Goal: Task Accomplishment & Management: Manage account settings

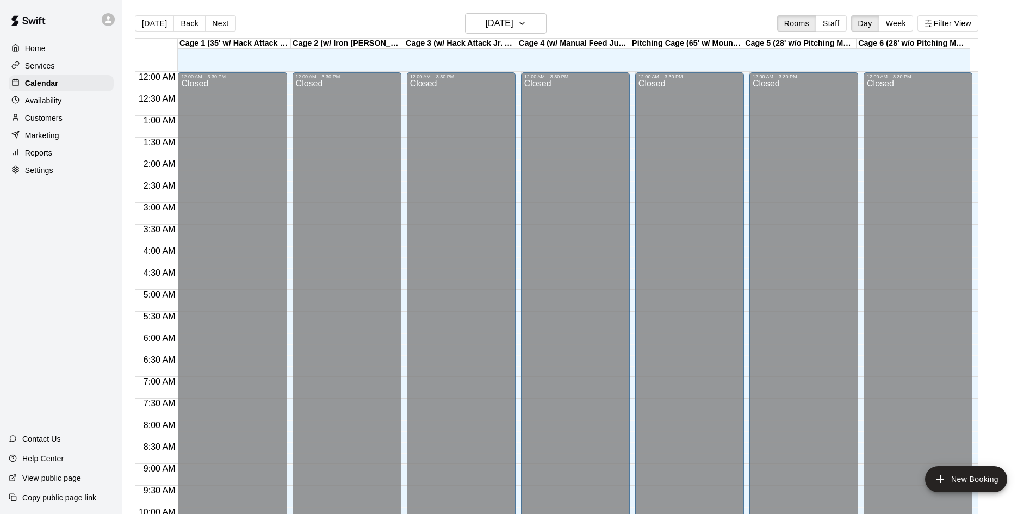
scroll to position [557, 0]
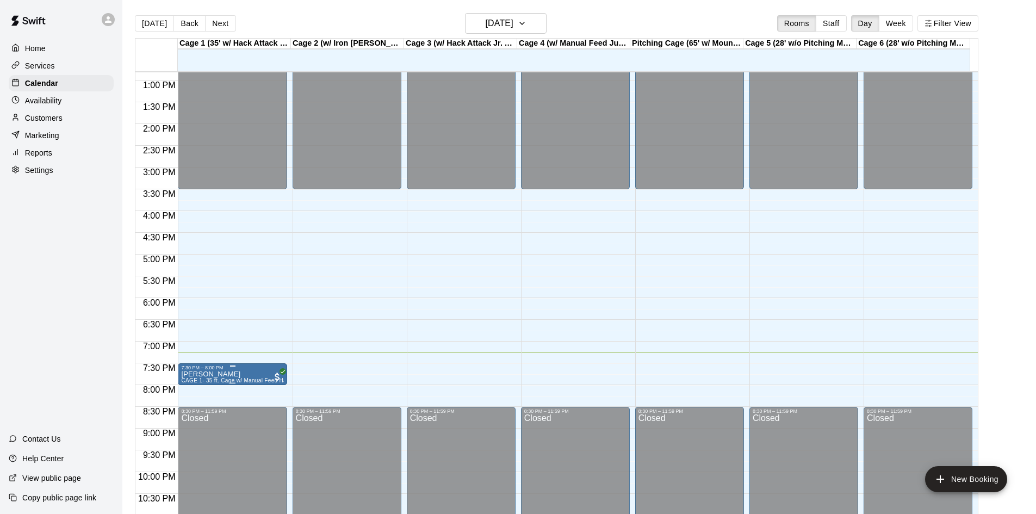
click at [193, 365] on div "7:30 PM – 8:00 PM [PERSON_NAME] 1- 35 ft. Cage w/ Manual Feed Hack Attack- Base…" at bounding box center [232, 374] width 109 height 22
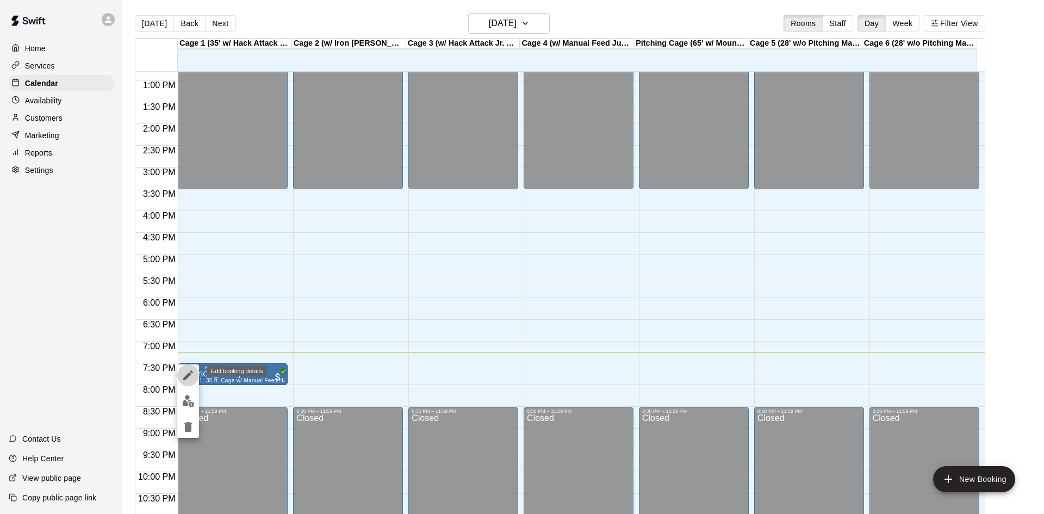
click at [187, 374] on icon "edit" at bounding box center [188, 375] width 13 height 13
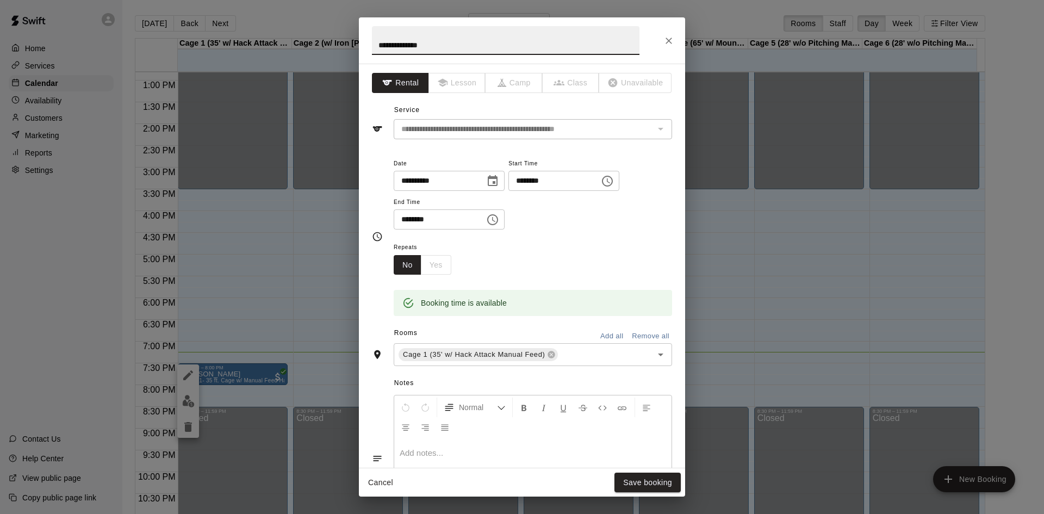
click at [545, 178] on input "********" at bounding box center [550, 181] width 84 height 20
type input "********"
click at [644, 482] on button "Save booking" at bounding box center [647, 482] width 66 height 20
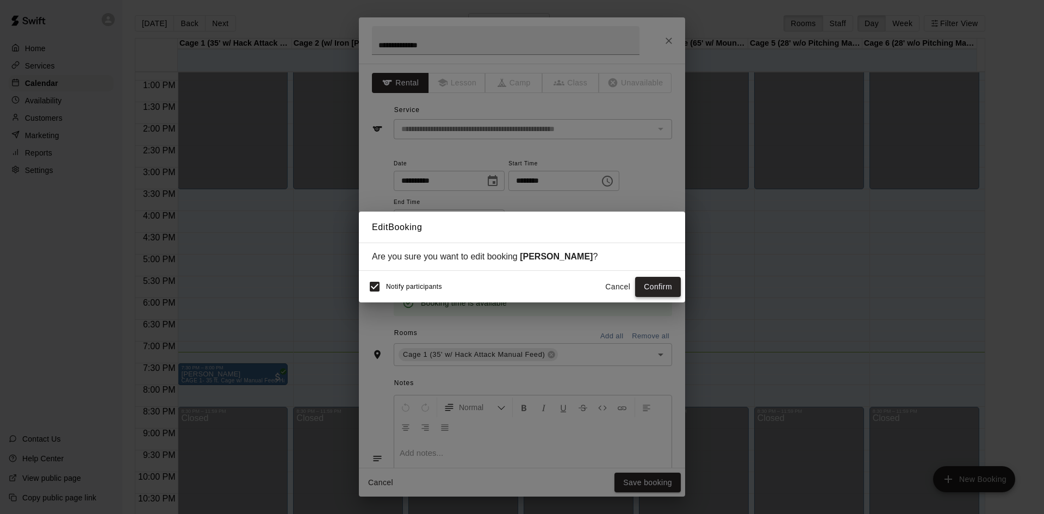
click at [650, 285] on button "Confirm" at bounding box center [658, 287] width 46 height 20
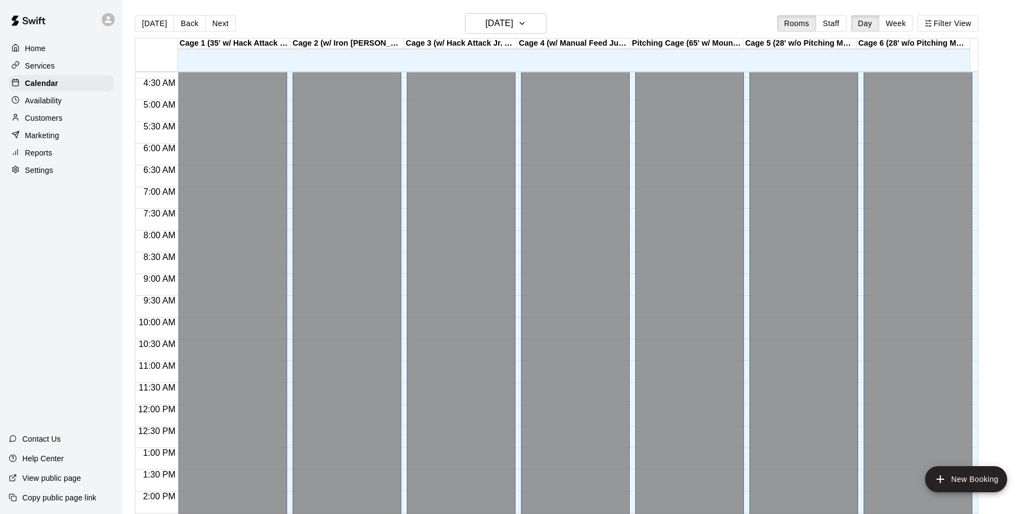
scroll to position [177, 0]
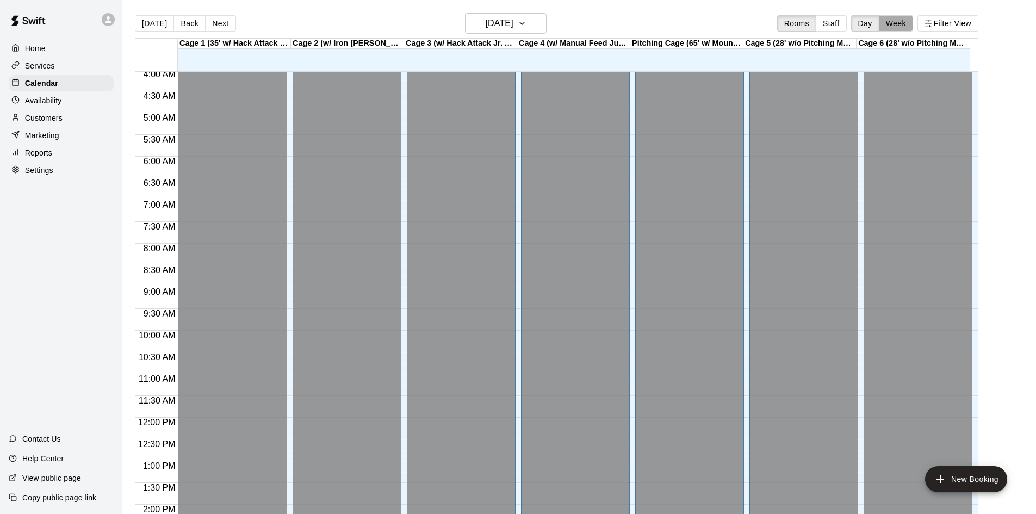
click at [900, 26] on button "Week" at bounding box center [896, 23] width 34 height 16
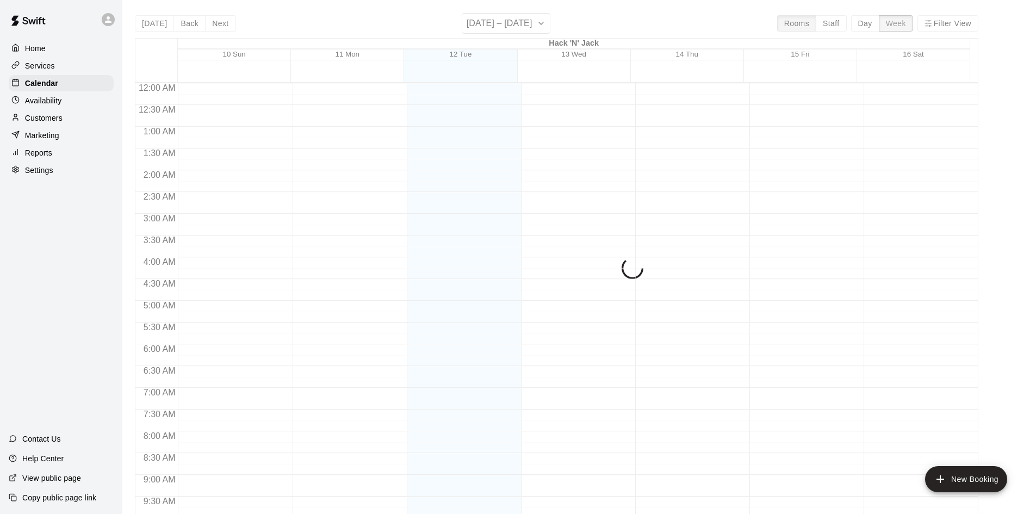
scroll to position [602, 0]
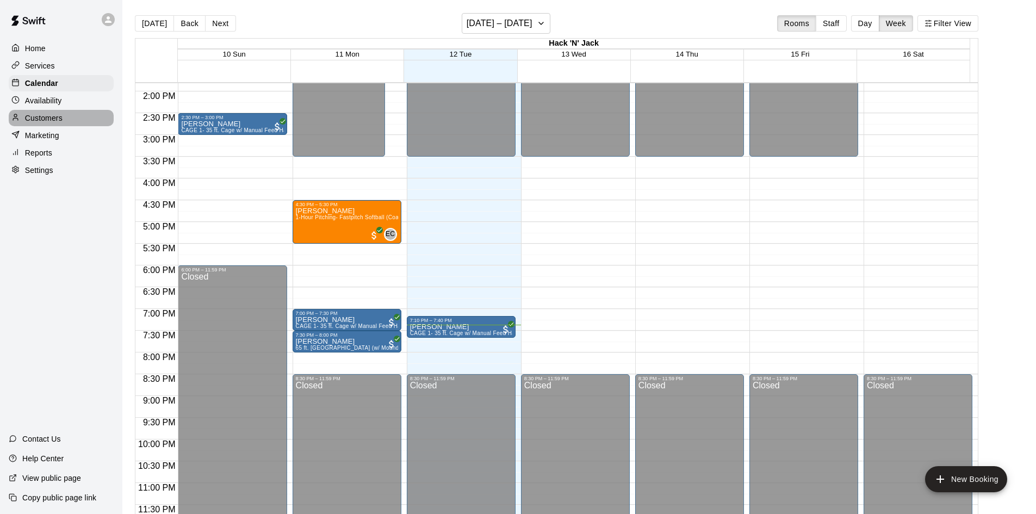
click at [27, 120] on p "Customers" at bounding box center [44, 118] width 38 height 11
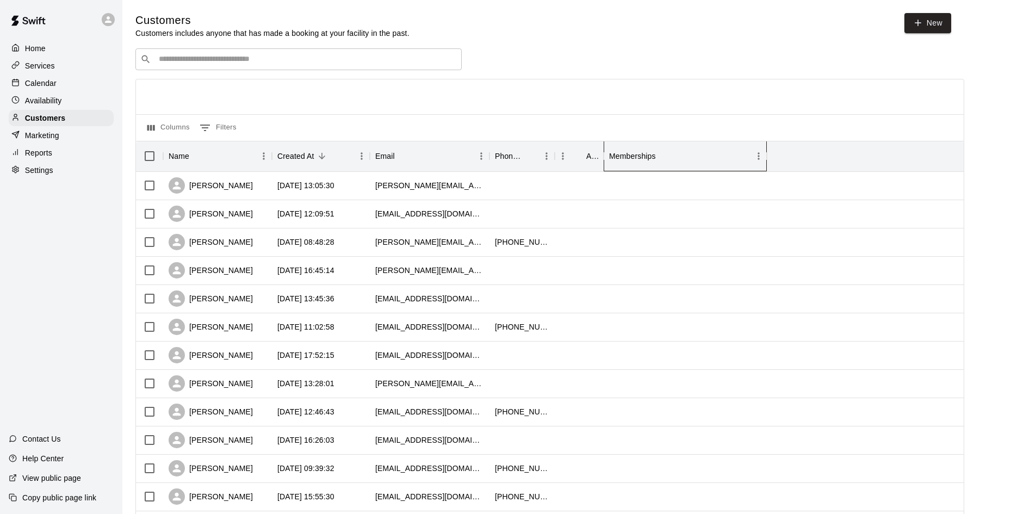
click at [631, 164] on div "Memberships" at bounding box center [632, 156] width 47 height 30
click at [648, 160] on div "Memberships" at bounding box center [632, 156] width 47 height 30
click at [172, 65] on input "Search customers by name or email" at bounding box center [305, 59] width 301 height 11
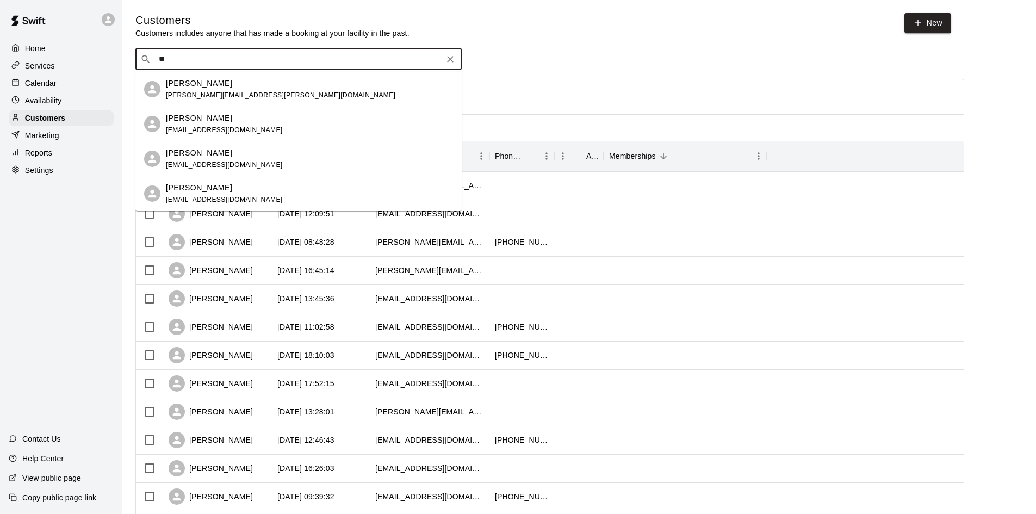
type input "*"
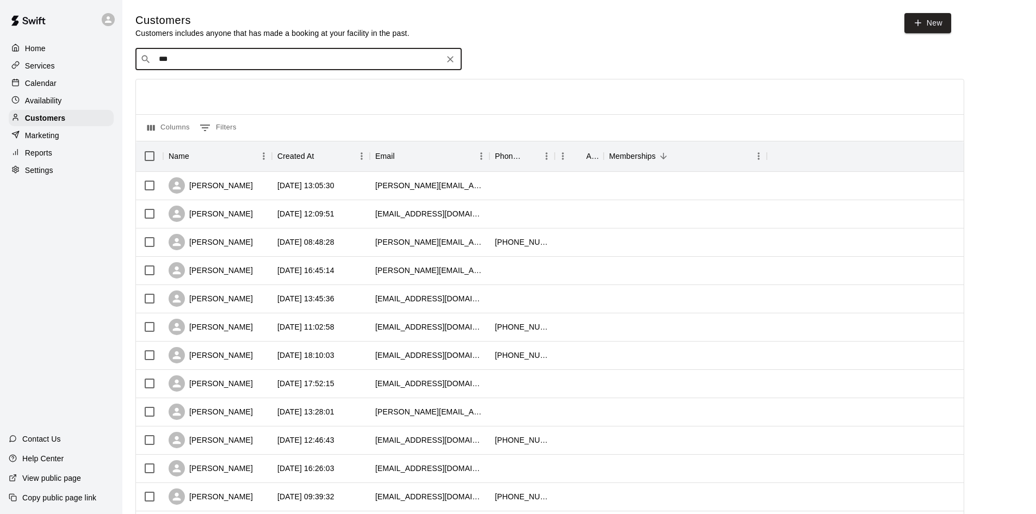
type input "****"
click at [213, 88] on div "[PERSON_NAME]" at bounding box center [224, 83] width 117 height 11
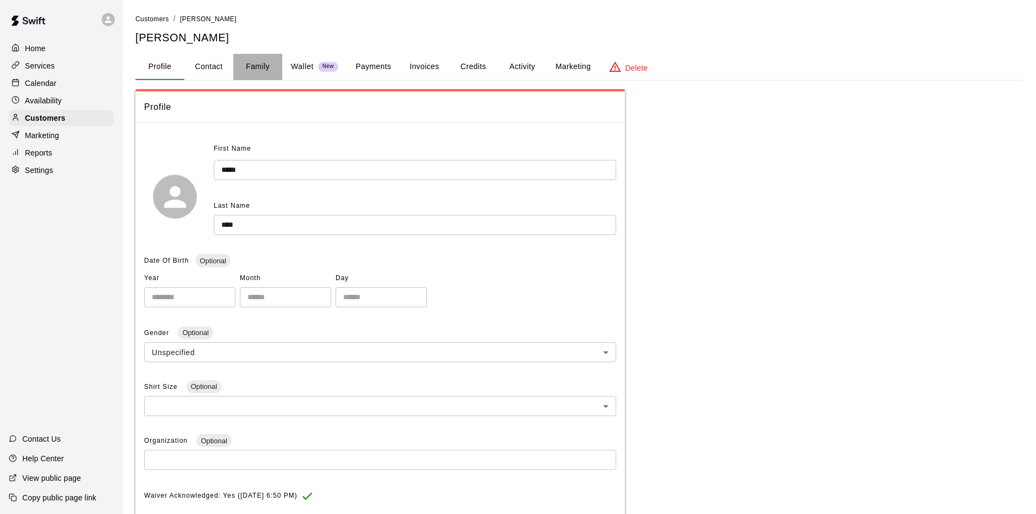
click at [254, 74] on button "Family" at bounding box center [257, 67] width 49 height 26
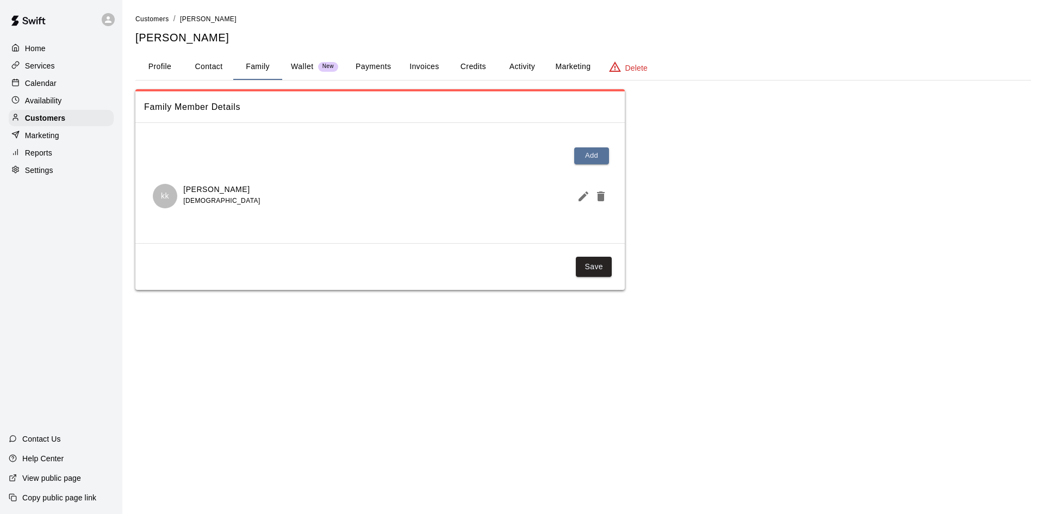
click at [588, 63] on button "Marketing" at bounding box center [572, 67] width 53 height 26
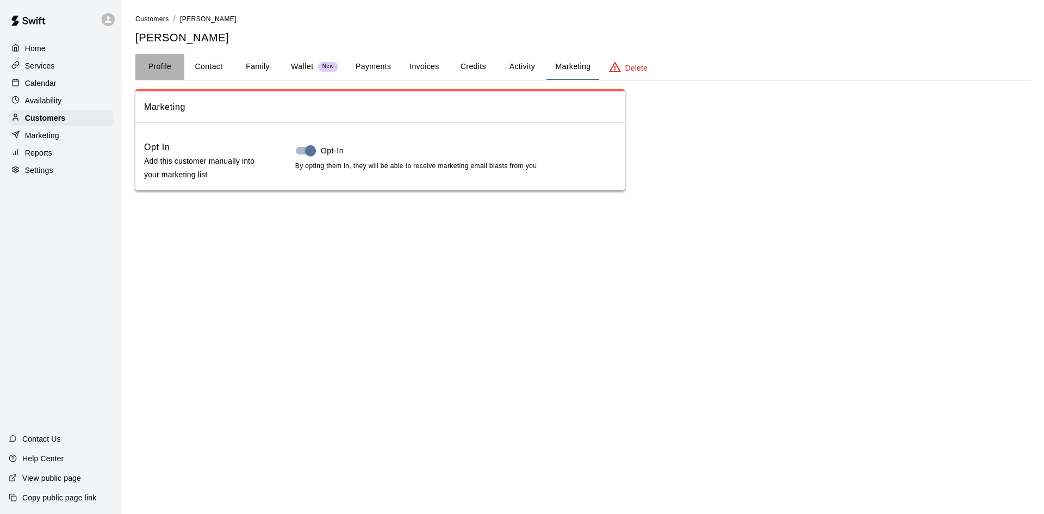
click at [160, 62] on button "Profile" at bounding box center [159, 67] width 49 height 26
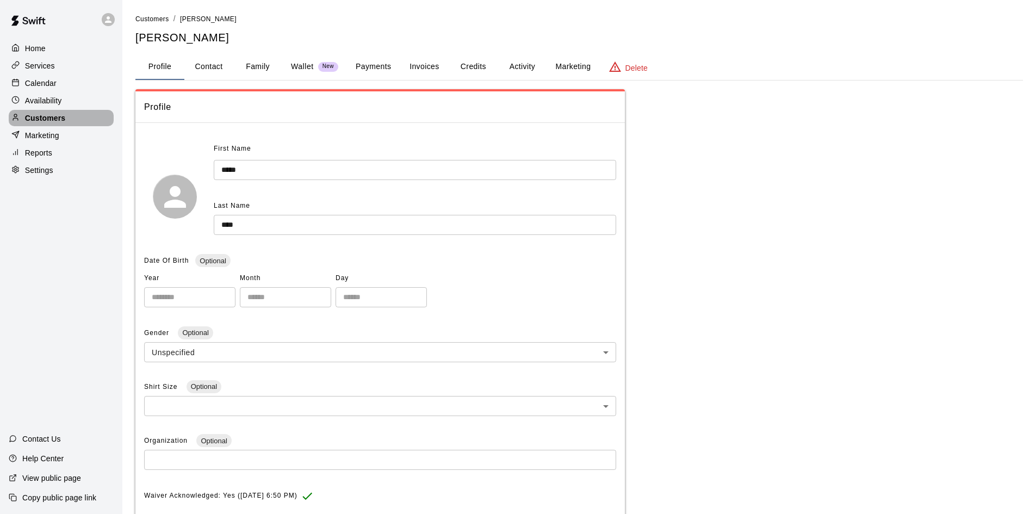
click at [29, 116] on p "Customers" at bounding box center [45, 118] width 40 height 11
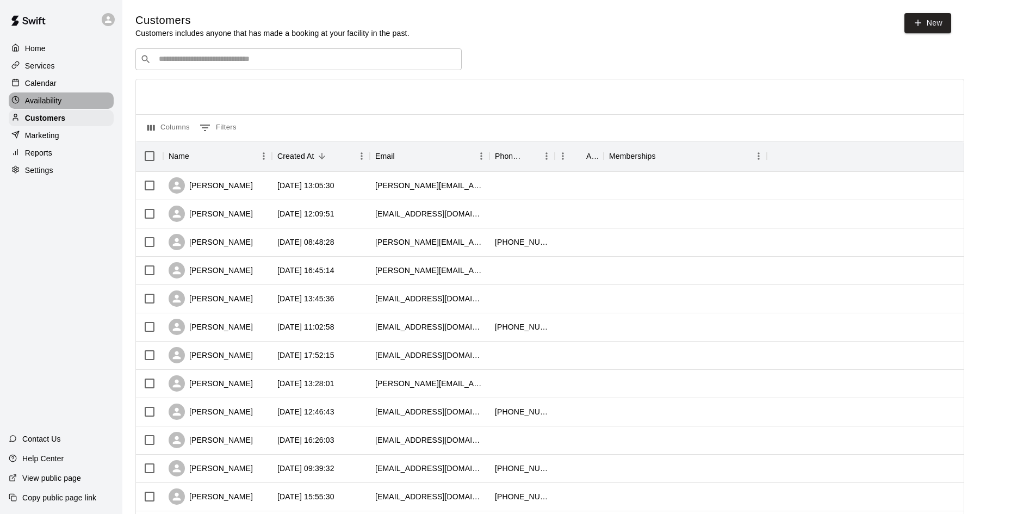
click at [41, 98] on p "Availability" at bounding box center [43, 100] width 37 height 11
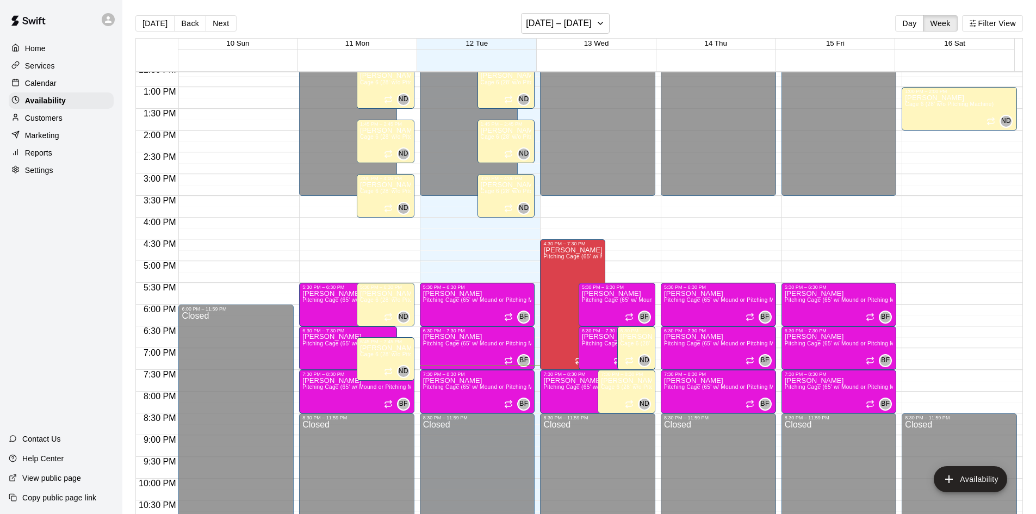
scroll to position [482, 0]
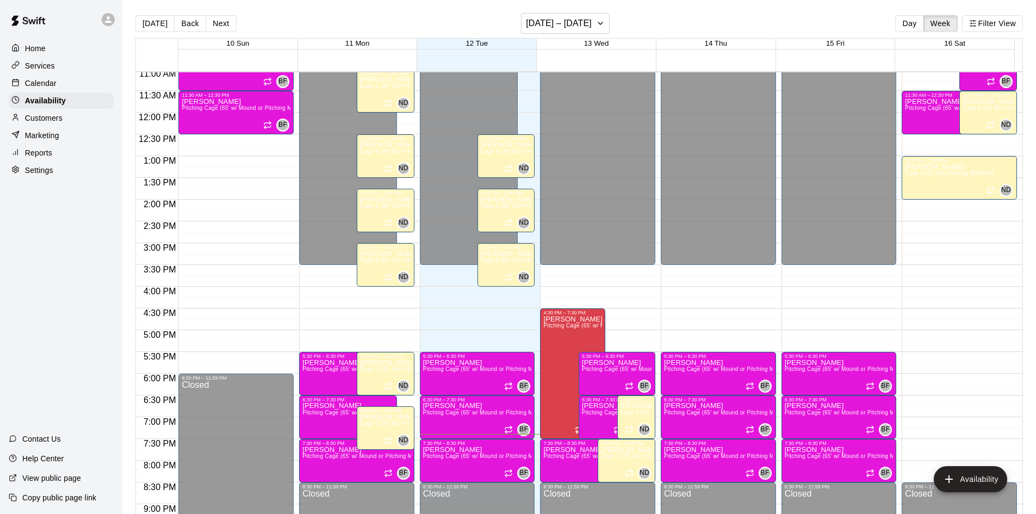
click div "Calendar"
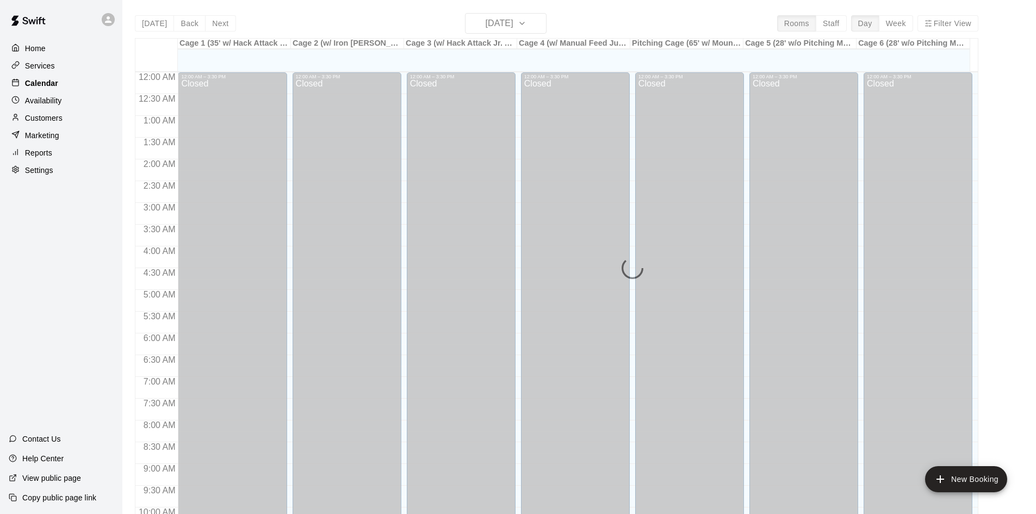
scroll to position [557, 0]
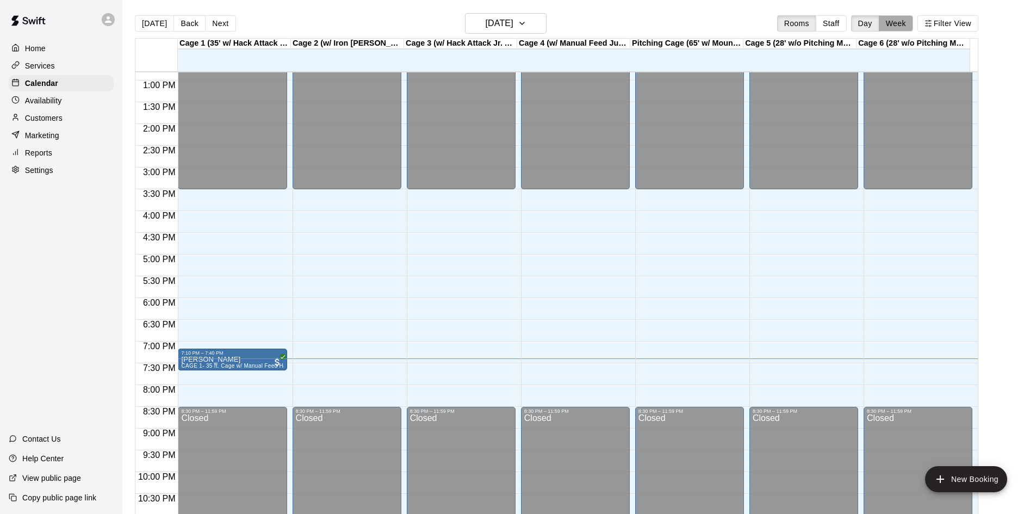
click button "Week"
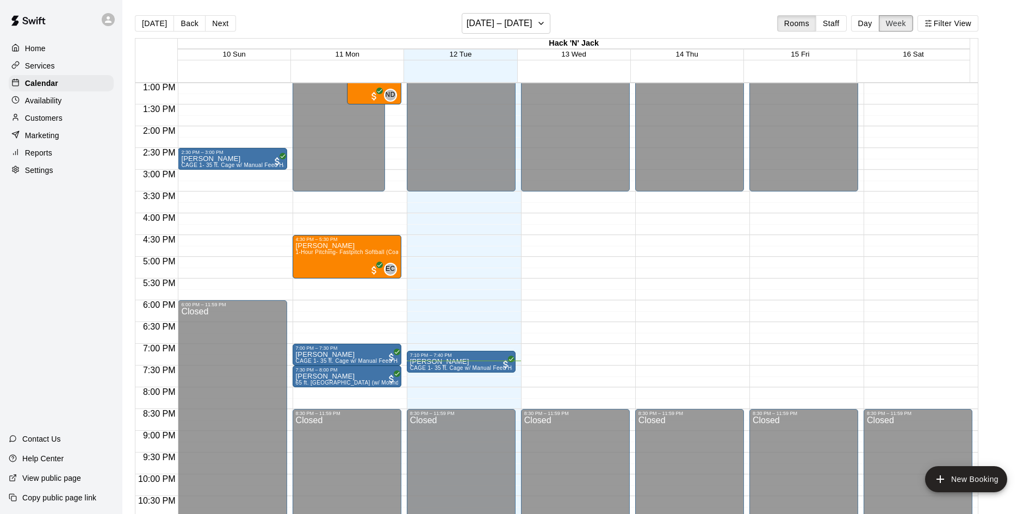
scroll to position [548, 0]
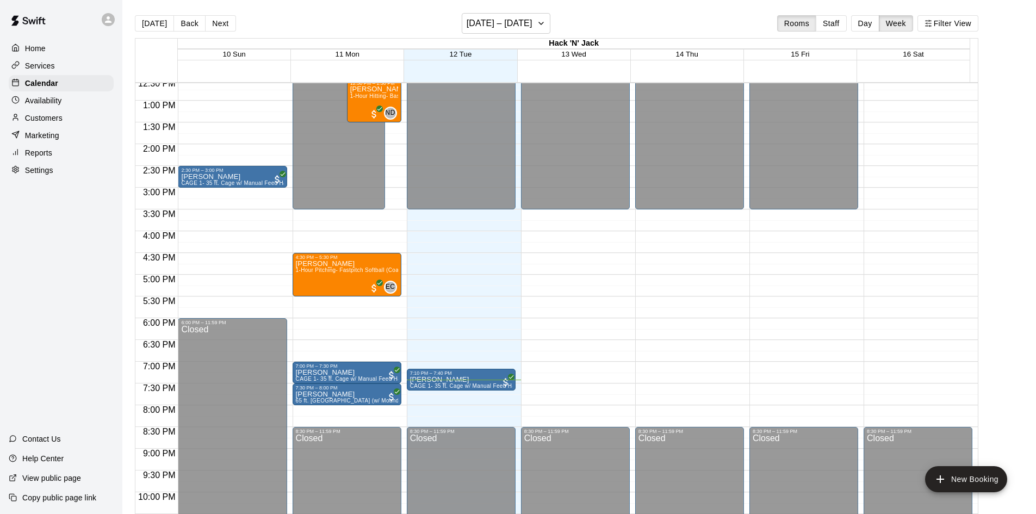
click div "Services"
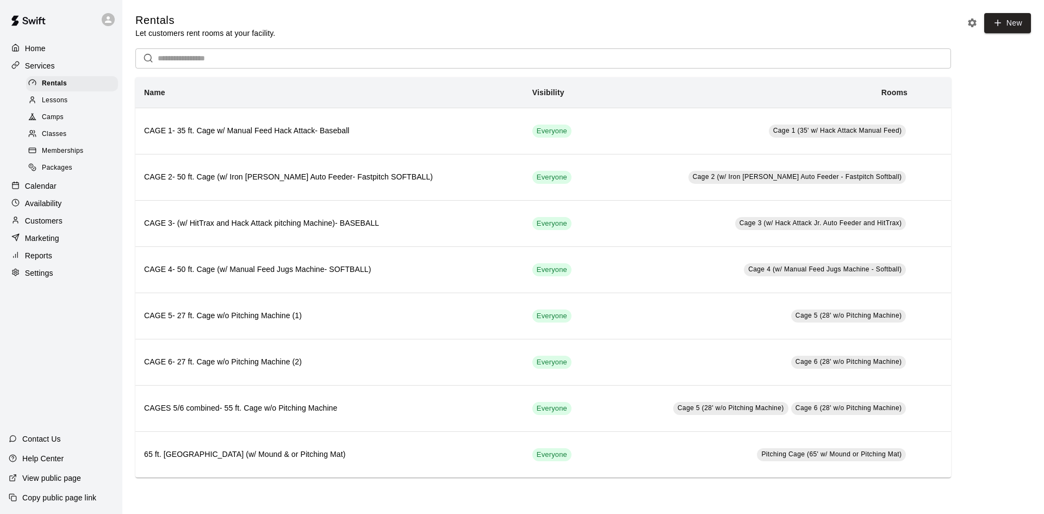
click p "Home"
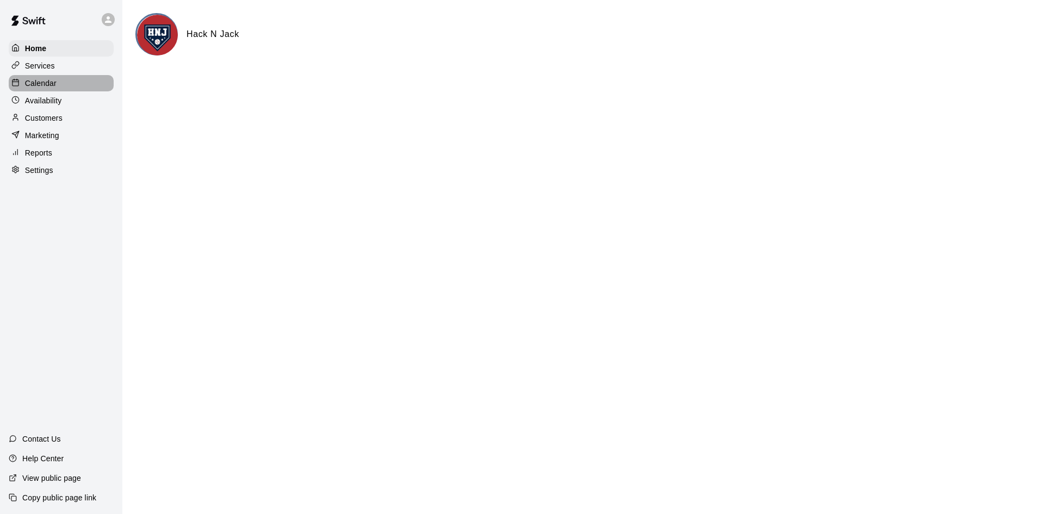
click p "Calendar"
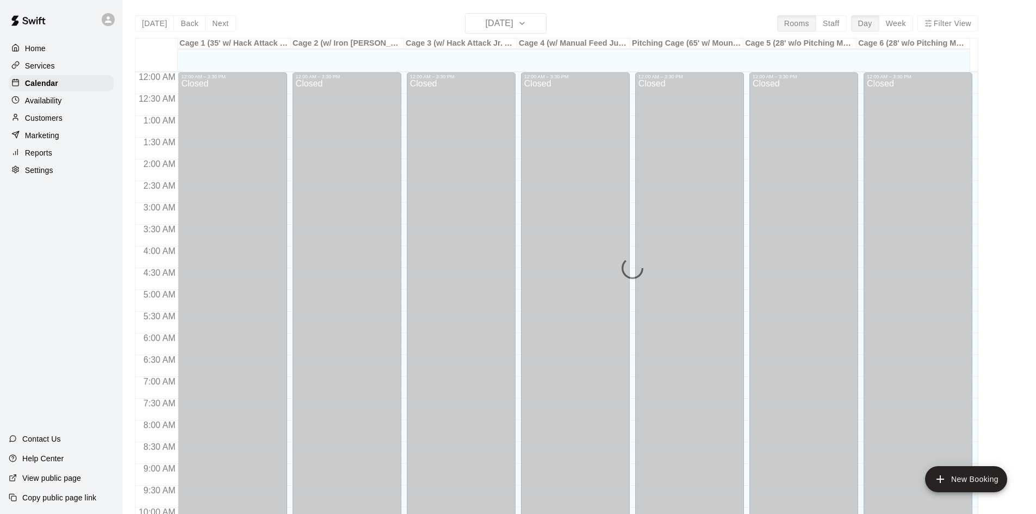
scroll to position [557, 0]
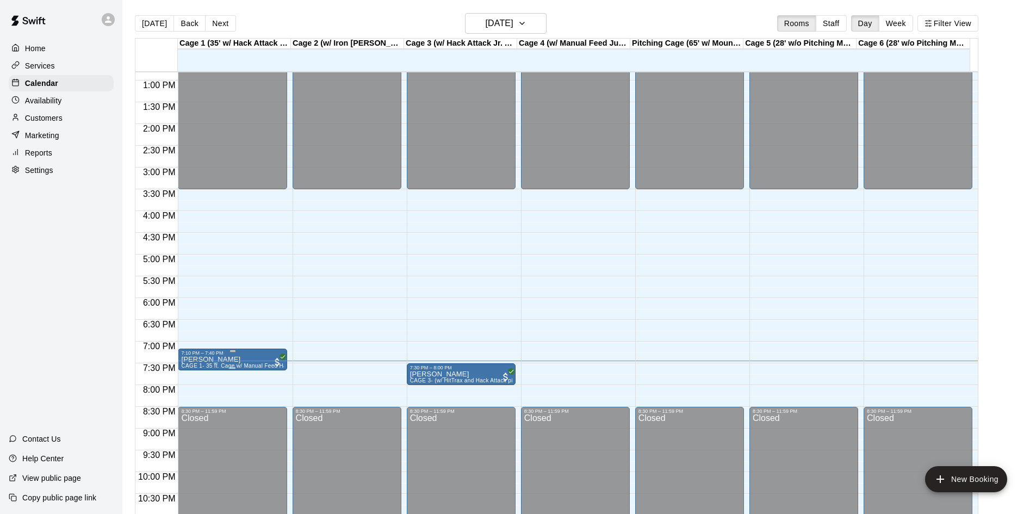
click at [226, 356] on div "7:10 PM – 7:40 PM" at bounding box center [232, 352] width 102 height 5
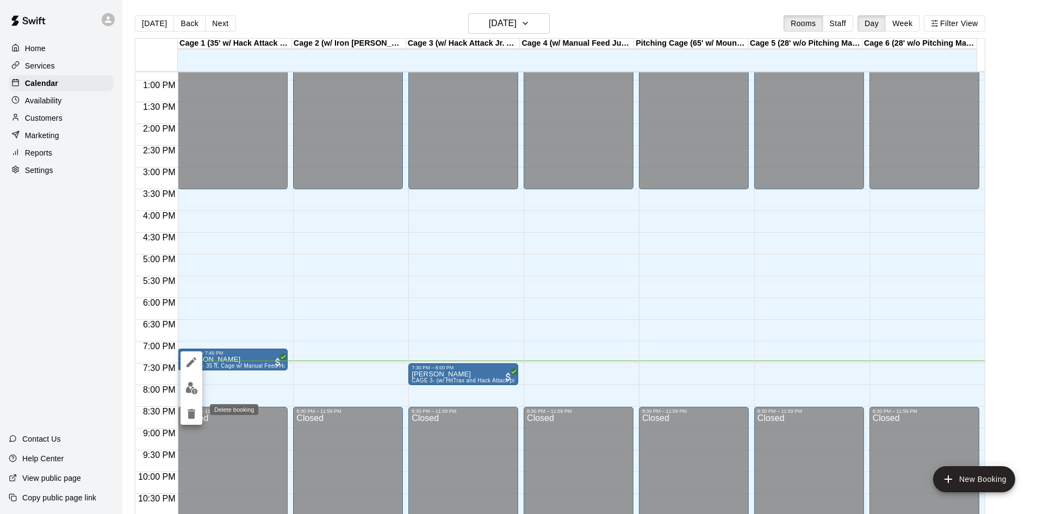
click at [190, 413] on icon "delete" at bounding box center [192, 414] width 8 height 10
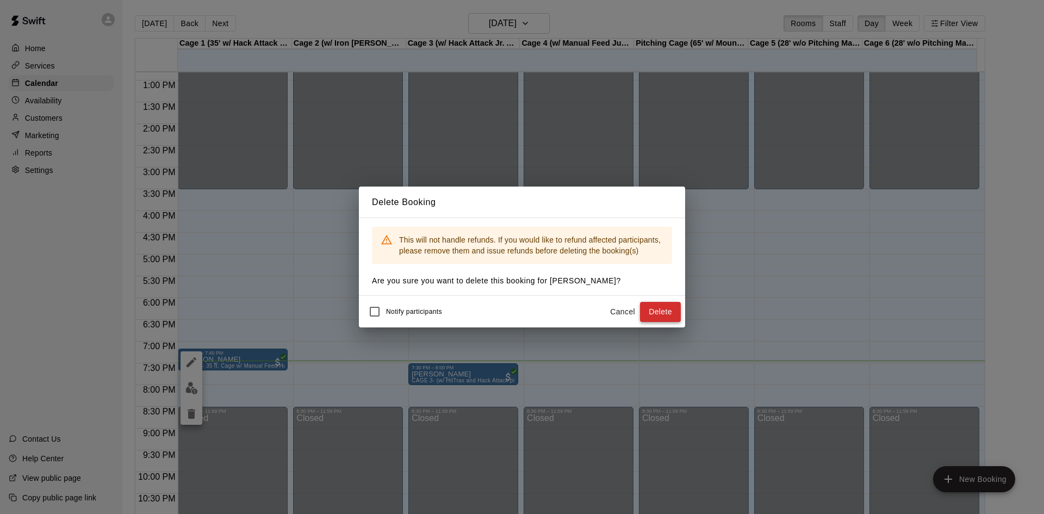
click at [656, 312] on button "Delete" at bounding box center [660, 312] width 41 height 20
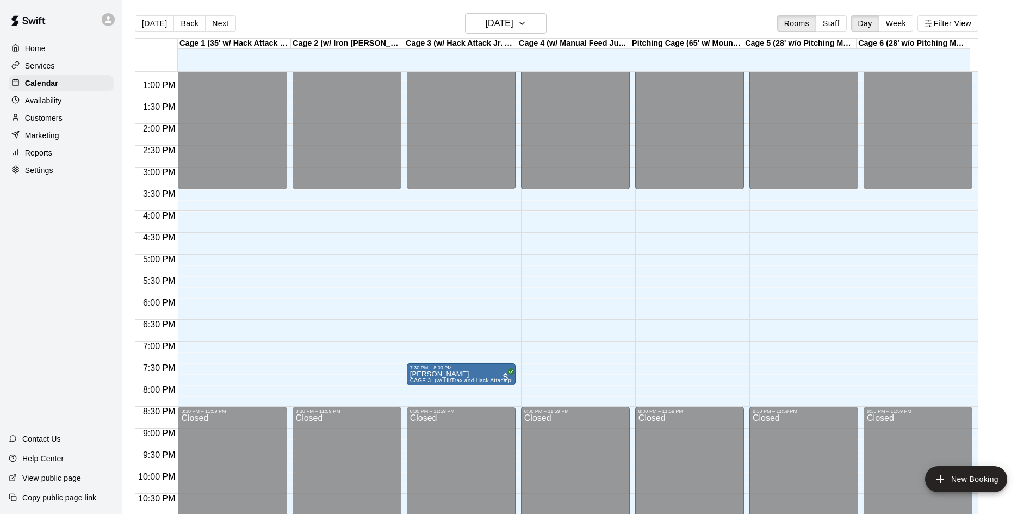
click at [33, 71] on p "Services" at bounding box center [40, 65] width 30 height 11
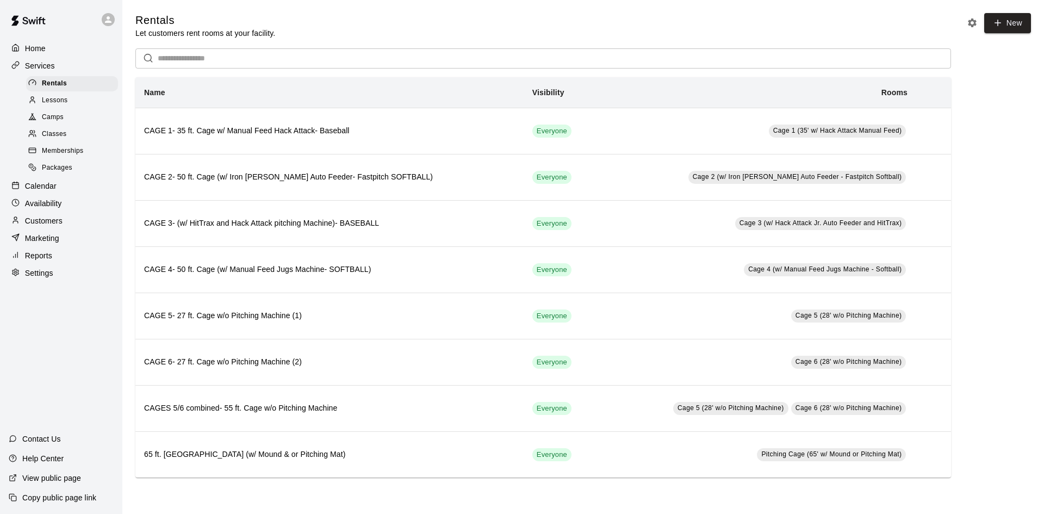
click at [32, 191] on p "Calendar" at bounding box center [41, 186] width 32 height 11
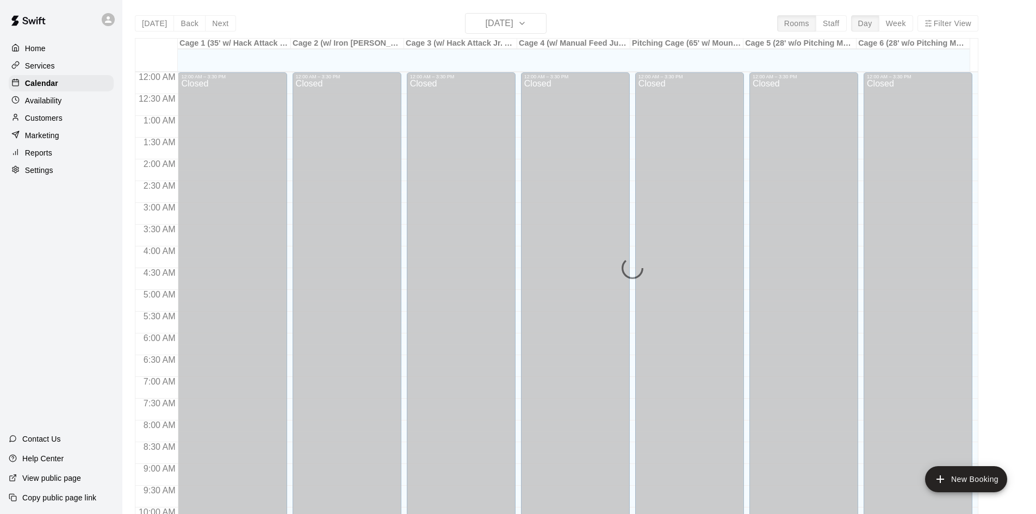
scroll to position [557, 0]
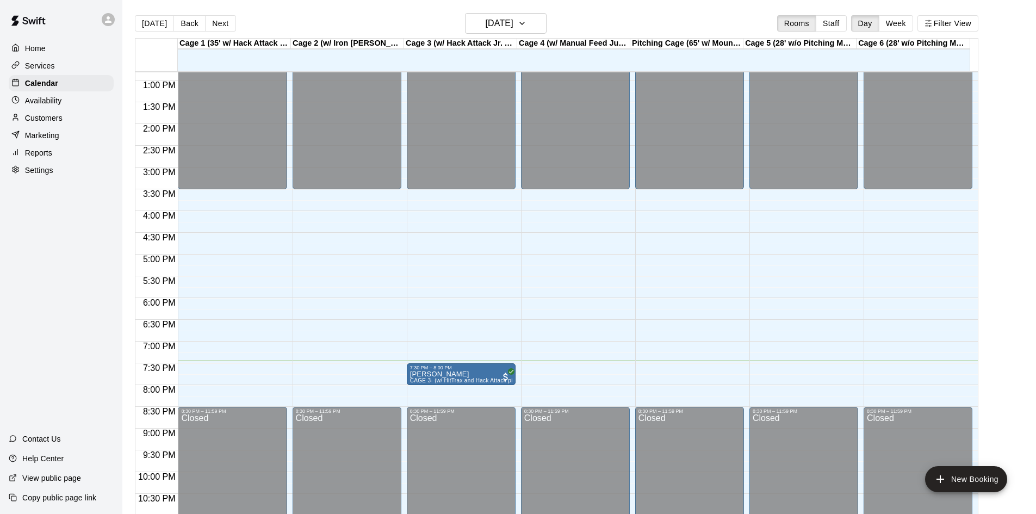
click at [28, 105] on p "Availability" at bounding box center [43, 100] width 37 height 11
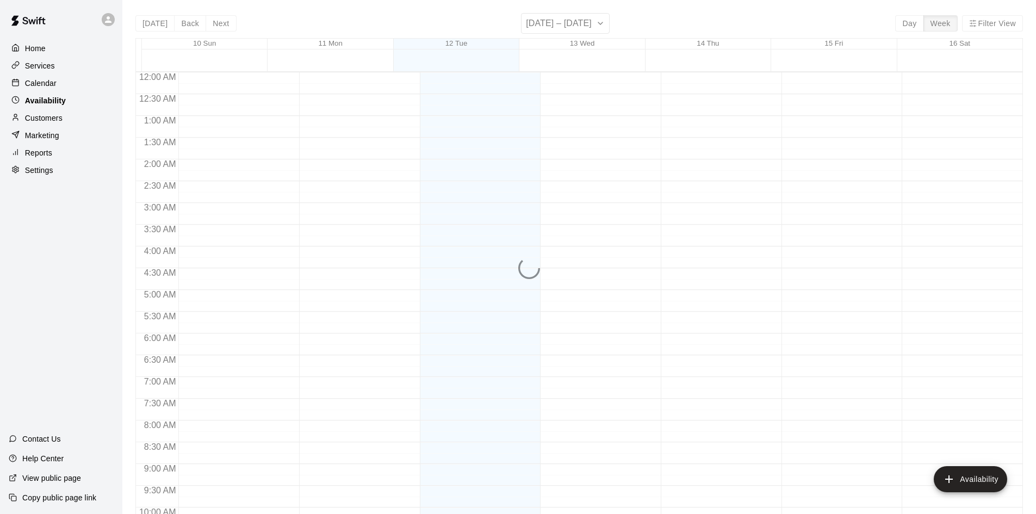
scroll to position [590, 0]
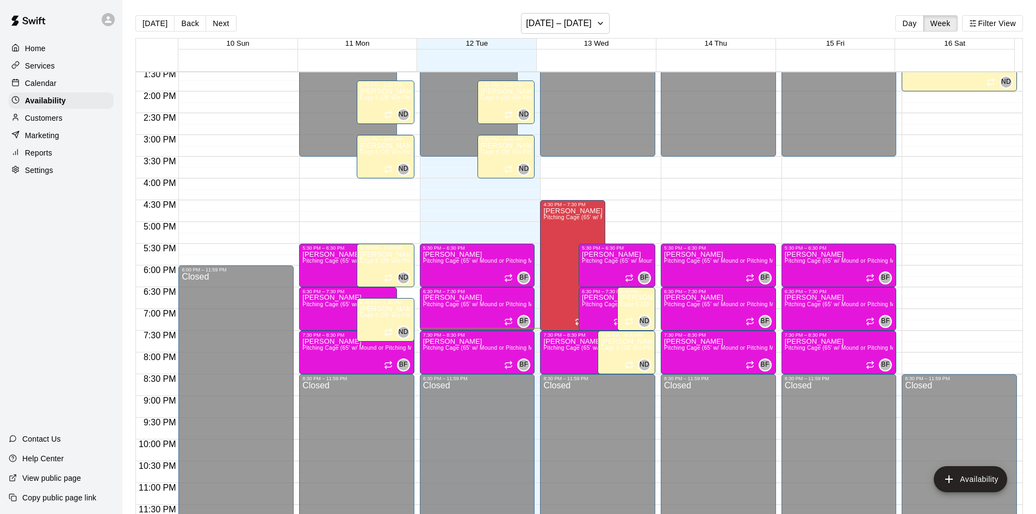
click at [28, 119] on p "Customers" at bounding box center [44, 118] width 38 height 11
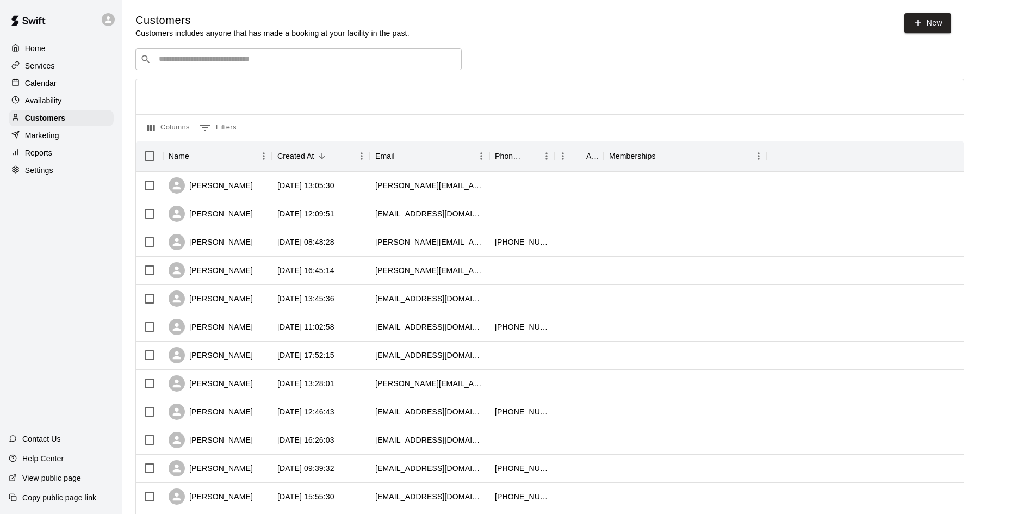
click at [226, 64] on input "Search customers by name or email" at bounding box center [305, 59] width 301 height 11
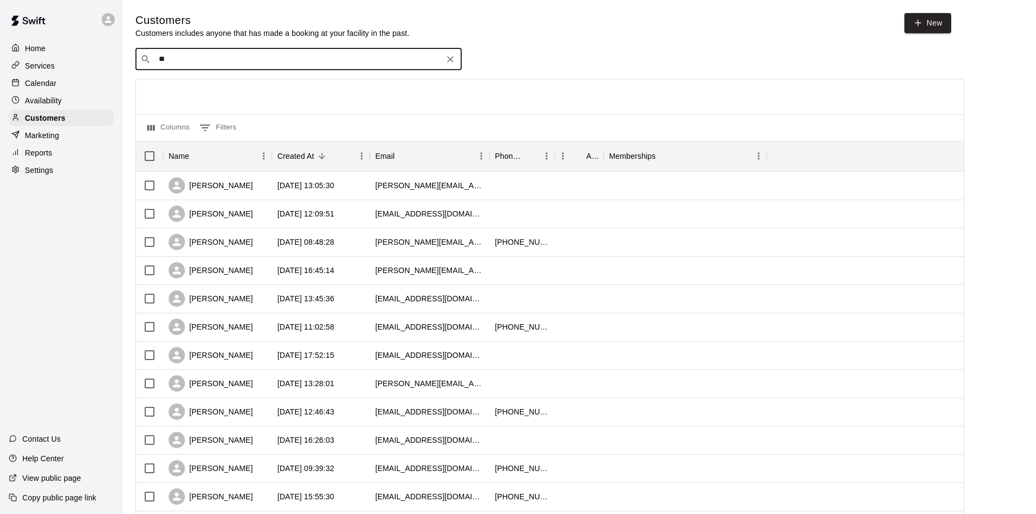
type input "***"
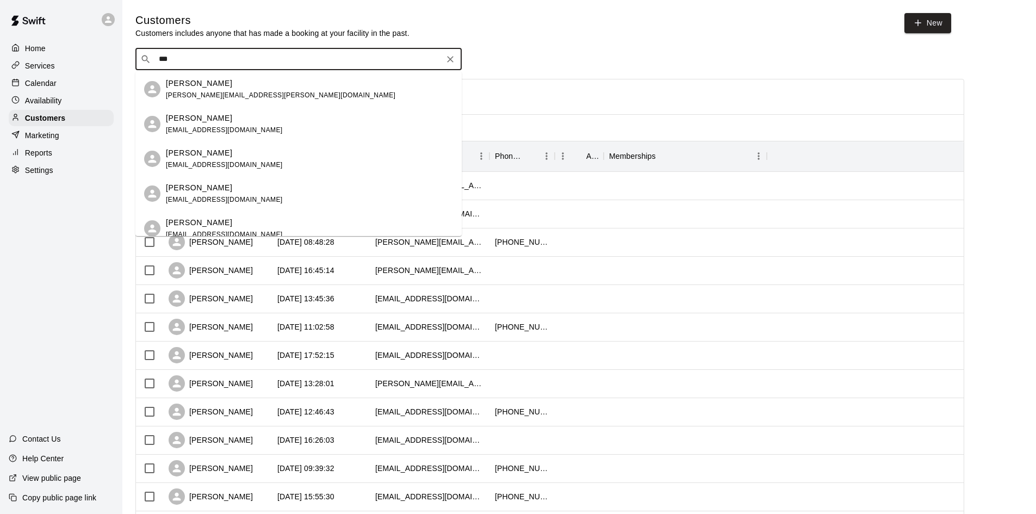
click at [174, 125] on div "shane Kuhn shanekuhn@me.com" at bounding box center [224, 124] width 117 height 23
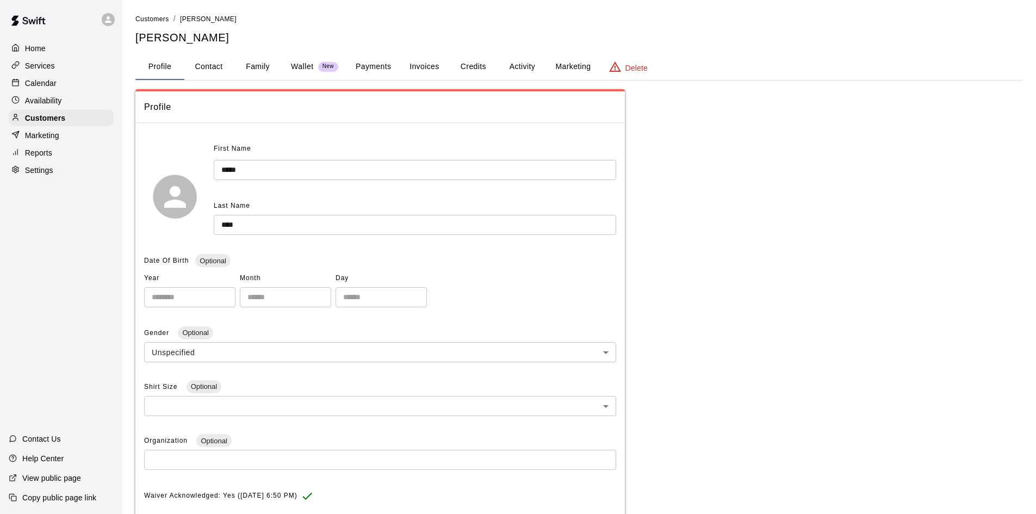
click at [578, 66] on button "Marketing" at bounding box center [572, 67] width 53 height 26
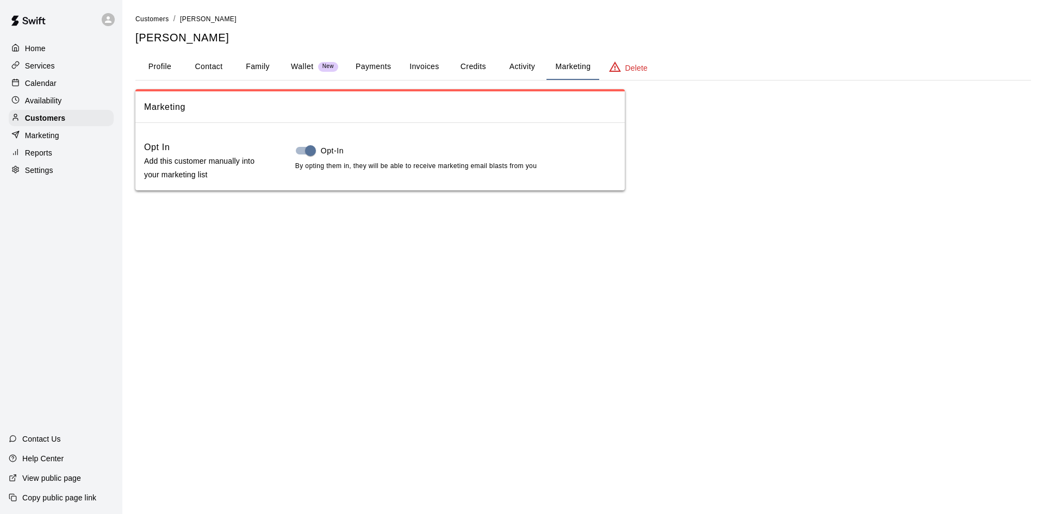
click at [533, 61] on button "Activity" at bounding box center [521, 67] width 49 height 26
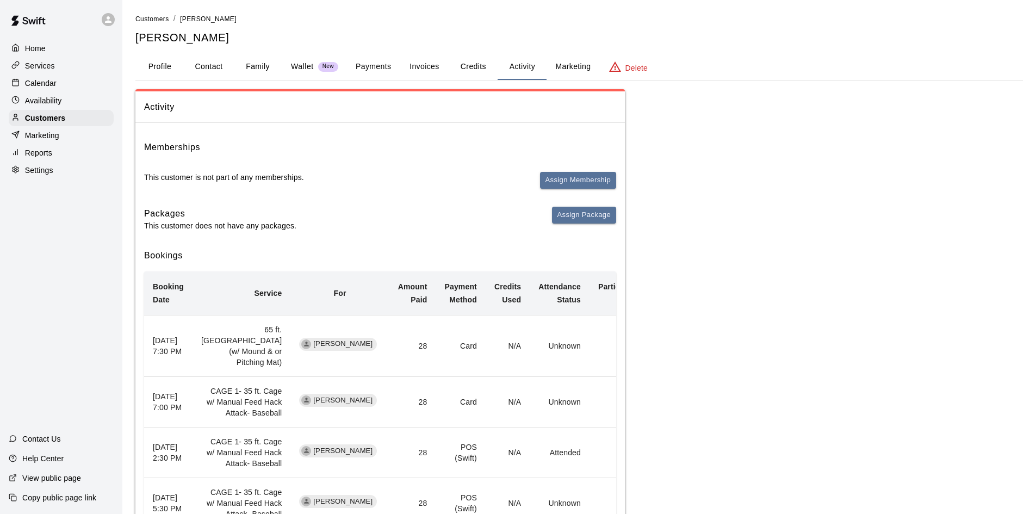
click at [471, 65] on button "Credits" at bounding box center [473, 67] width 49 height 26
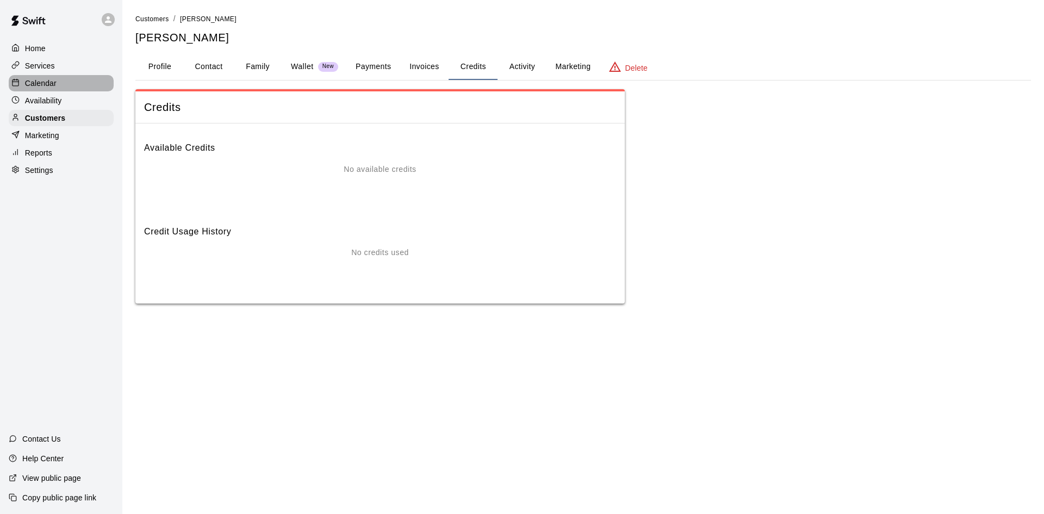
click at [36, 78] on div "Calendar" at bounding box center [61, 83] width 105 height 16
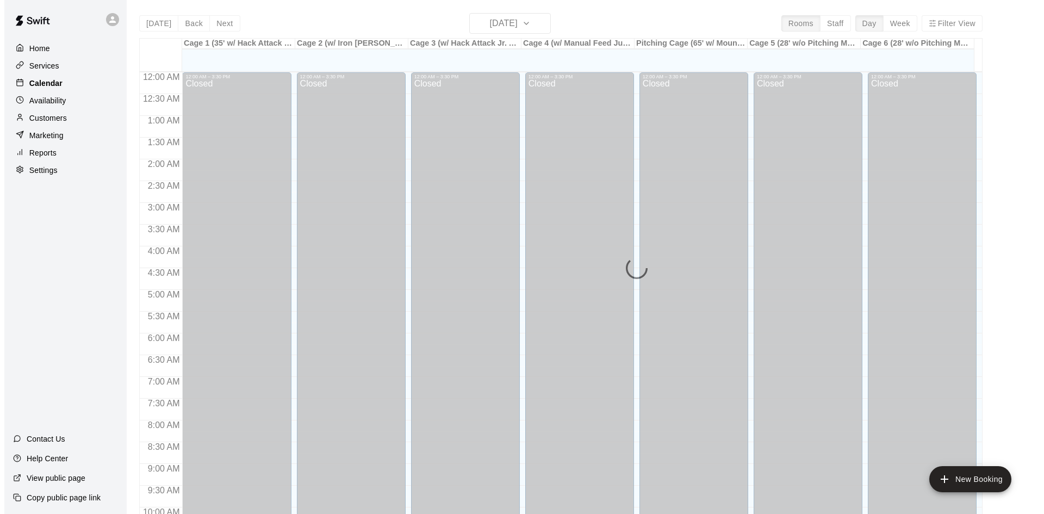
scroll to position [557, 0]
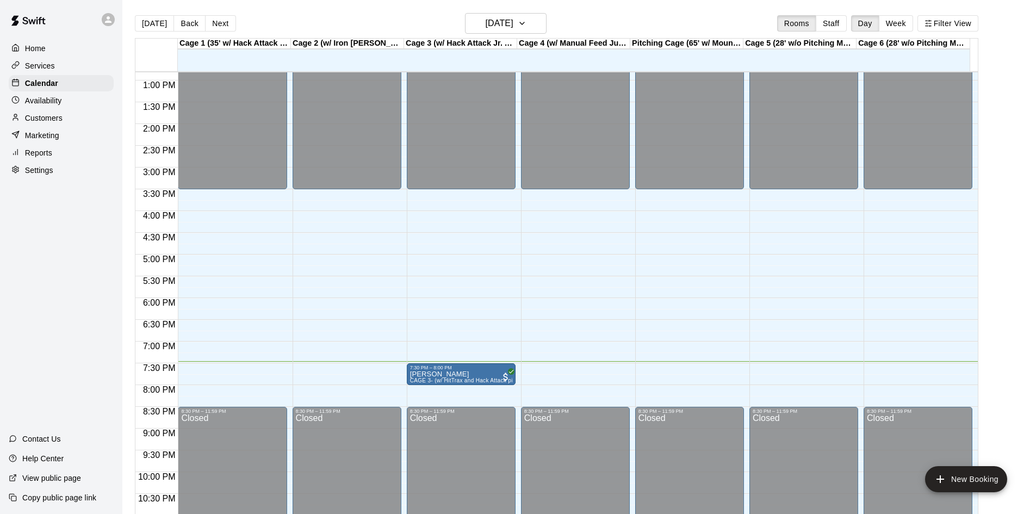
click at [33, 141] on p "Marketing" at bounding box center [42, 135] width 34 height 11
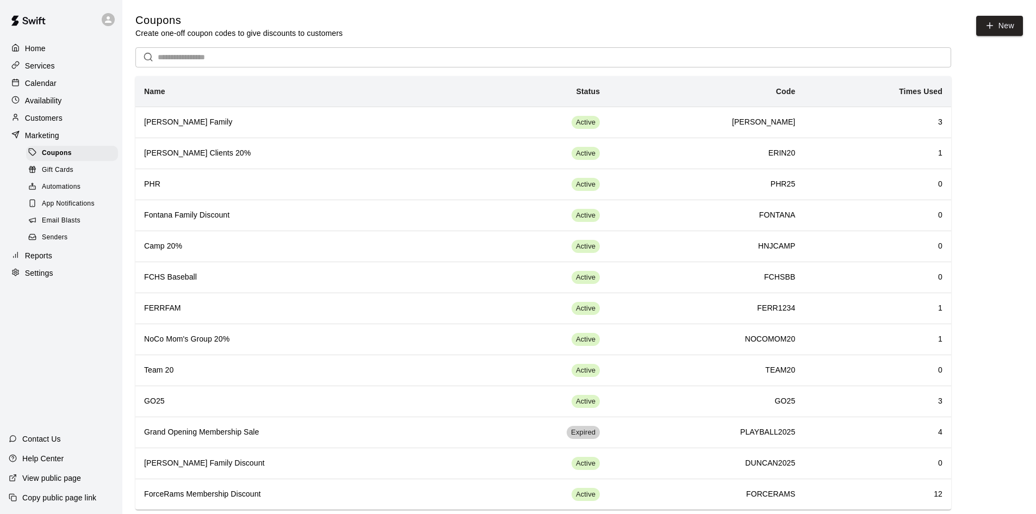
click at [29, 66] on p "Services" at bounding box center [40, 65] width 30 height 11
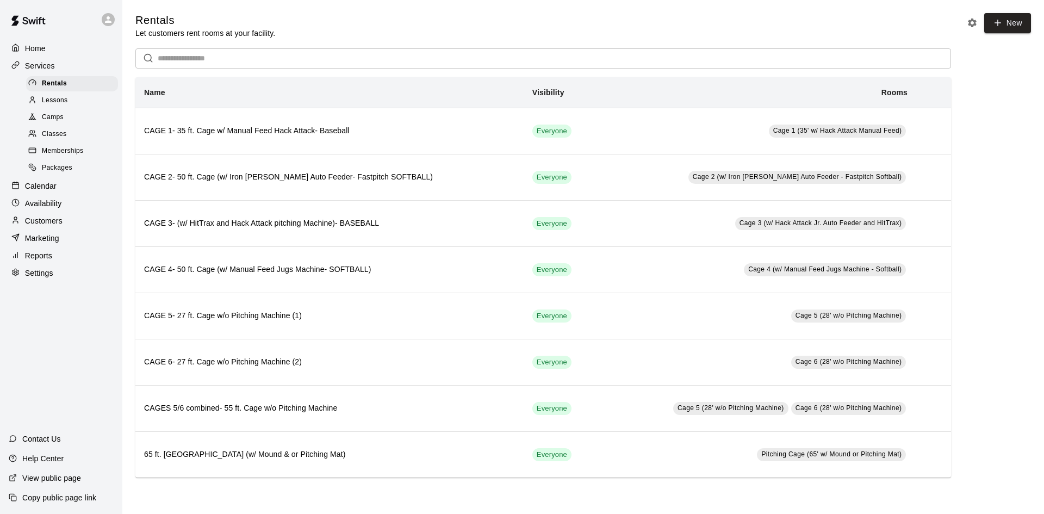
click at [43, 151] on span "Memberships" at bounding box center [62, 151] width 41 height 11
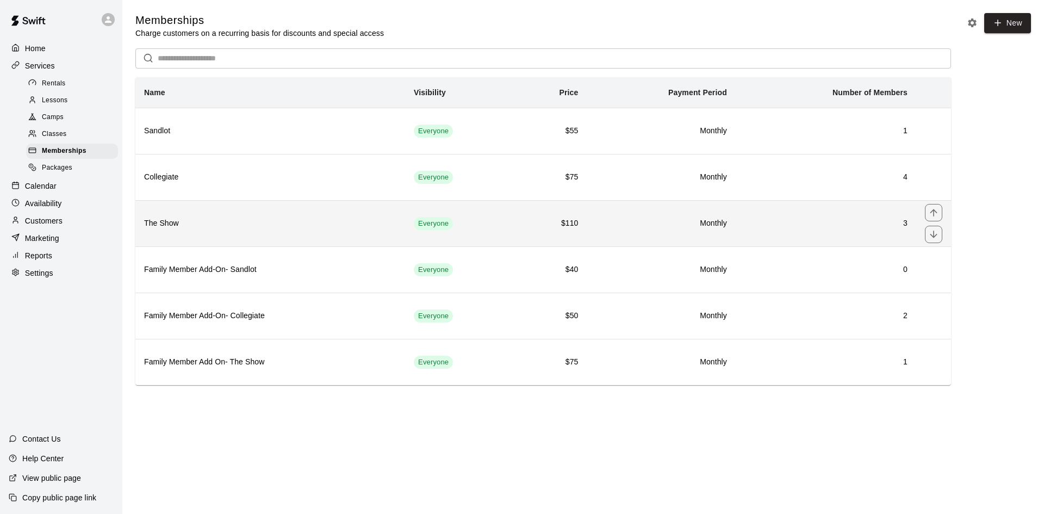
click at [194, 237] on th "The Show" at bounding box center [270, 223] width 270 height 46
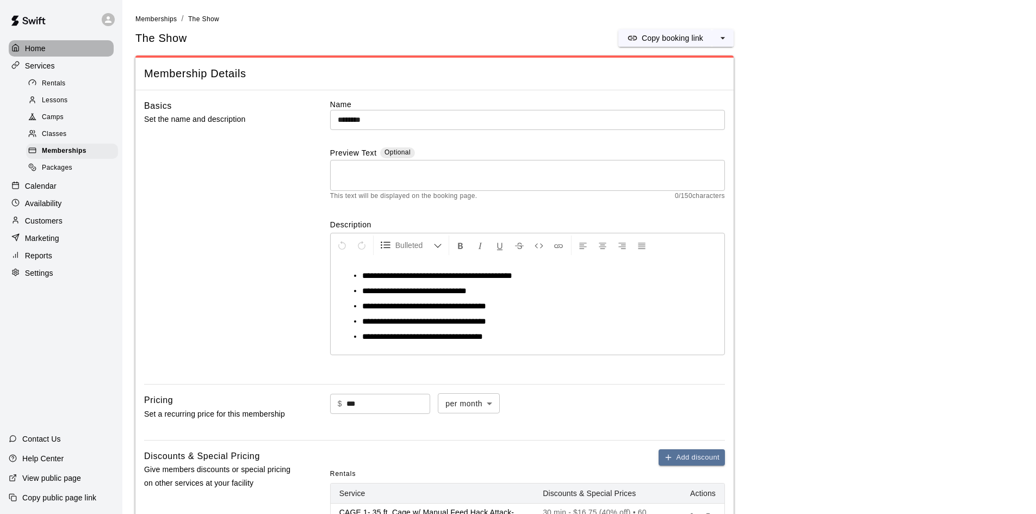
click at [44, 48] on p "Home" at bounding box center [35, 48] width 21 height 11
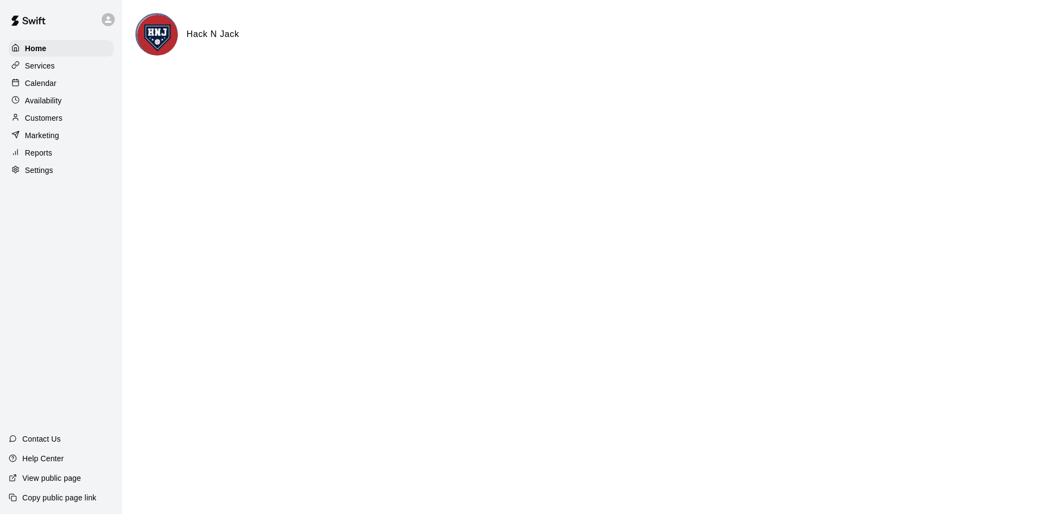
click at [25, 144] on div "Marketing" at bounding box center [61, 135] width 105 height 16
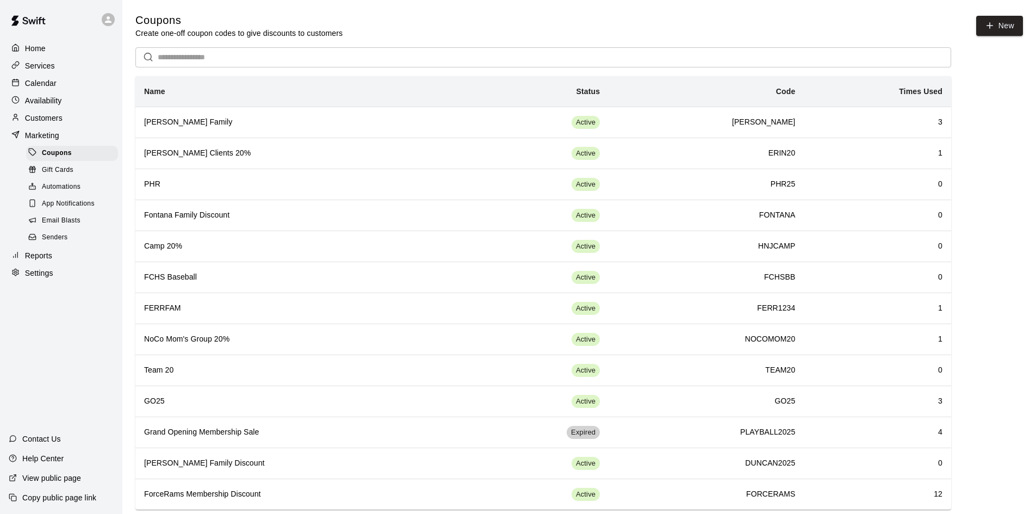
click at [35, 122] on p "Customers" at bounding box center [44, 118] width 38 height 11
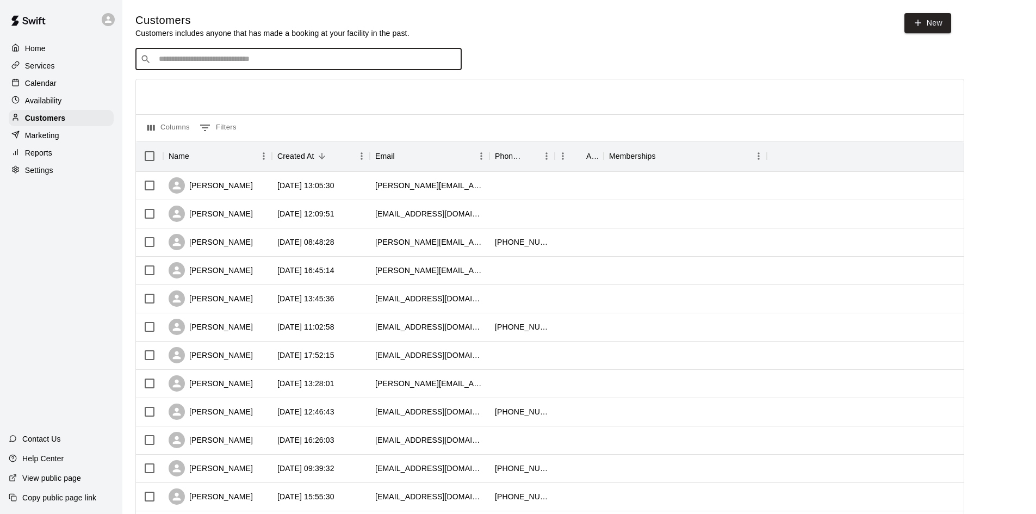
click at [185, 64] on input "Search customers by name or email" at bounding box center [305, 59] width 301 height 11
type input "****"
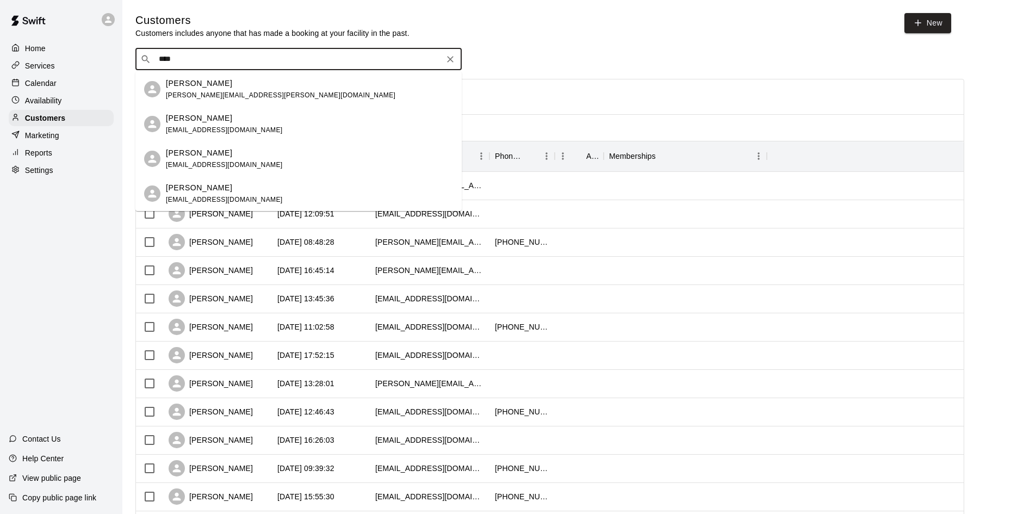
click at [183, 127] on span "[EMAIL_ADDRESS][DOMAIN_NAME]" at bounding box center [224, 130] width 117 height 8
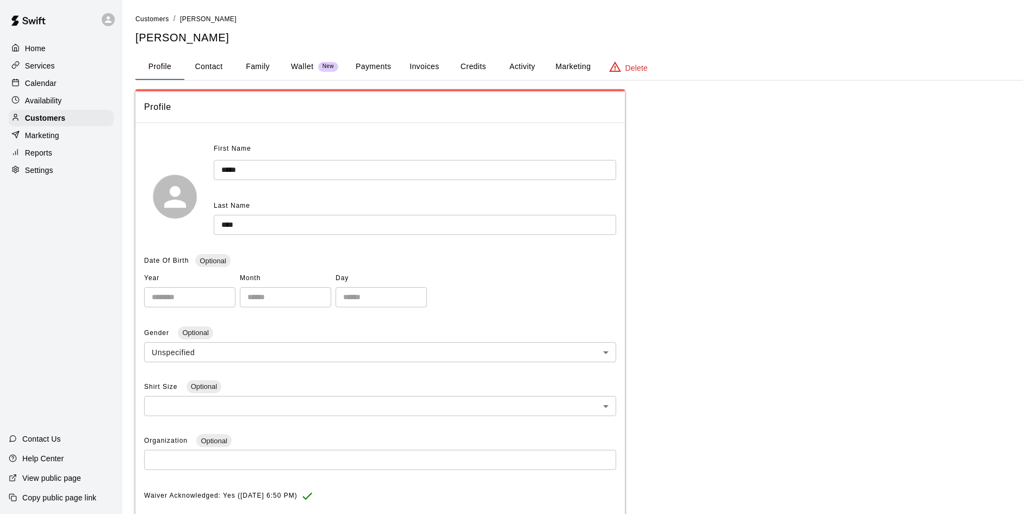
click at [210, 70] on button "Contact" at bounding box center [208, 67] width 49 height 26
select select "**"
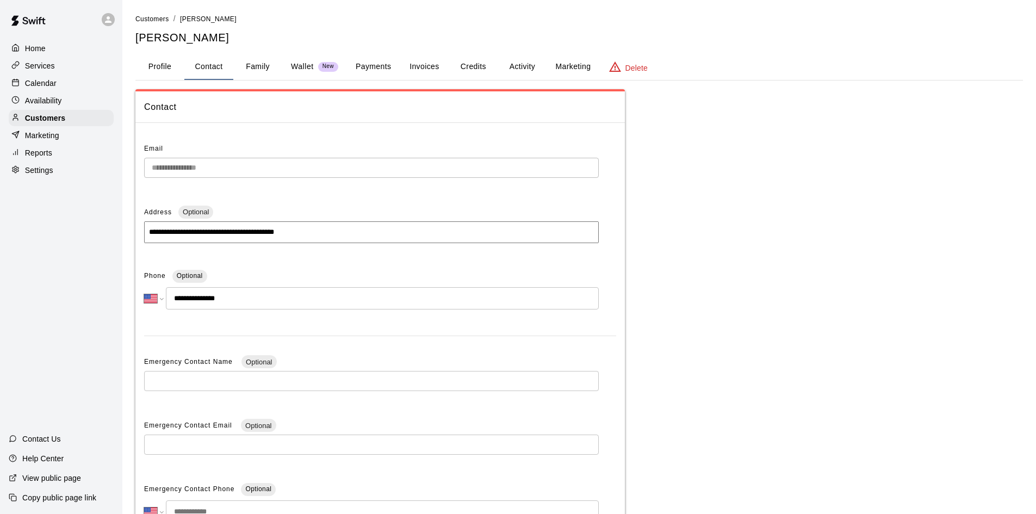
click at [371, 59] on button "Payments" at bounding box center [373, 67] width 53 height 26
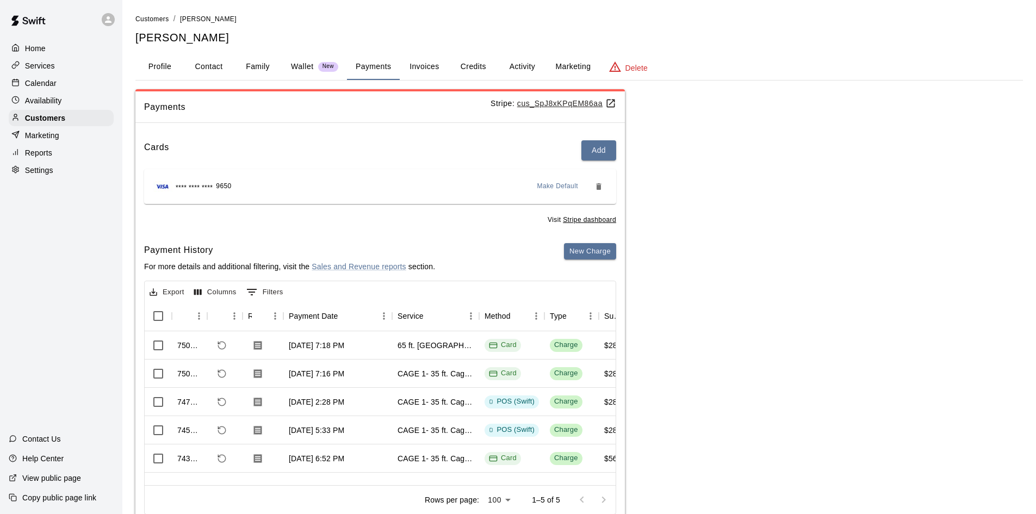
click at [440, 73] on button "Invoices" at bounding box center [424, 67] width 49 height 26
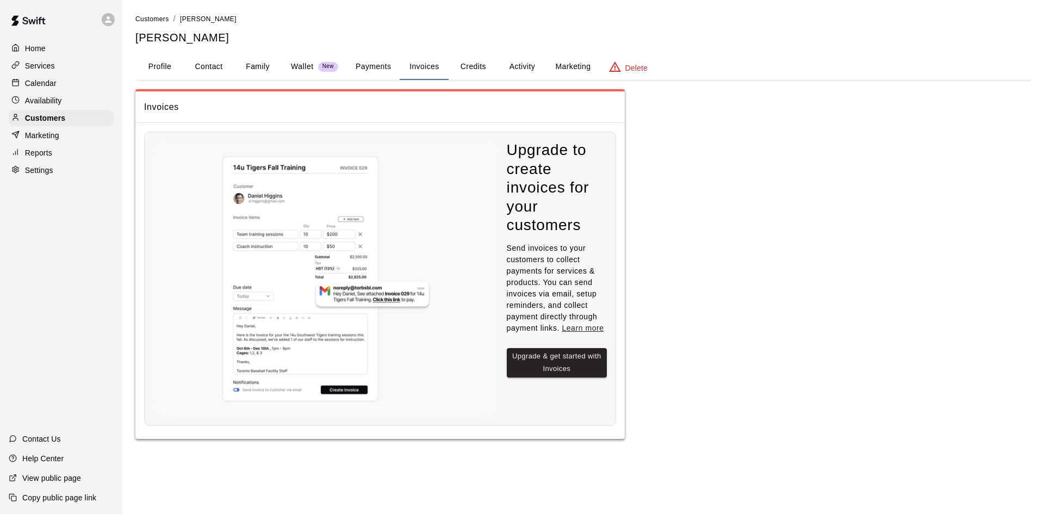
click at [481, 69] on button "Credits" at bounding box center [473, 67] width 49 height 26
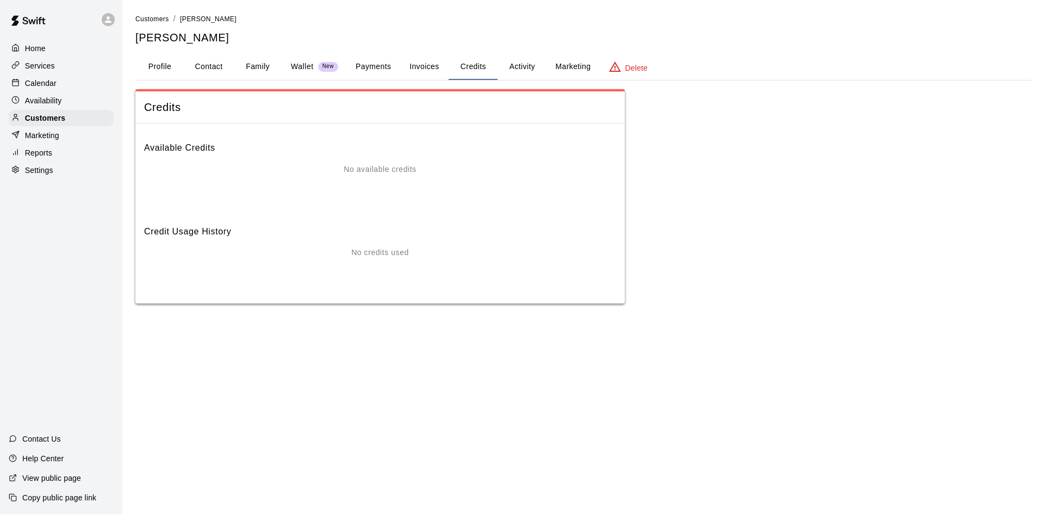
click at [521, 60] on button "Activity" at bounding box center [521, 67] width 49 height 26
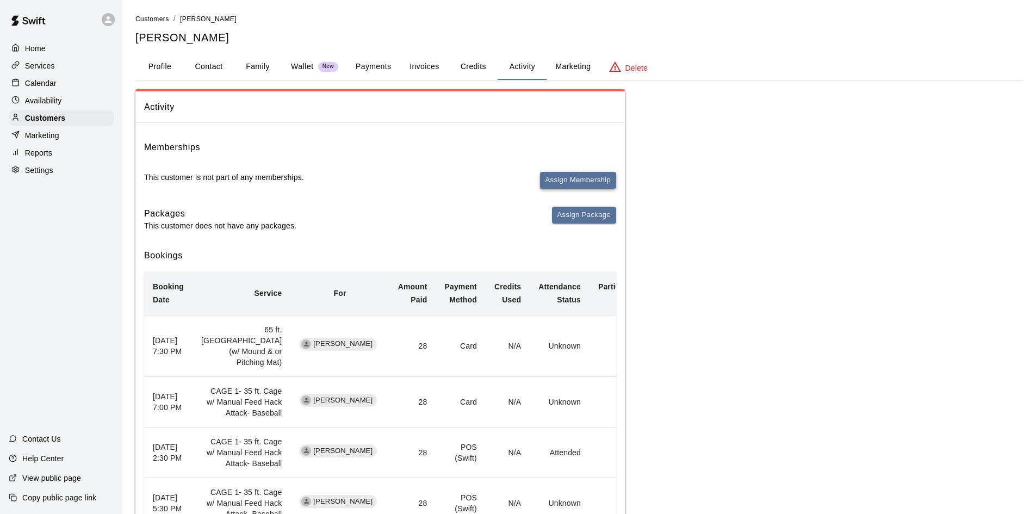
click at [575, 179] on button "Assign Membership" at bounding box center [578, 180] width 76 height 17
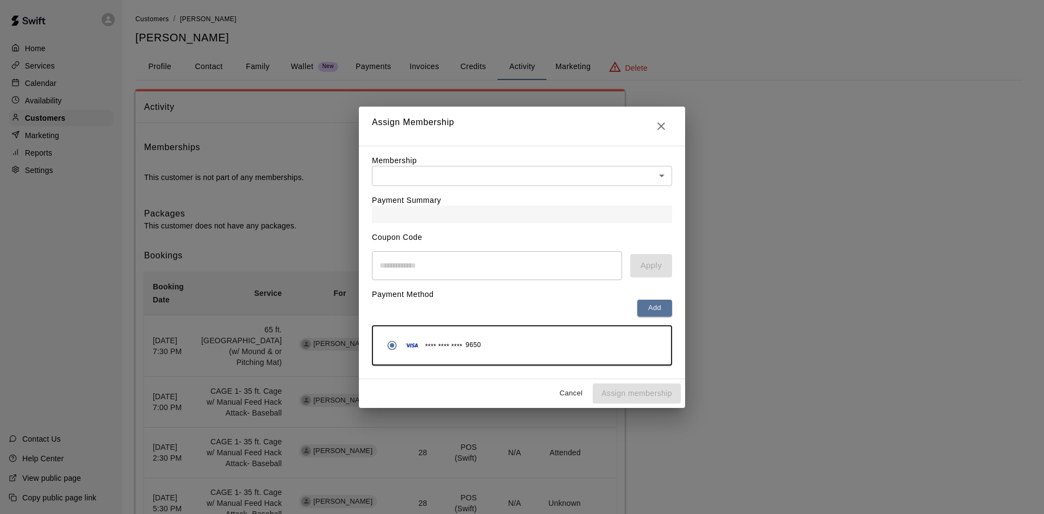
click at [395, 181] on body "Home Services Calendar Availability Customers Marketing Reports Settings Contac…" at bounding box center [522, 321] width 1044 height 642
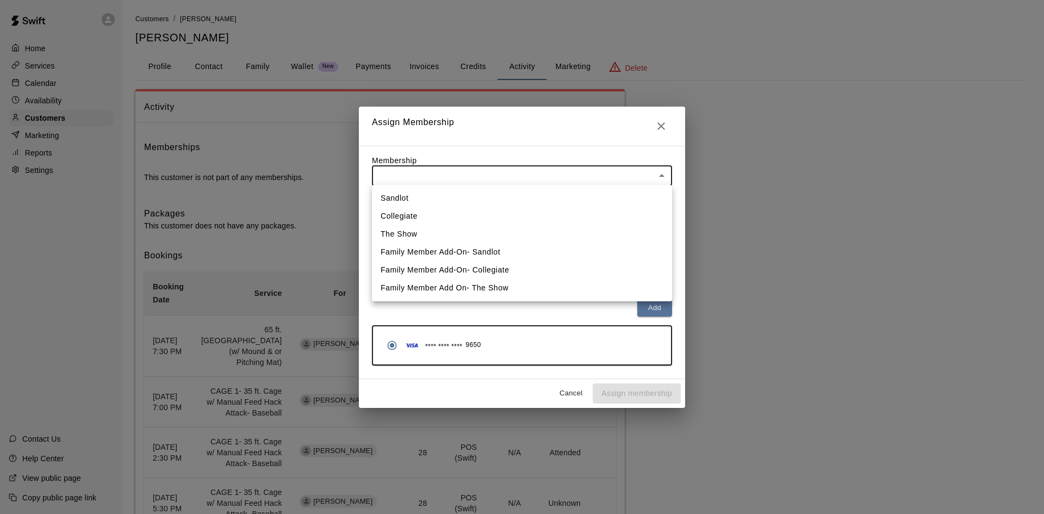
click at [402, 234] on li "The Show" at bounding box center [522, 234] width 300 height 18
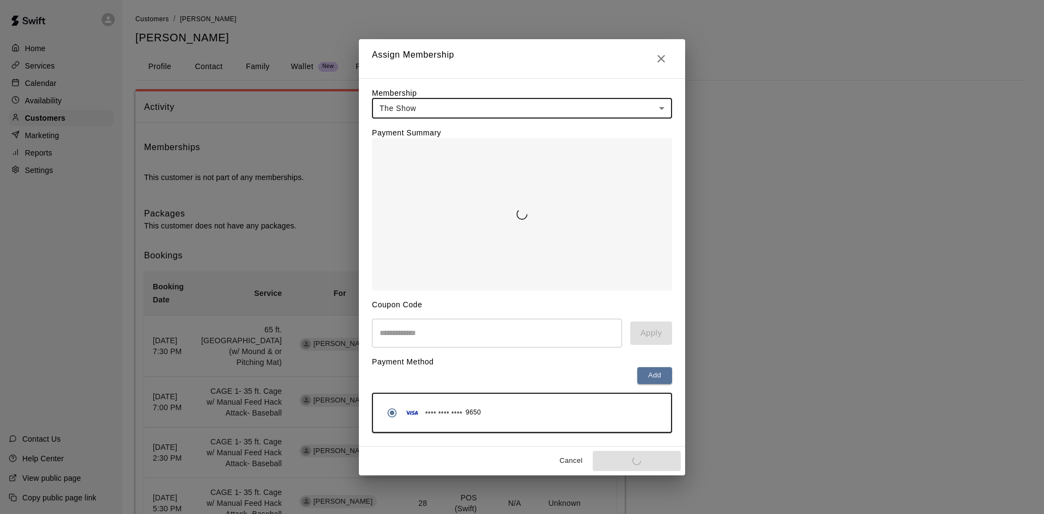
type input "**********"
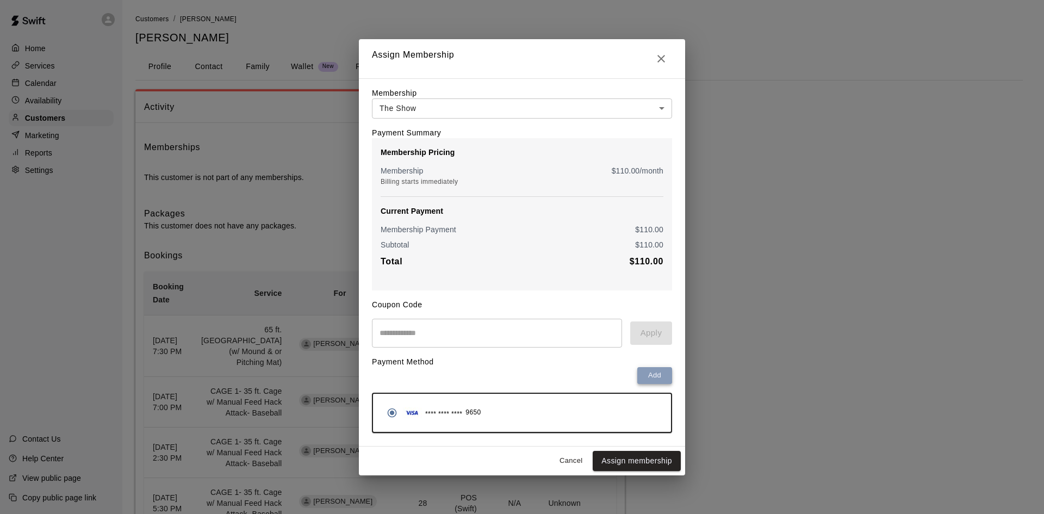
click at [649, 379] on button "Add" at bounding box center [654, 375] width 35 height 17
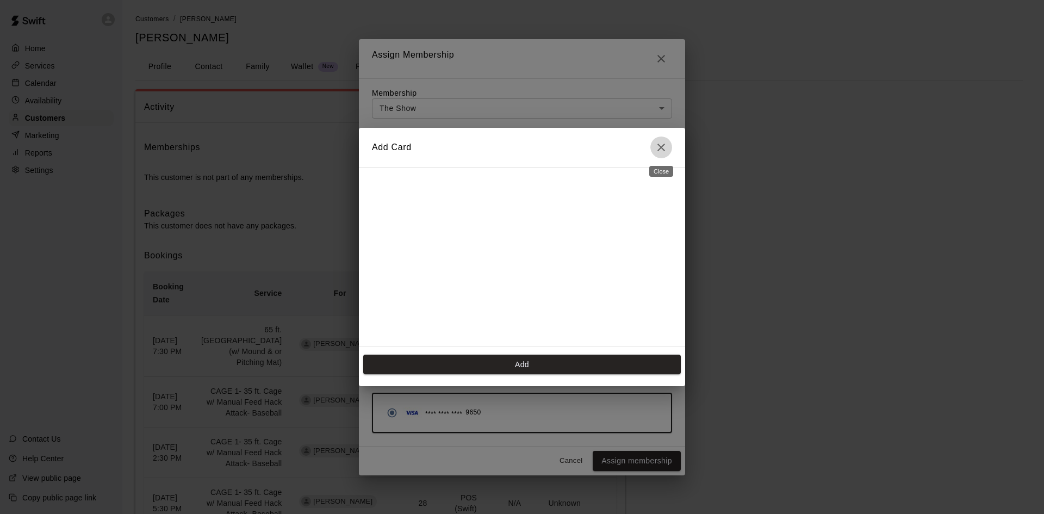
click at [661, 151] on icon "Close" at bounding box center [661, 147] width 13 height 13
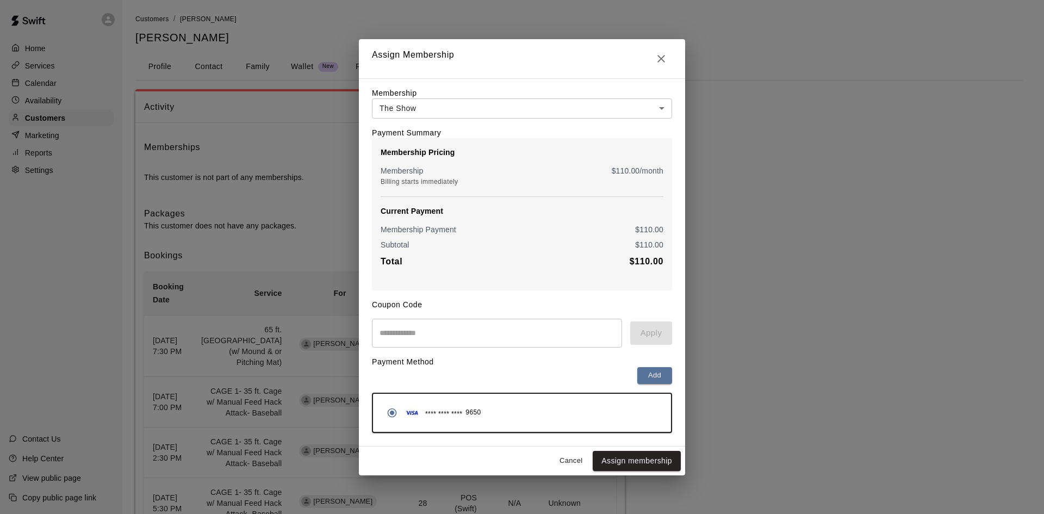
click at [414, 414] on img "button" at bounding box center [412, 412] width 20 height 11
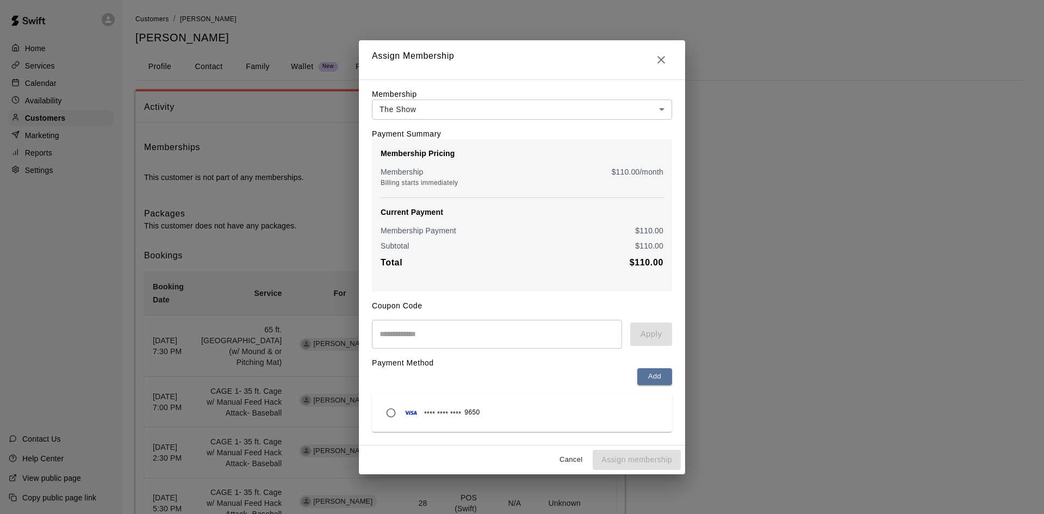
click at [414, 414] on img "button" at bounding box center [411, 412] width 20 height 11
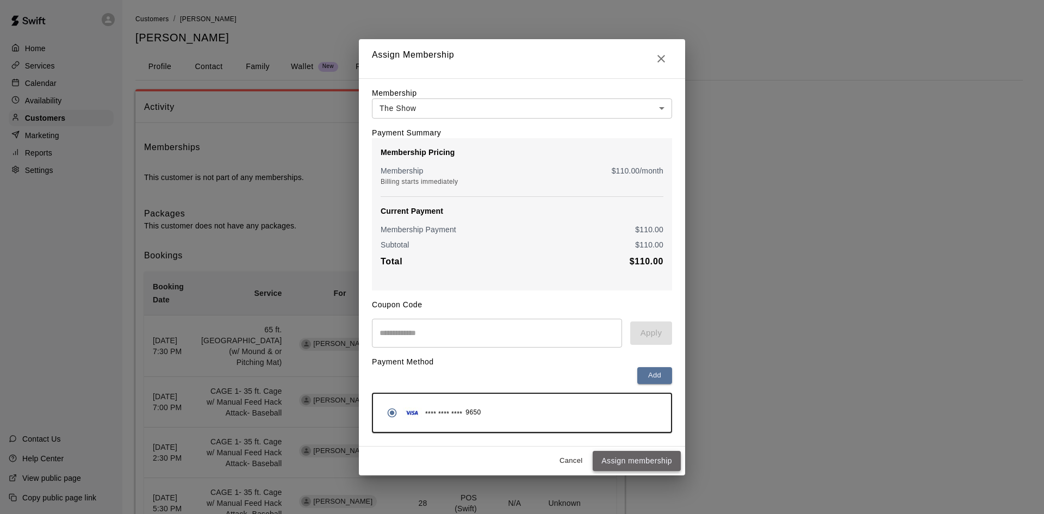
click at [637, 461] on button "Assign membership" at bounding box center [637, 461] width 88 height 20
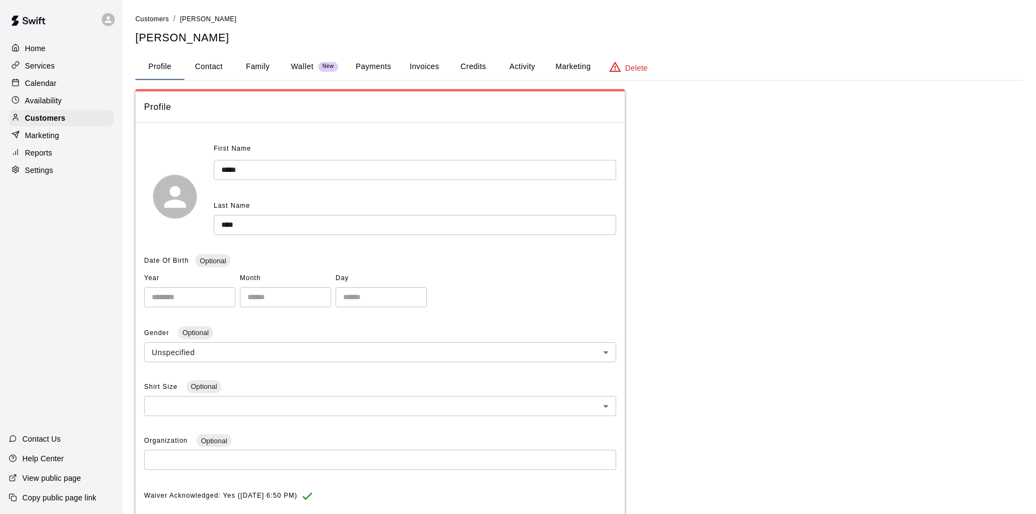
click at [262, 70] on button "Family" at bounding box center [257, 67] width 49 height 26
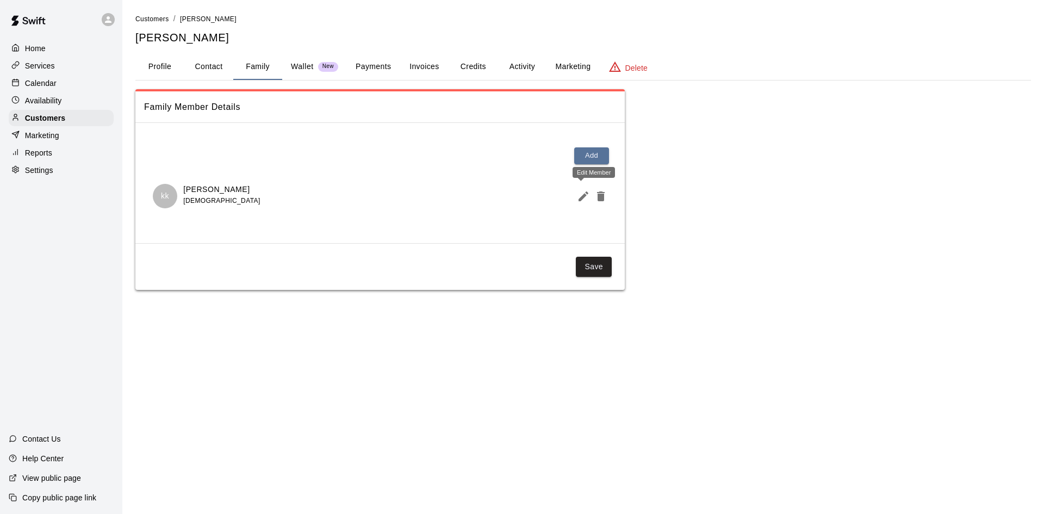
click at [581, 200] on icon "Edit Member" at bounding box center [583, 196] width 10 height 10
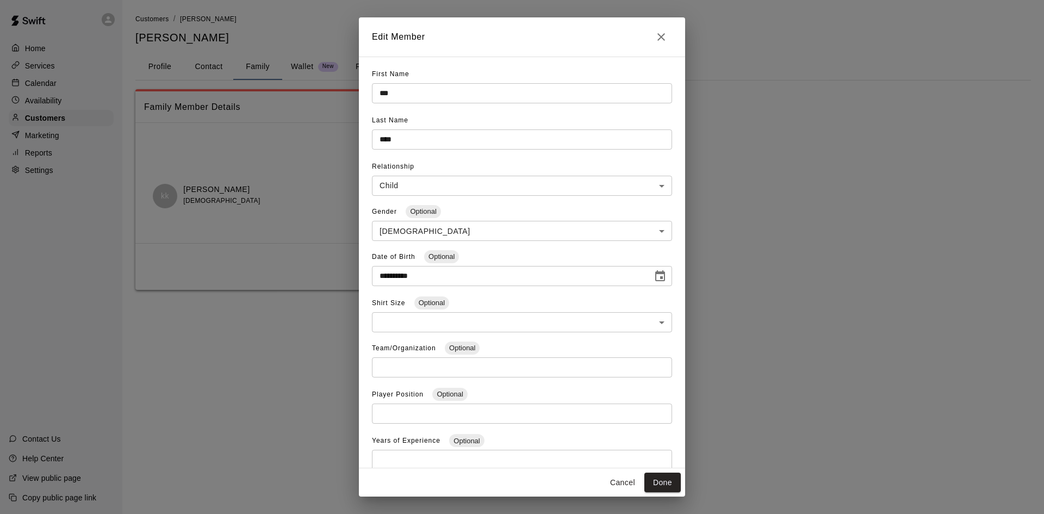
scroll to position [37, 0]
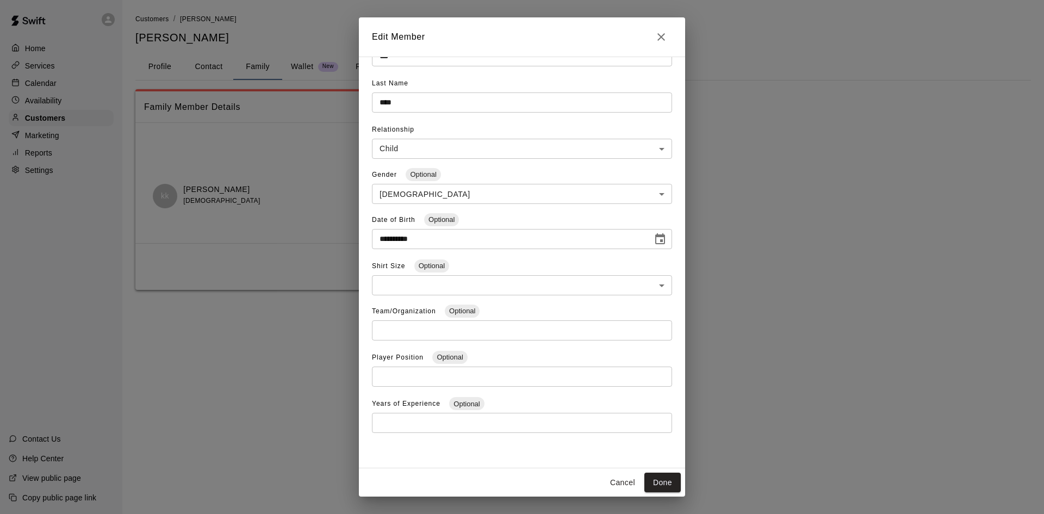
click at [250, 375] on div "**********" at bounding box center [522, 257] width 1044 height 514
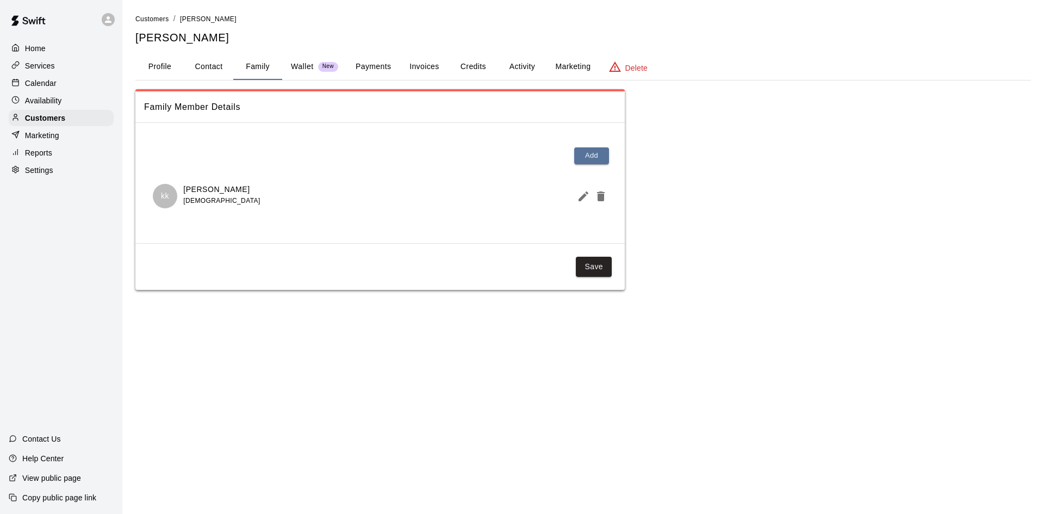
click at [164, 201] on p "kk" at bounding box center [165, 195] width 8 height 11
click at [578, 200] on icon "Edit Member" at bounding box center [583, 196] width 10 height 10
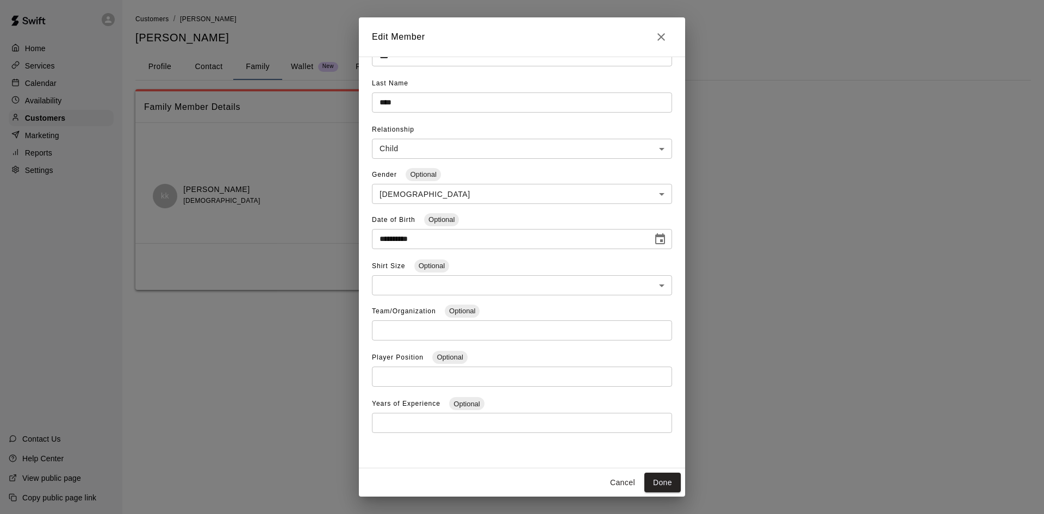
click at [220, 252] on div "**********" at bounding box center [522, 257] width 1044 height 514
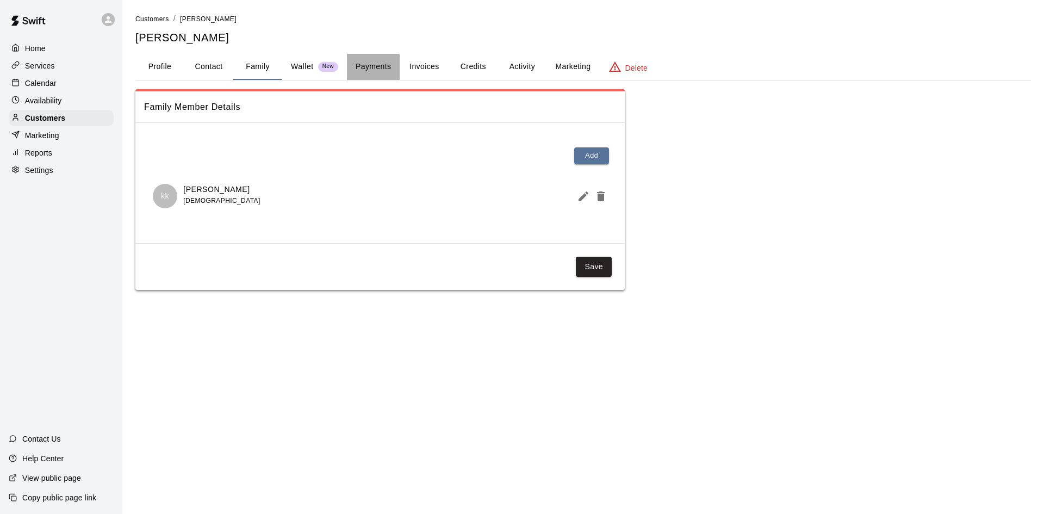
click at [372, 69] on button "Payments" at bounding box center [373, 67] width 53 height 26
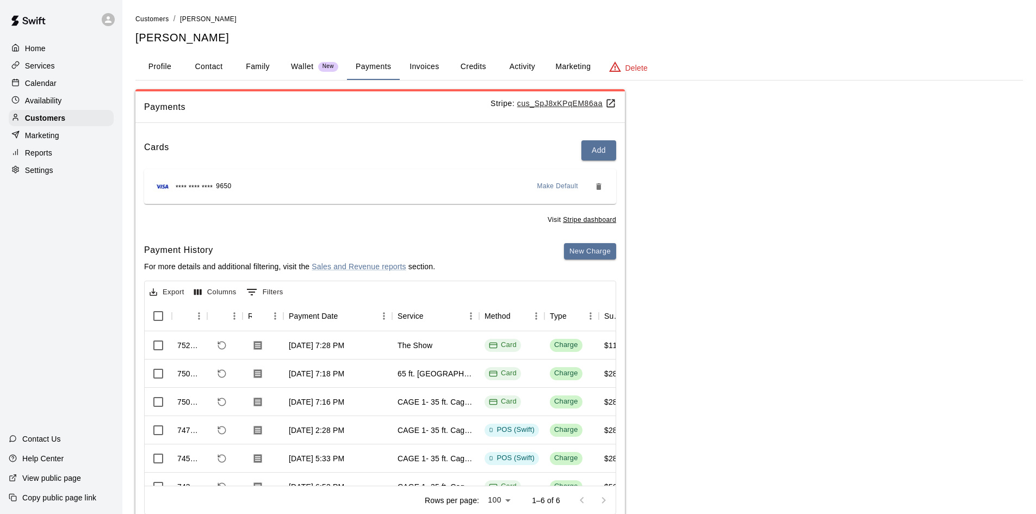
click at [437, 64] on button "Invoices" at bounding box center [424, 67] width 49 height 26
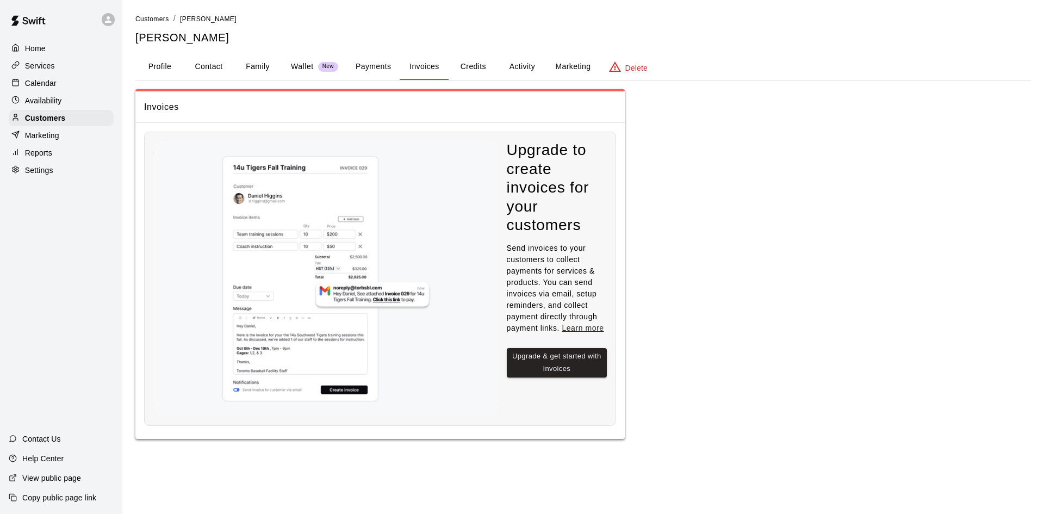
click at [198, 58] on button "Contact" at bounding box center [208, 67] width 49 height 26
select select "**"
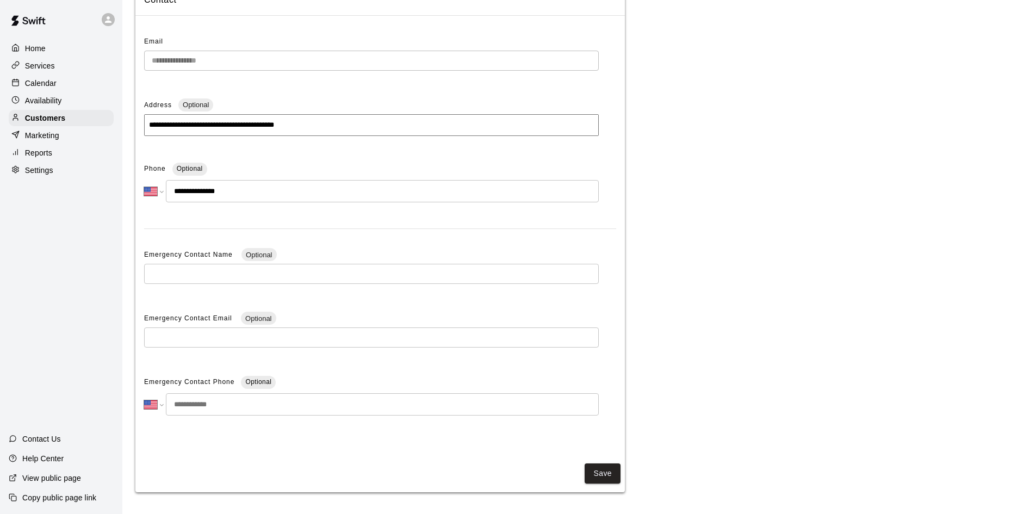
scroll to position [0, 0]
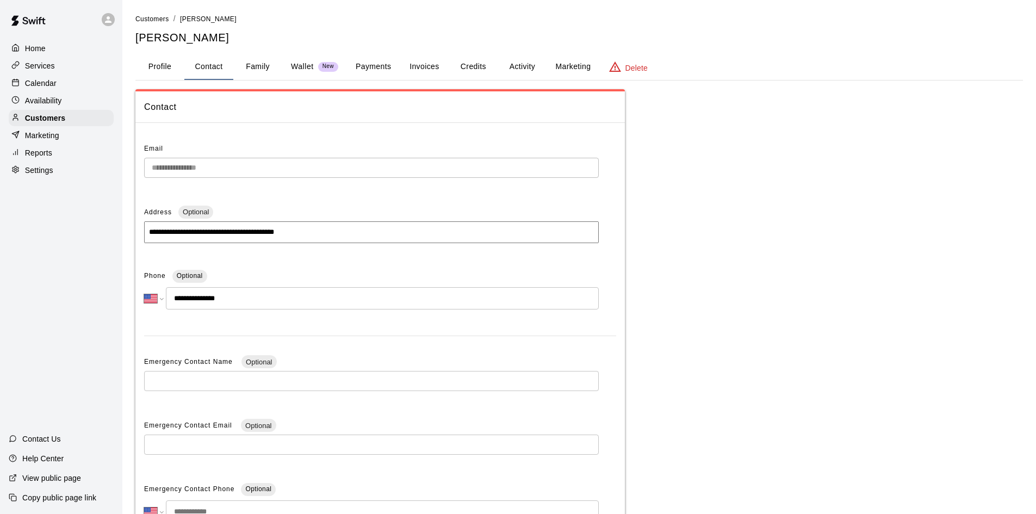
click at [241, 64] on button "Family" at bounding box center [257, 67] width 49 height 26
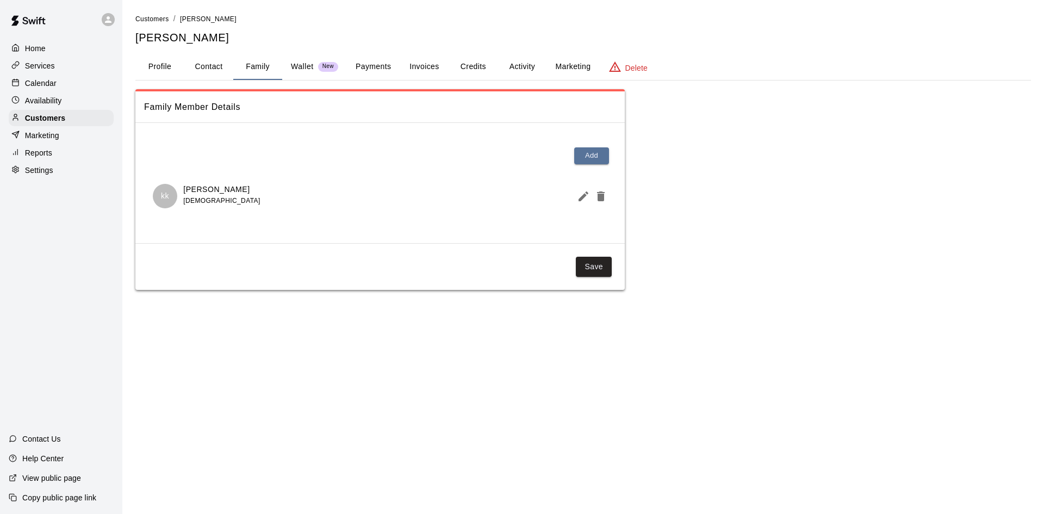
click at [188, 194] on p "[PERSON_NAME]" at bounding box center [221, 189] width 77 height 11
click at [197, 188] on p "[PERSON_NAME]" at bounding box center [221, 189] width 77 height 11
click at [169, 73] on button "Profile" at bounding box center [159, 67] width 49 height 26
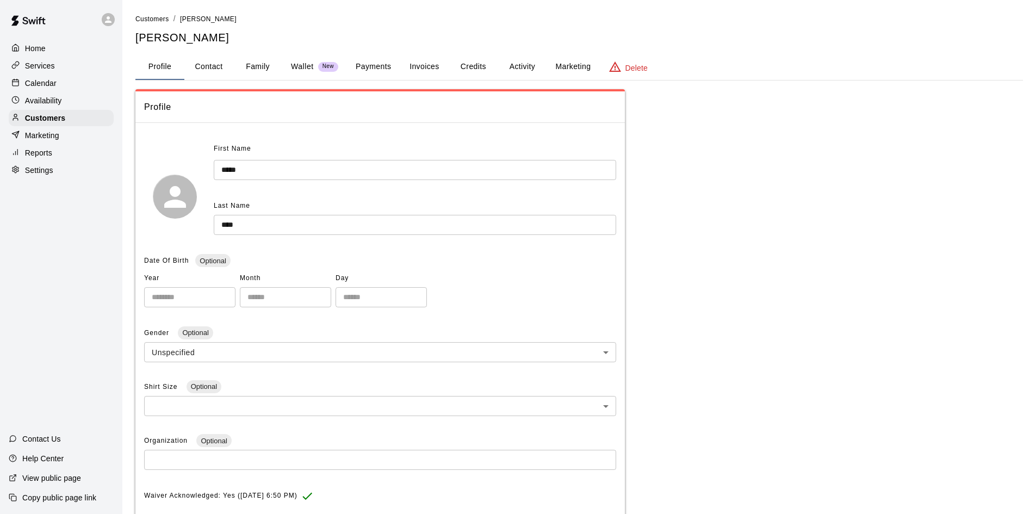
click at [217, 65] on button "Contact" at bounding box center [208, 67] width 49 height 26
select select "**"
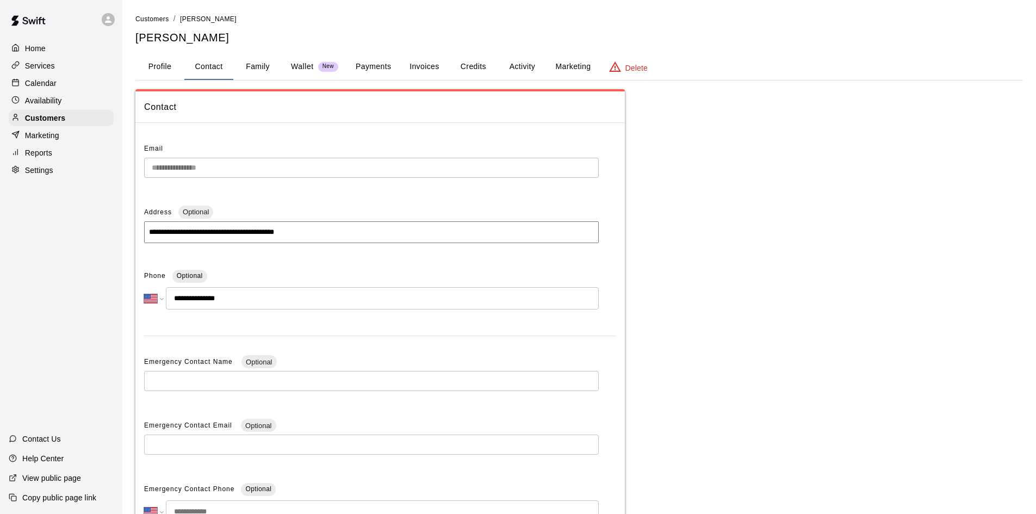
click at [265, 66] on button "Family" at bounding box center [257, 67] width 49 height 26
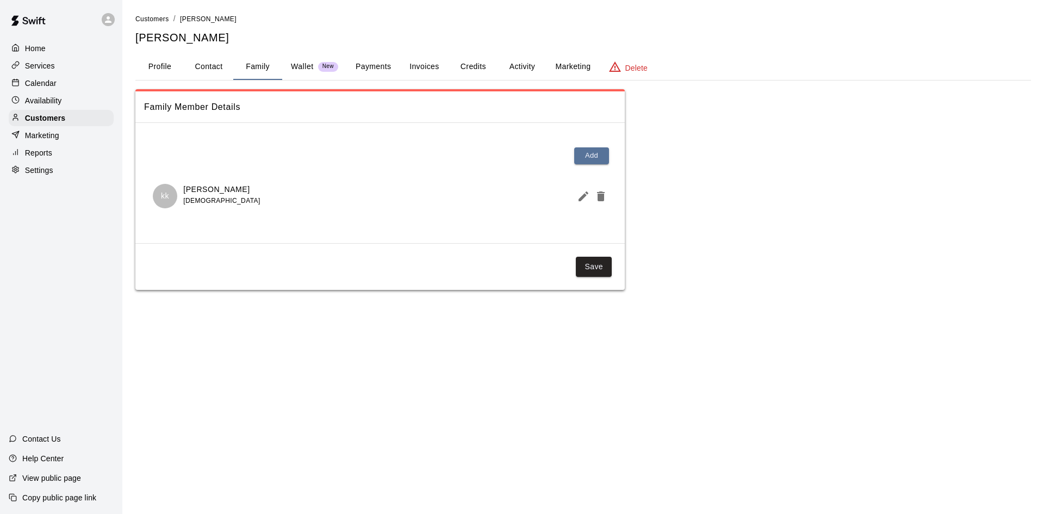
click at [384, 74] on button "Payments" at bounding box center [373, 67] width 53 height 26
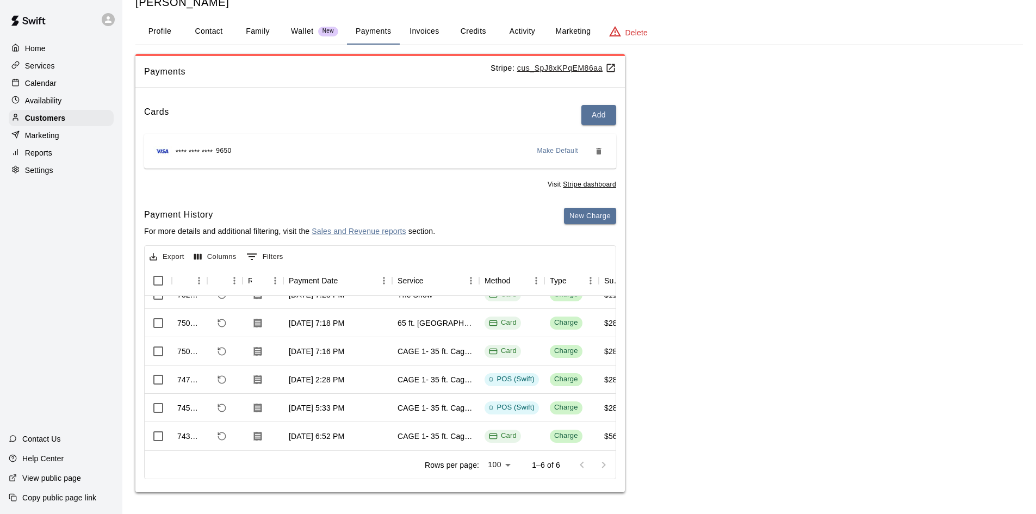
scroll to position [1, 0]
drag, startPoint x: 32, startPoint y: 94, endPoint x: 36, endPoint y: 101, distance: 8.8
click at [32, 94] on div "Home Services Calendar Availability Customers Marketing Reports Settings" at bounding box center [61, 109] width 122 height 140
click at [38, 103] on p "Availability" at bounding box center [43, 100] width 37 height 11
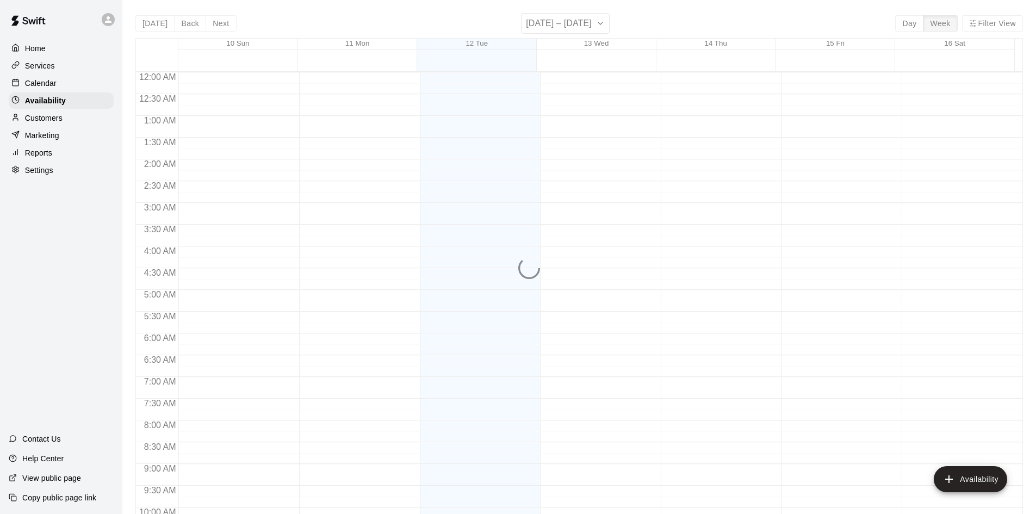
scroll to position [590, 0]
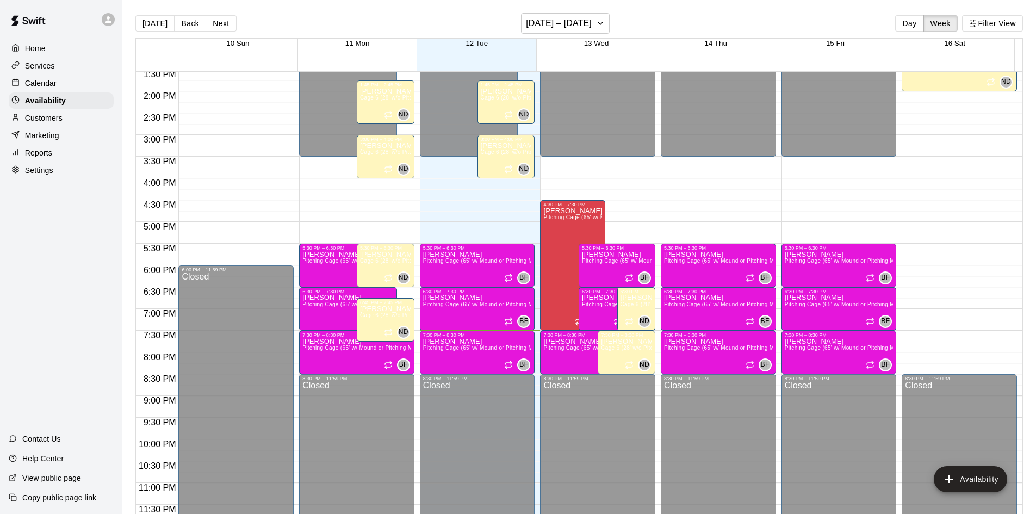
click at [52, 87] on p "Calendar" at bounding box center [41, 83] width 32 height 11
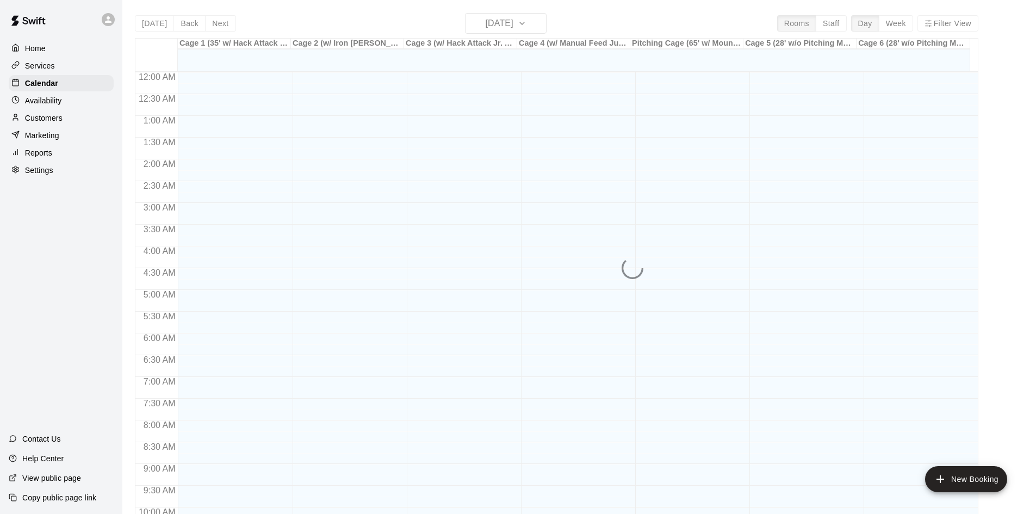
scroll to position [557, 0]
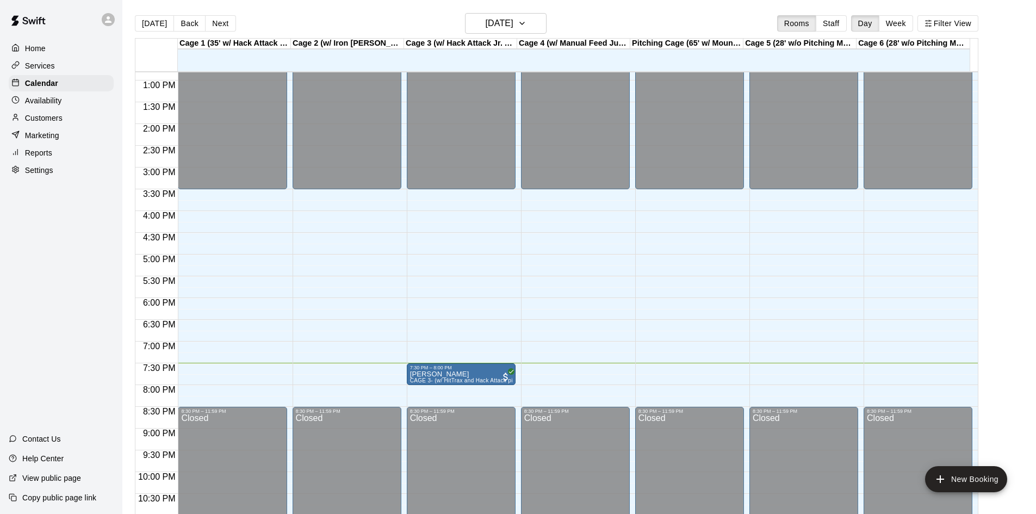
click at [180, 366] on div "12:00 AM – 3:30 PM Closed 8:30 PM – 11:59 PM Closed" at bounding box center [232, 37] width 109 height 1044
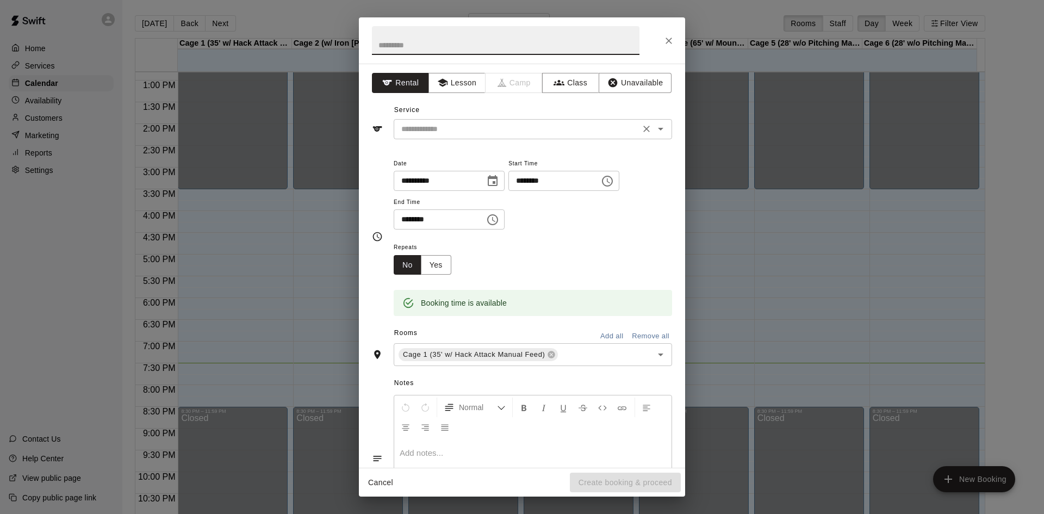
click at [450, 122] on input "text" at bounding box center [517, 129] width 240 height 14
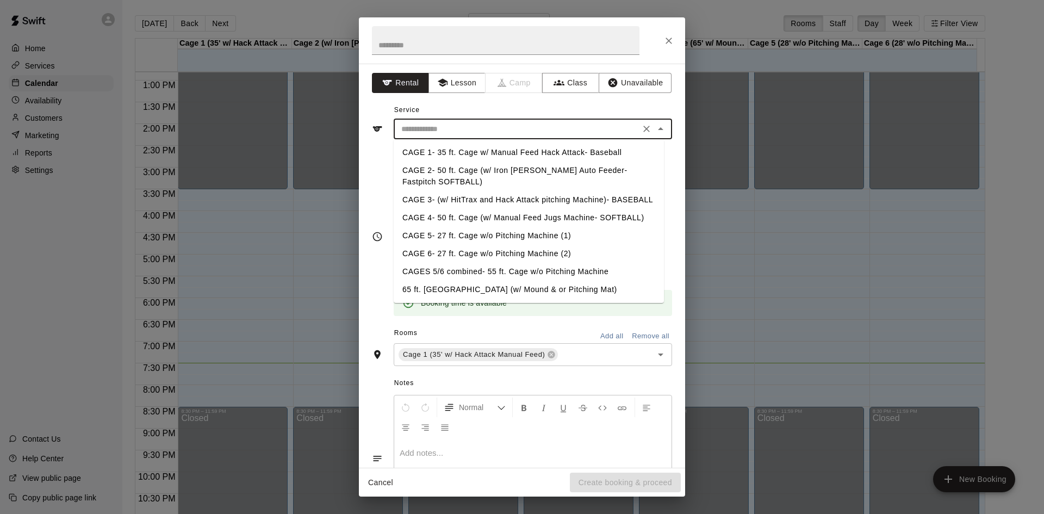
click at [458, 198] on li "CAGE 3- (w/ HitTrax and Hack Attack pitching Machine)- BASEBALL" at bounding box center [529, 200] width 270 height 18
type input "**********"
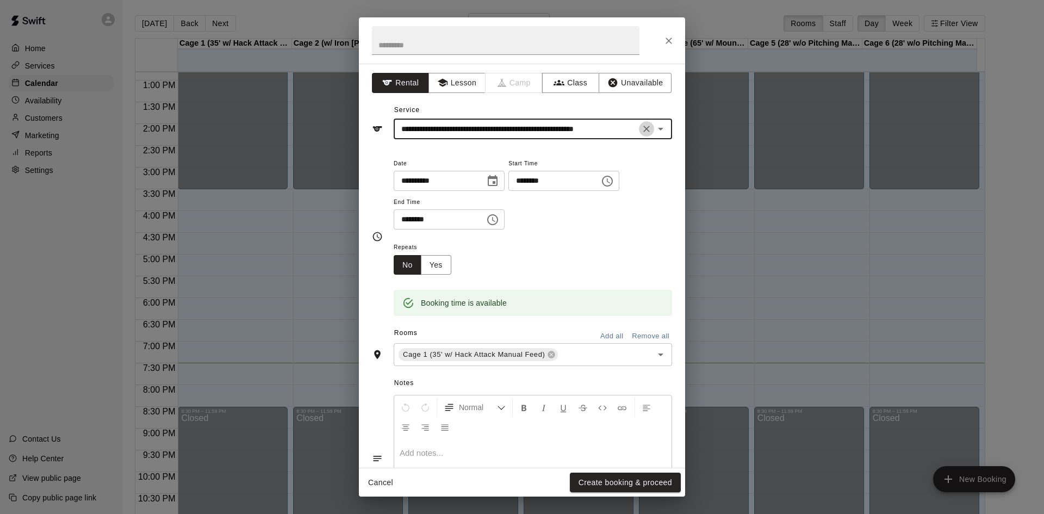
click at [641, 129] on icon "Clear" at bounding box center [646, 128] width 11 height 11
click at [431, 123] on input "text" at bounding box center [517, 129] width 240 height 14
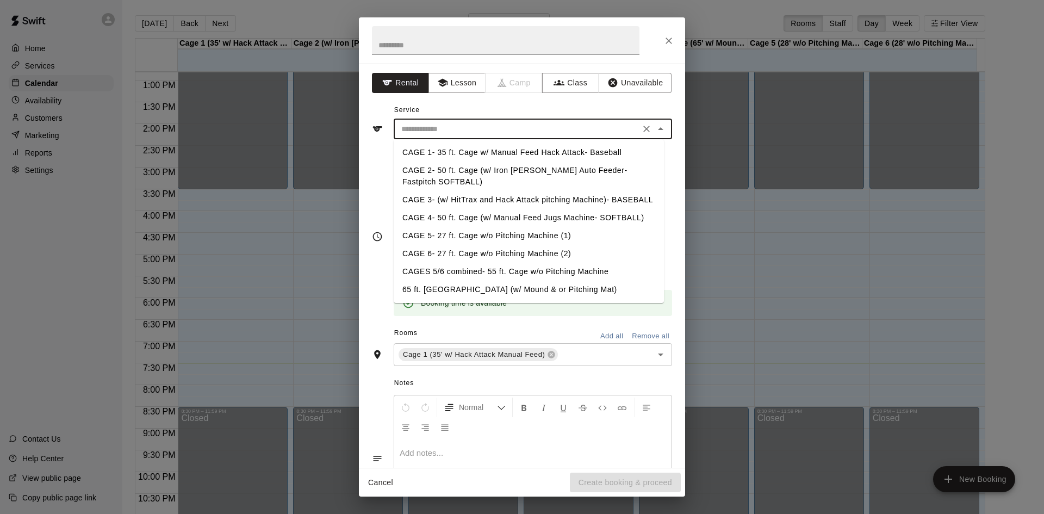
click at [441, 146] on li "CAGE 1- 35 ft. Cage w/ Manual Feed Hack Attack- Baseball" at bounding box center [529, 153] width 270 height 18
type input "**********"
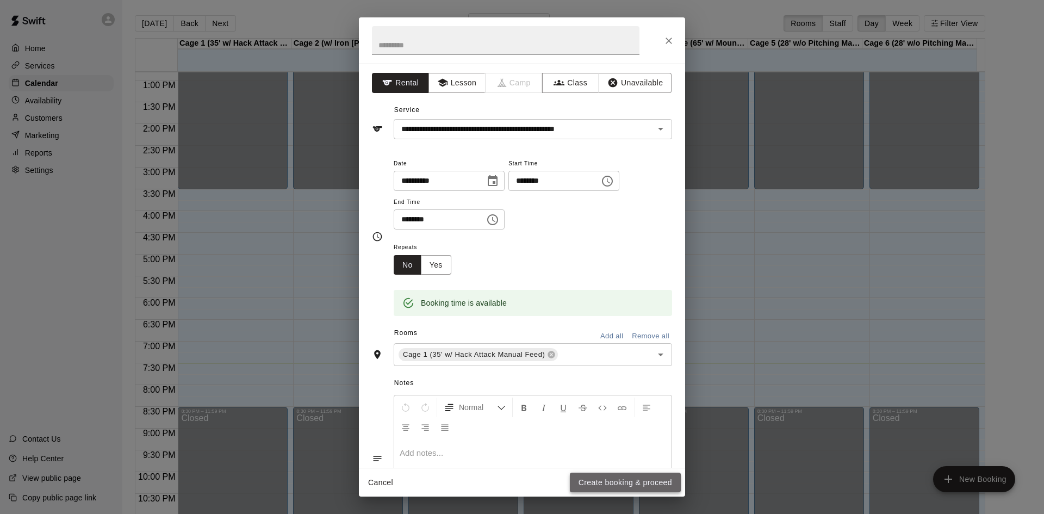
click at [621, 481] on button "Create booking & proceed" at bounding box center [625, 482] width 111 height 20
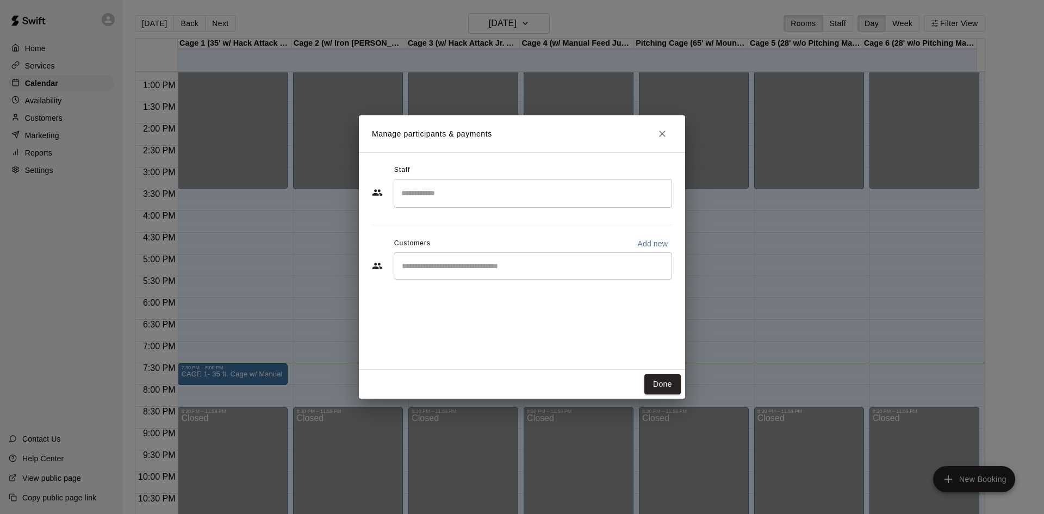
click at [430, 273] on div "​" at bounding box center [533, 265] width 278 height 27
type input "***"
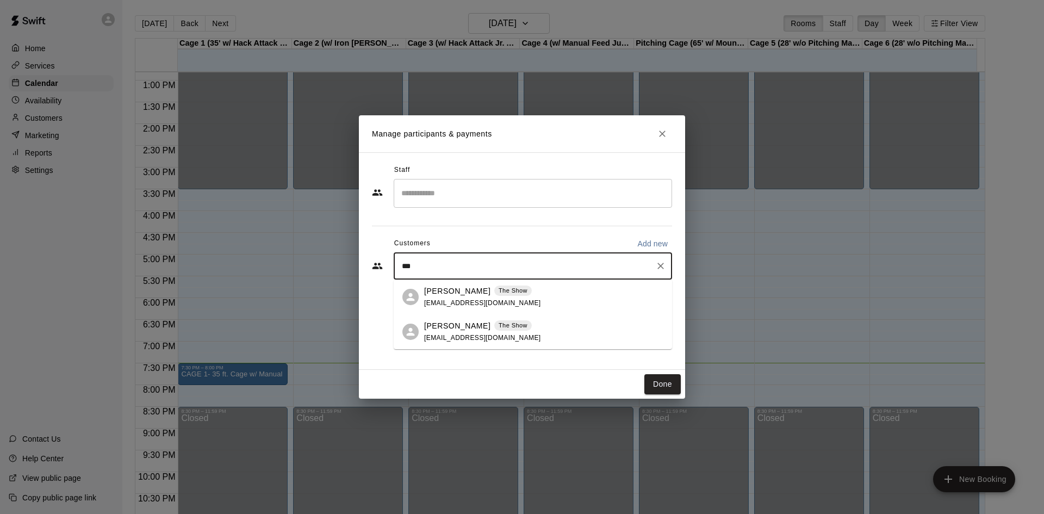
click at [435, 301] on span "[EMAIL_ADDRESS][DOMAIN_NAME]" at bounding box center [482, 303] width 117 height 8
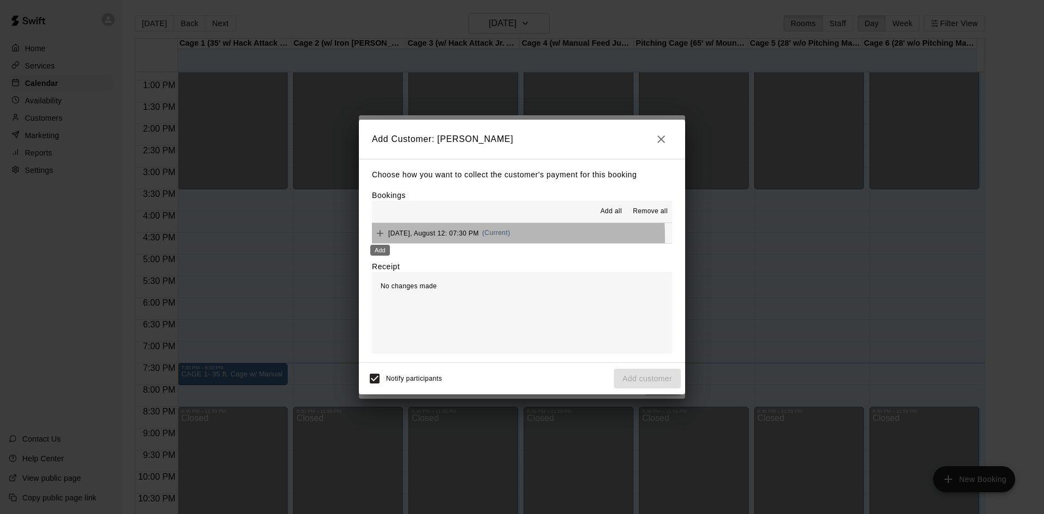
click at [379, 239] on div "Add" at bounding box center [380, 247] width 22 height 20
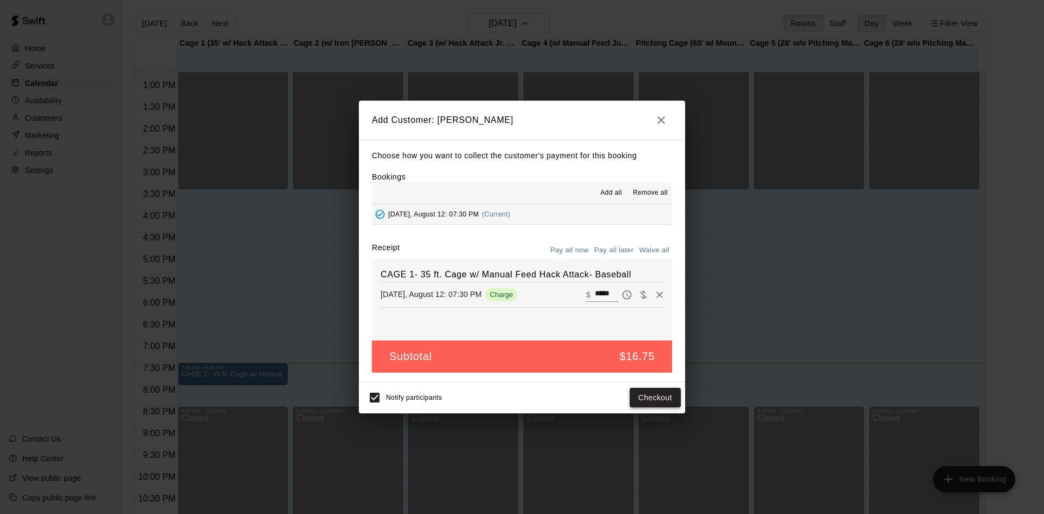
click at [647, 397] on button "Checkout" at bounding box center [655, 398] width 51 height 20
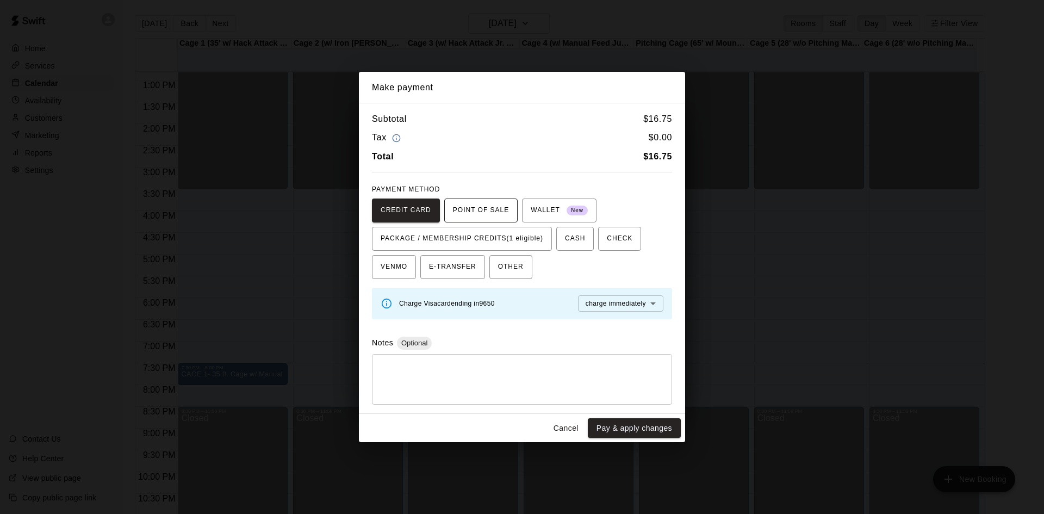
click at [453, 215] on span "POINT OF SALE" at bounding box center [481, 210] width 56 height 17
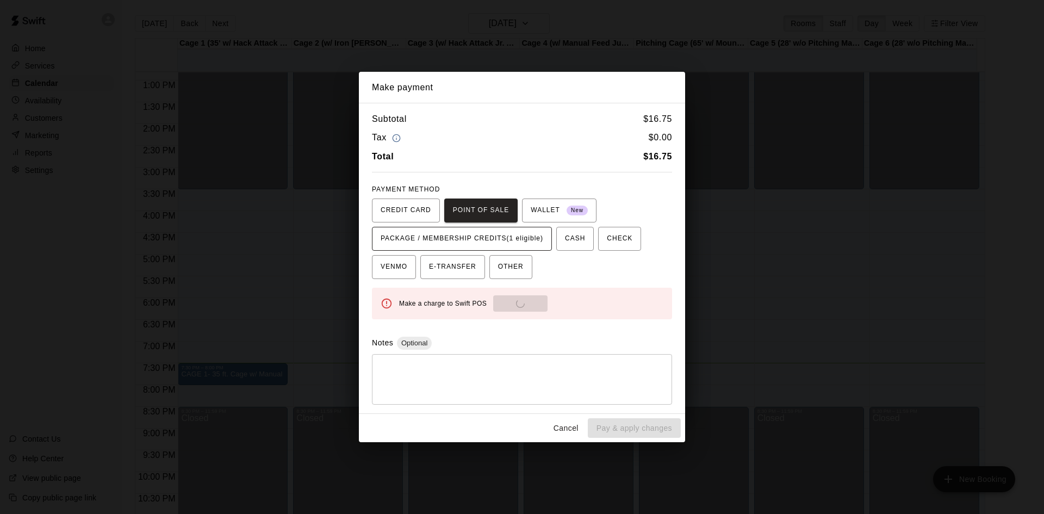
click at [445, 238] on span "PACKAGE / MEMBERSHIP CREDITS (1 eligible)" at bounding box center [462, 238] width 163 height 17
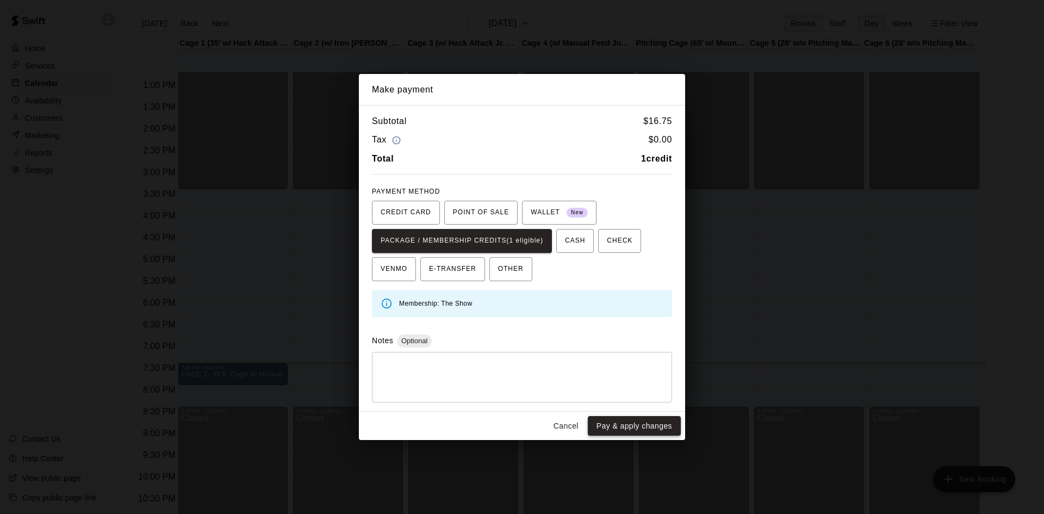
click at [607, 428] on button "Pay & apply changes" at bounding box center [634, 426] width 93 height 20
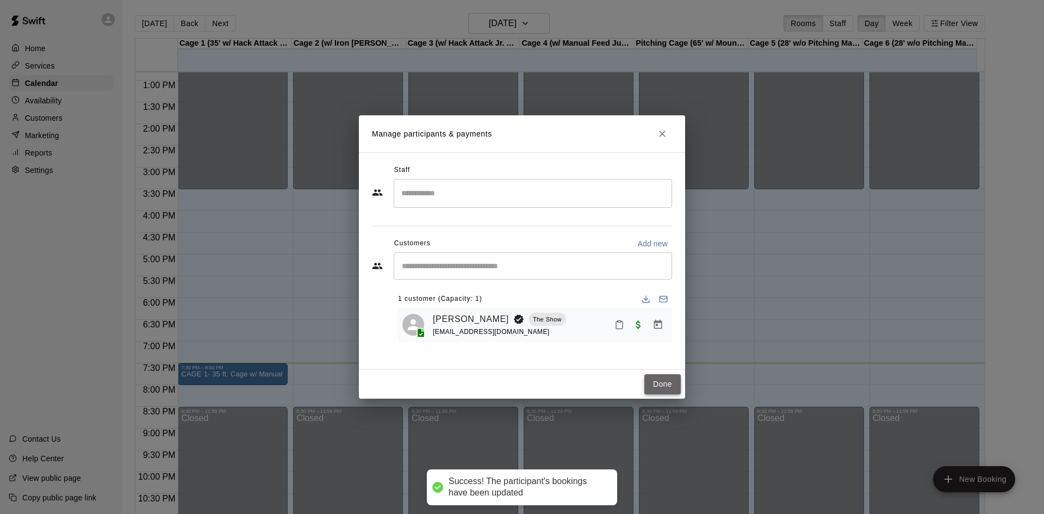
click at [659, 384] on button "Done" at bounding box center [662, 384] width 36 height 20
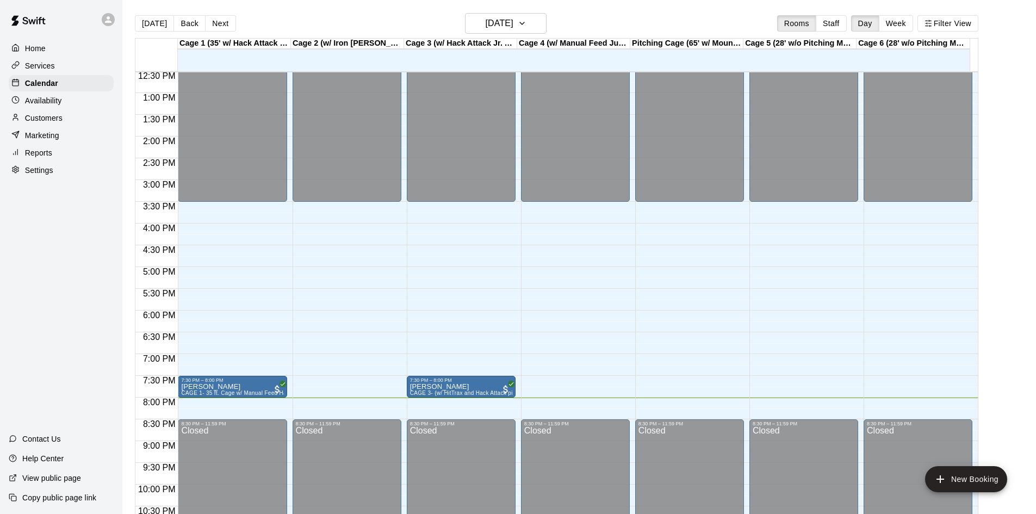
scroll to position [591, 0]
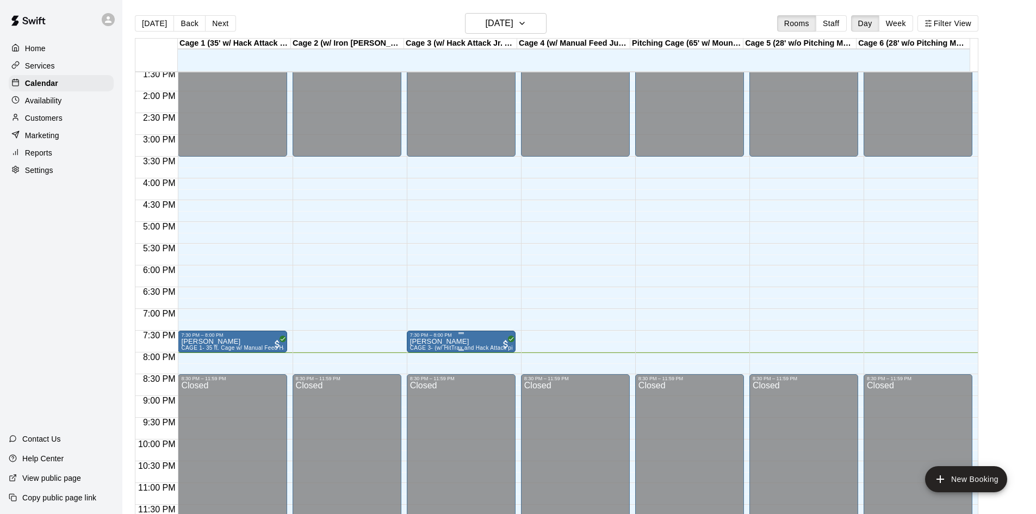
click at [433, 341] on p "[PERSON_NAME]" at bounding box center [461, 341] width 102 height 0
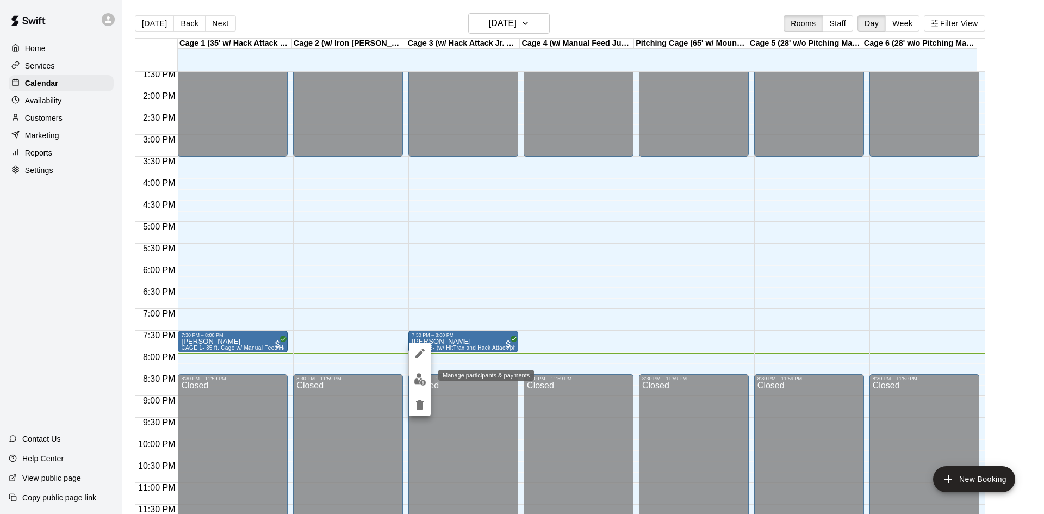
click at [417, 379] on img "edit" at bounding box center [420, 379] width 13 height 13
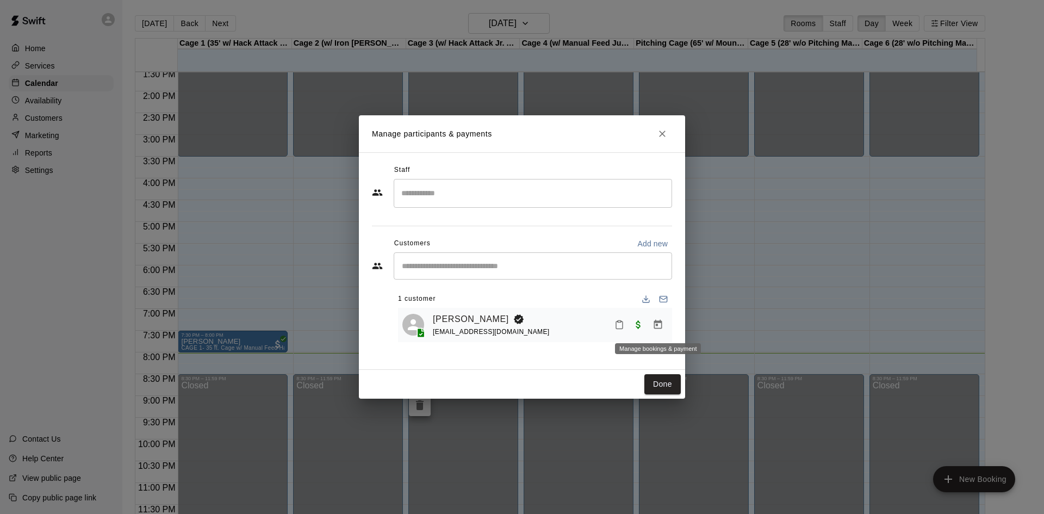
click at [656, 320] on icon "Manage bookings & payment" at bounding box center [657, 324] width 11 height 11
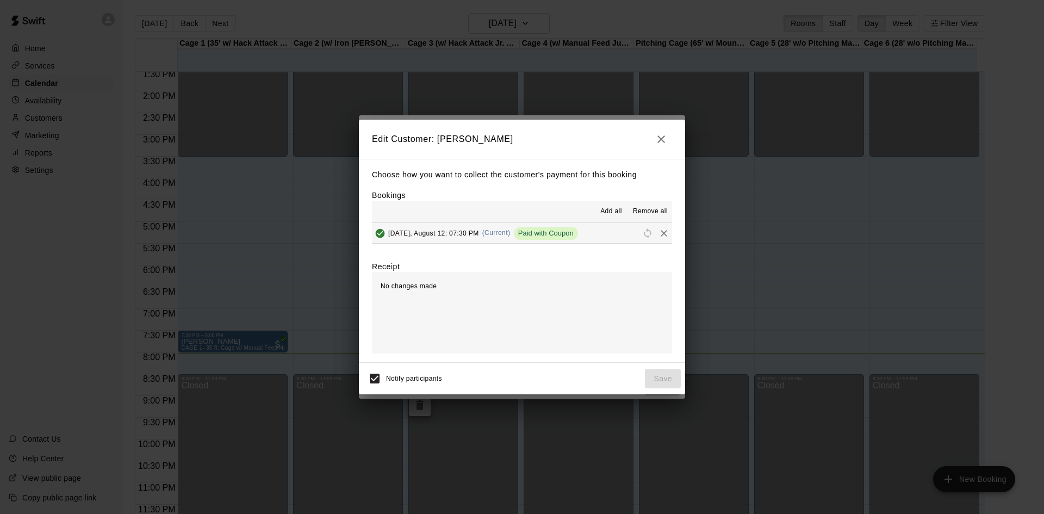
click at [664, 141] on icon "button" at bounding box center [661, 139] width 8 height 8
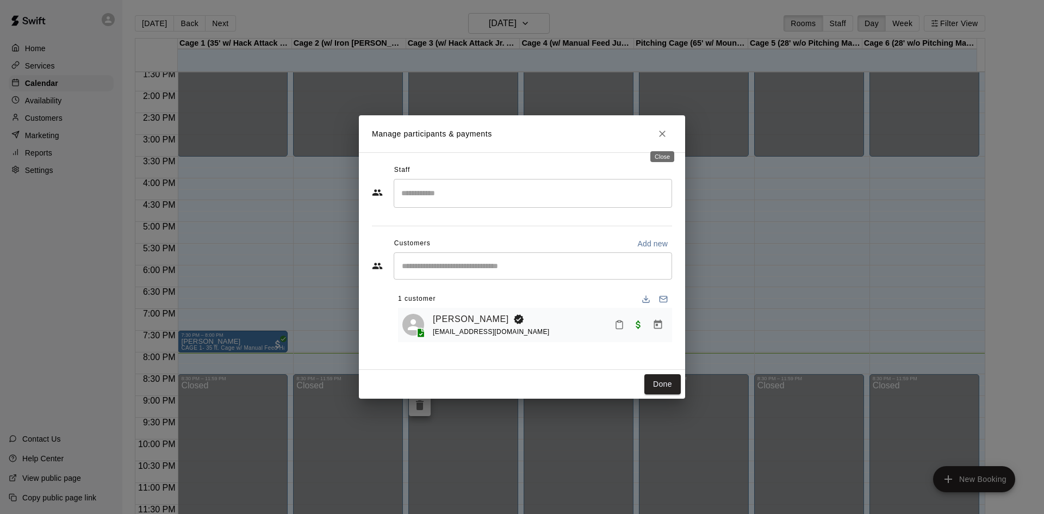
click at [660, 127] on button "Close" at bounding box center [662, 134] width 20 height 20
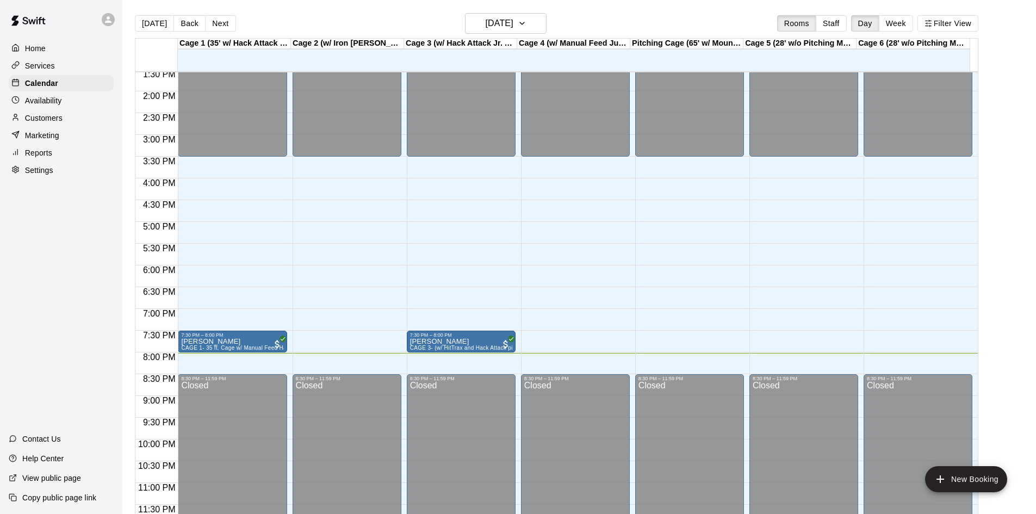
click at [20, 121] on div at bounding box center [18, 118] width 14 height 10
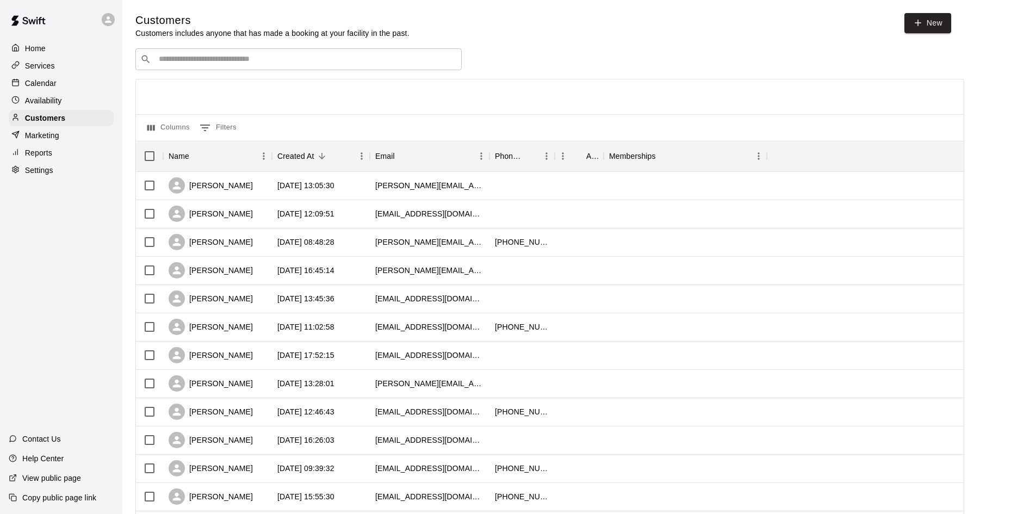
click at [235, 65] on input "Search customers by name or email" at bounding box center [305, 59] width 301 height 11
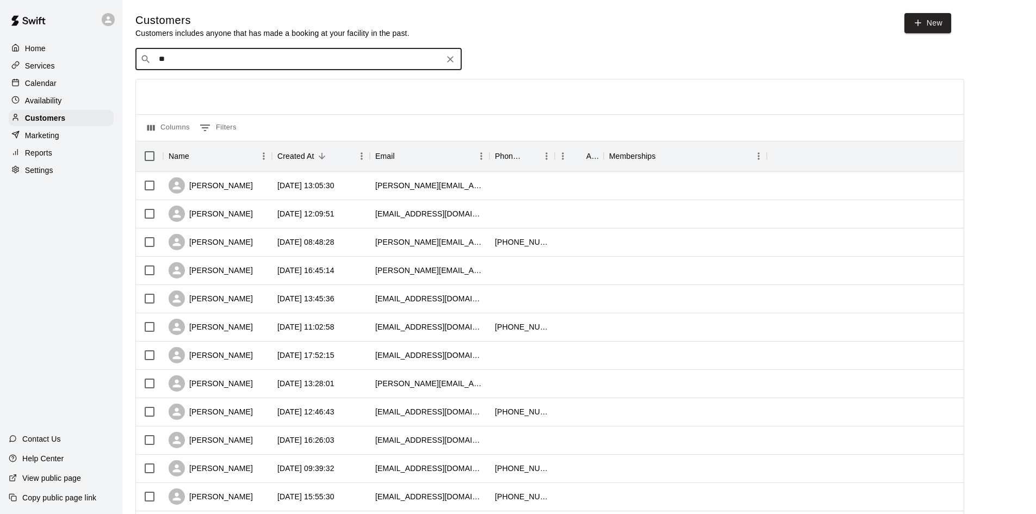
type input "***"
click at [170, 118] on p "[PERSON_NAME]" at bounding box center [199, 118] width 66 height 11
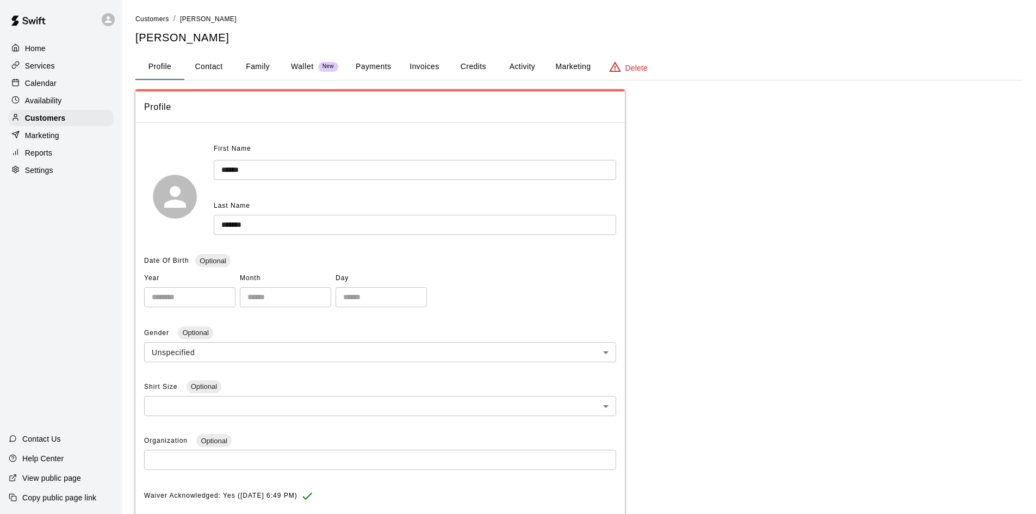
click at [379, 66] on button "Payments" at bounding box center [373, 67] width 53 height 26
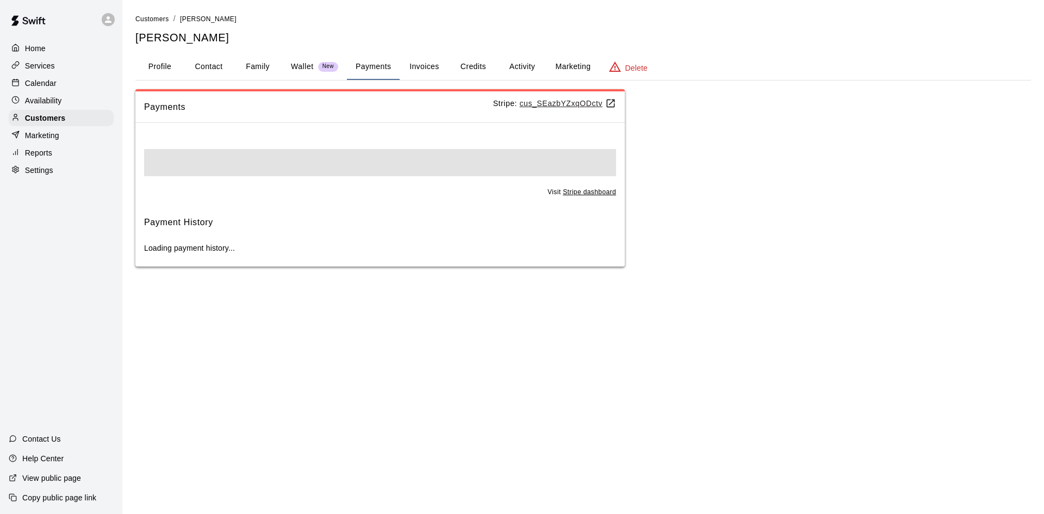
click at [430, 75] on button "Invoices" at bounding box center [424, 67] width 49 height 26
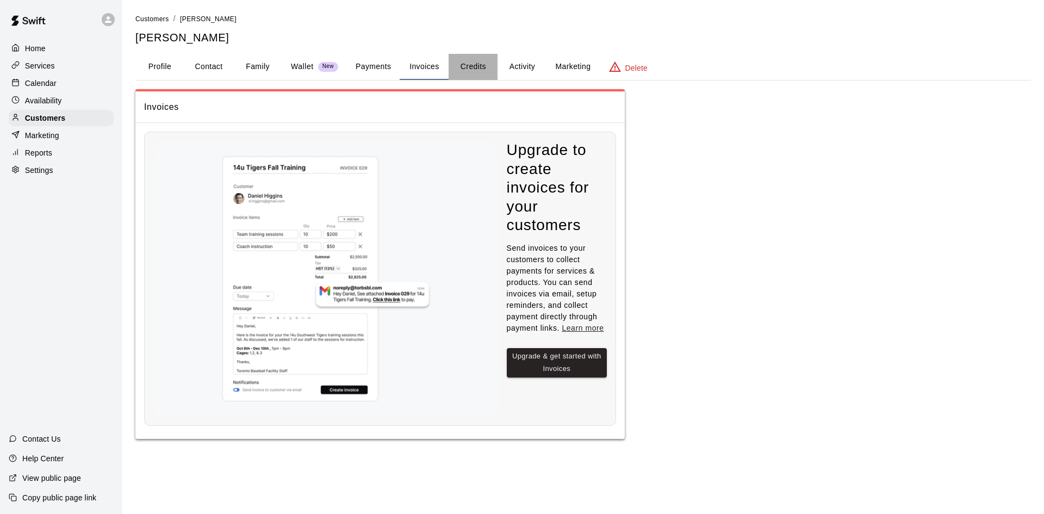
click at [478, 70] on button "Credits" at bounding box center [473, 67] width 49 height 26
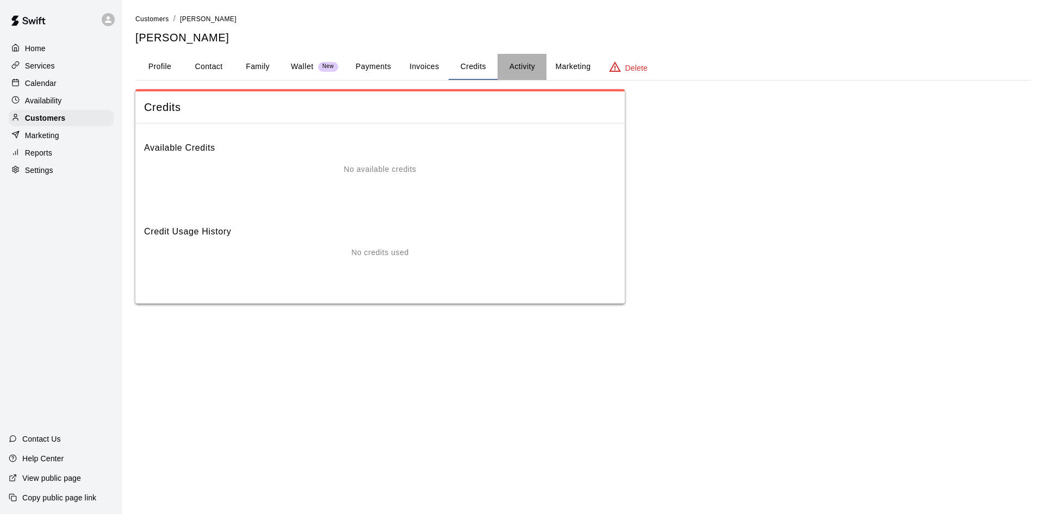
drag, startPoint x: 523, startPoint y: 63, endPoint x: 512, endPoint y: 65, distance: 11.1
click at [523, 64] on button "Activity" at bounding box center [521, 67] width 49 height 26
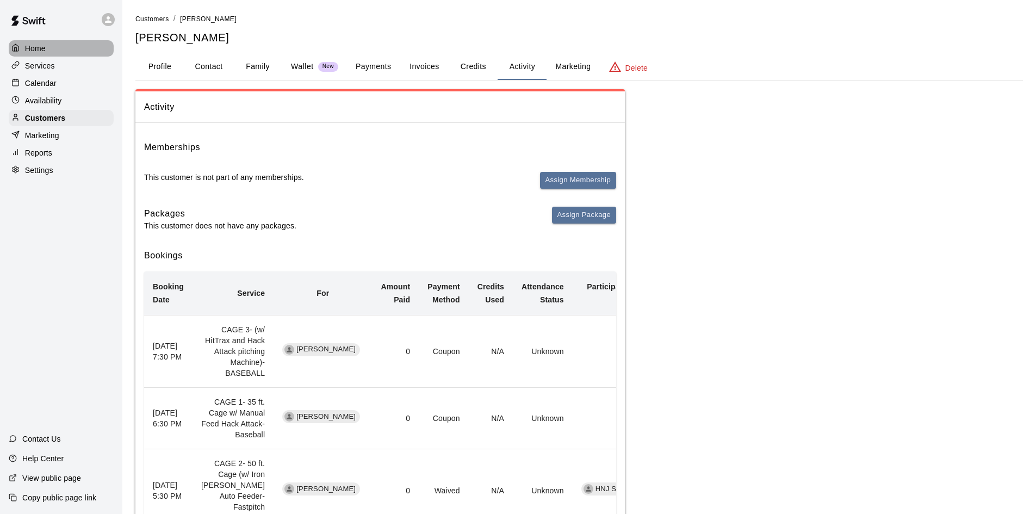
click at [35, 52] on p "Home" at bounding box center [35, 48] width 21 height 11
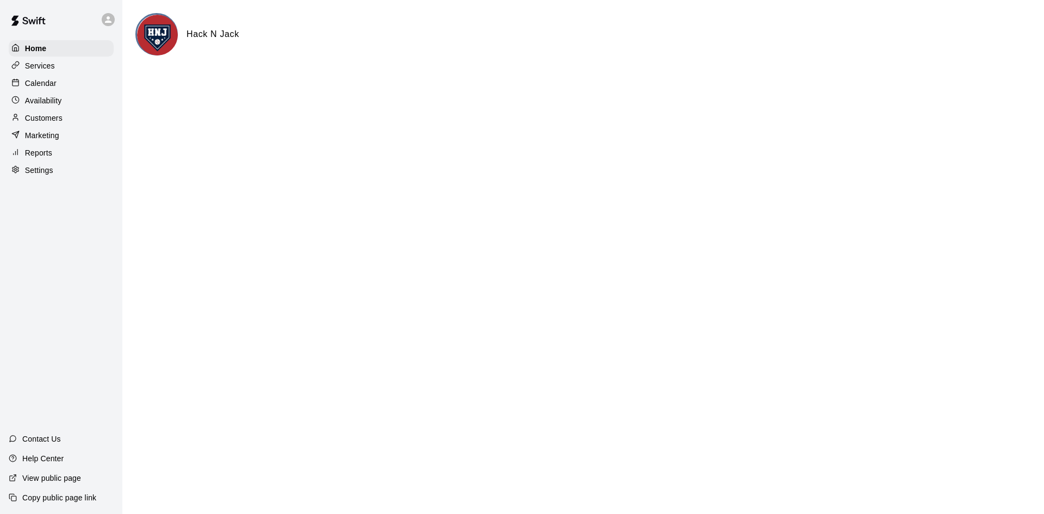
click at [36, 117] on p "Customers" at bounding box center [44, 118] width 38 height 11
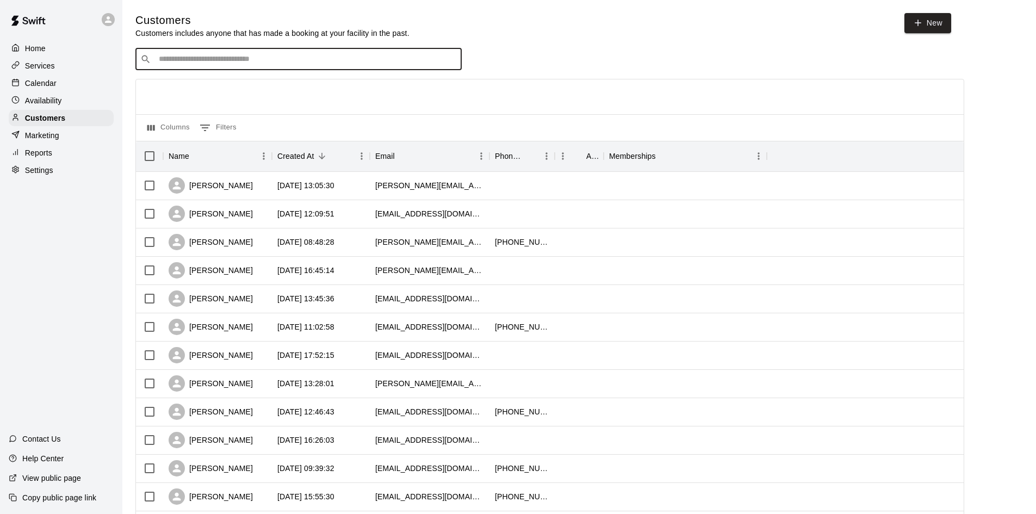
click at [213, 65] on input "Search customers by name or email" at bounding box center [305, 59] width 301 height 11
type input "***"
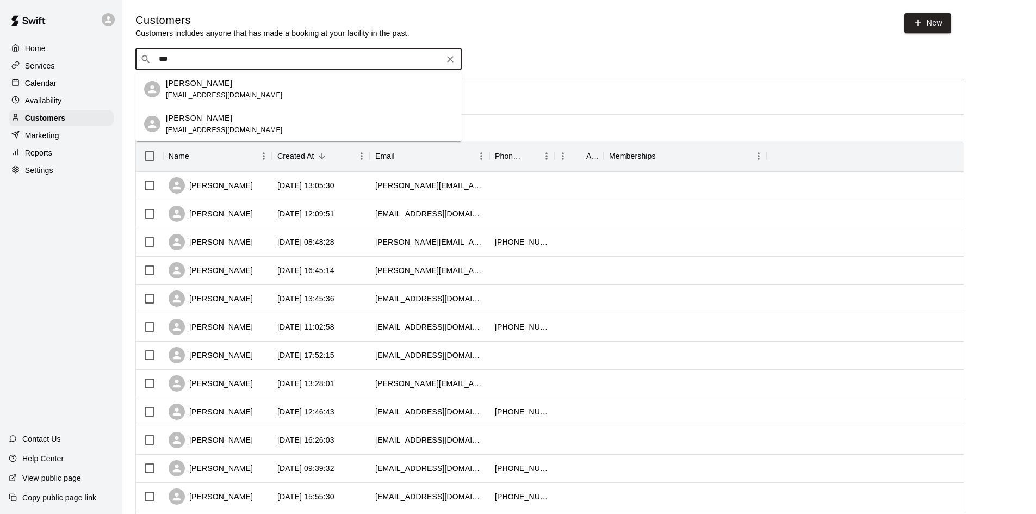
click at [176, 127] on span "[EMAIL_ADDRESS][DOMAIN_NAME]" at bounding box center [224, 130] width 117 height 8
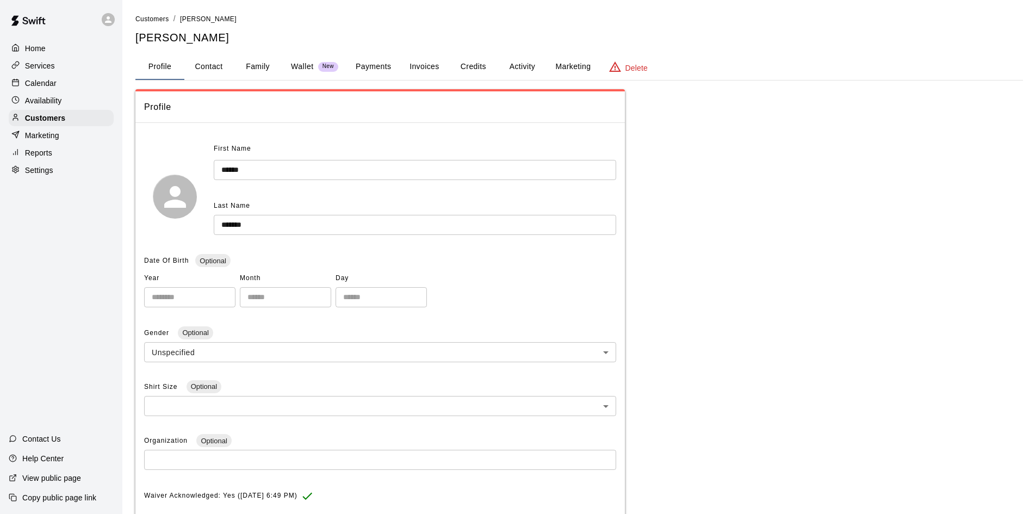
click at [368, 69] on button "Payments" at bounding box center [373, 67] width 53 height 26
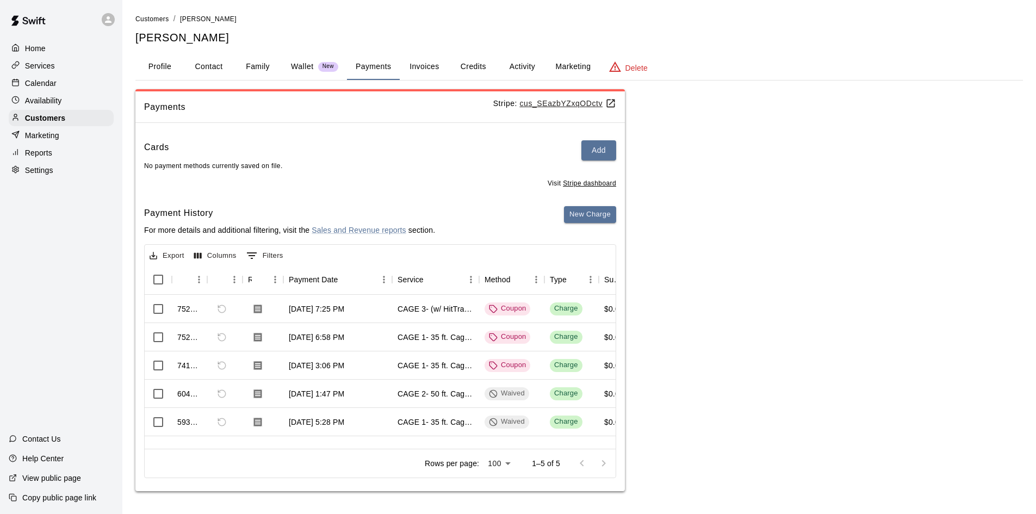
scroll to position [1, 0]
click at [507, 309] on div "Coupon" at bounding box center [507, 308] width 37 height 10
click at [556, 310] on div "Charge" at bounding box center [566, 308] width 24 height 10
click at [232, 308] on div at bounding box center [224, 309] width 35 height 28
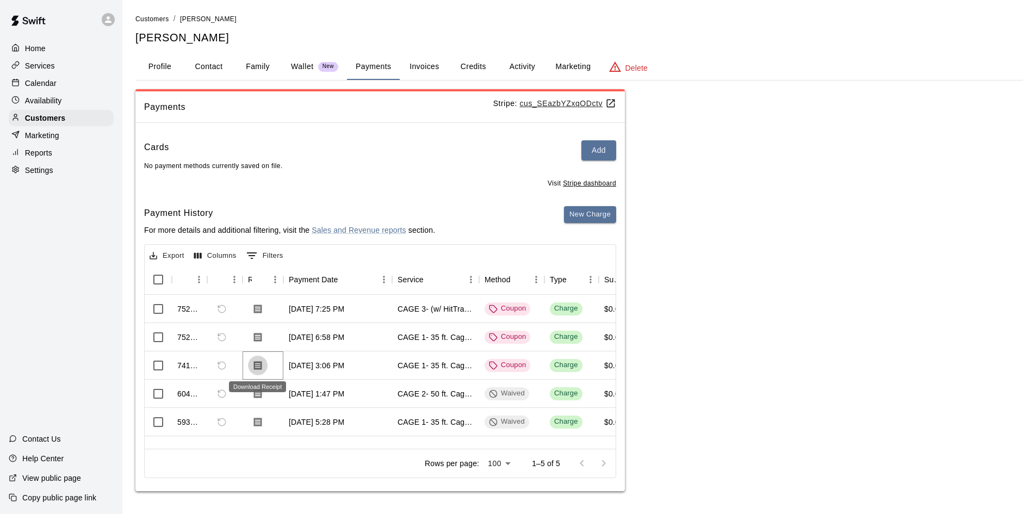
click at [258, 363] on icon "Download Receipt" at bounding box center [257, 365] width 11 height 11
click at [254, 310] on icon "Download Receipt" at bounding box center [258, 308] width 8 height 9
click at [30, 53] on p "Home" at bounding box center [35, 48] width 21 height 11
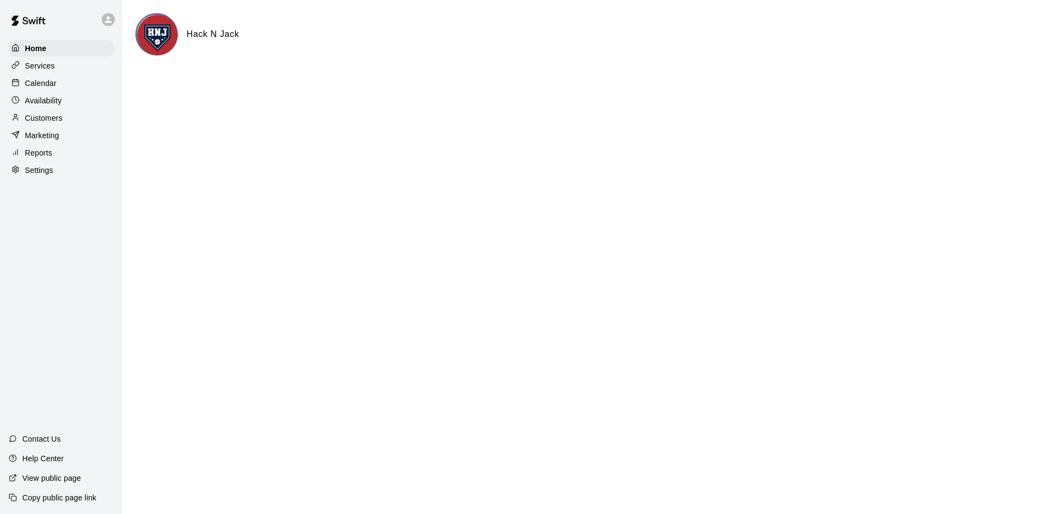
click at [30, 113] on div "Customers" at bounding box center [61, 118] width 105 height 16
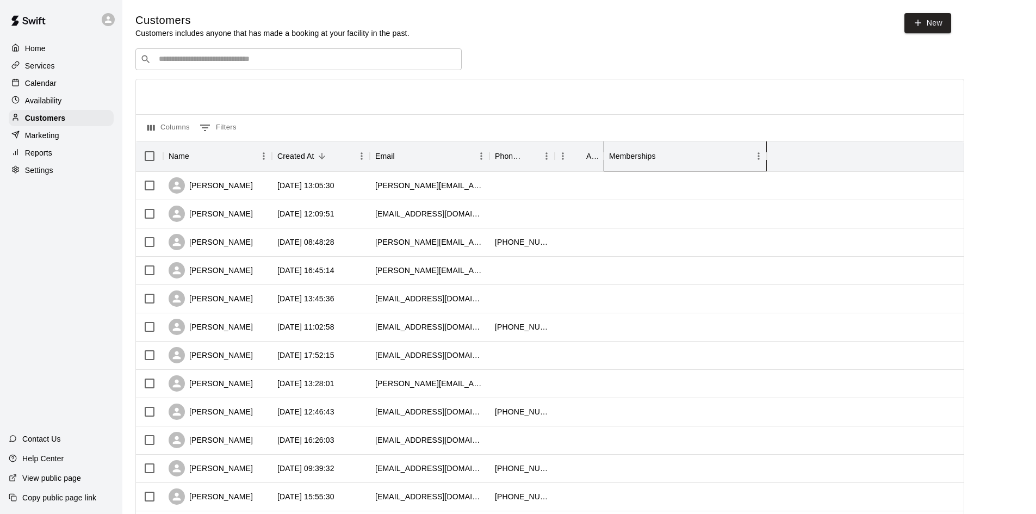
click at [645, 156] on div "Memberships" at bounding box center [632, 156] width 47 height 30
click at [631, 154] on div "Memberships" at bounding box center [632, 156] width 47 height 30
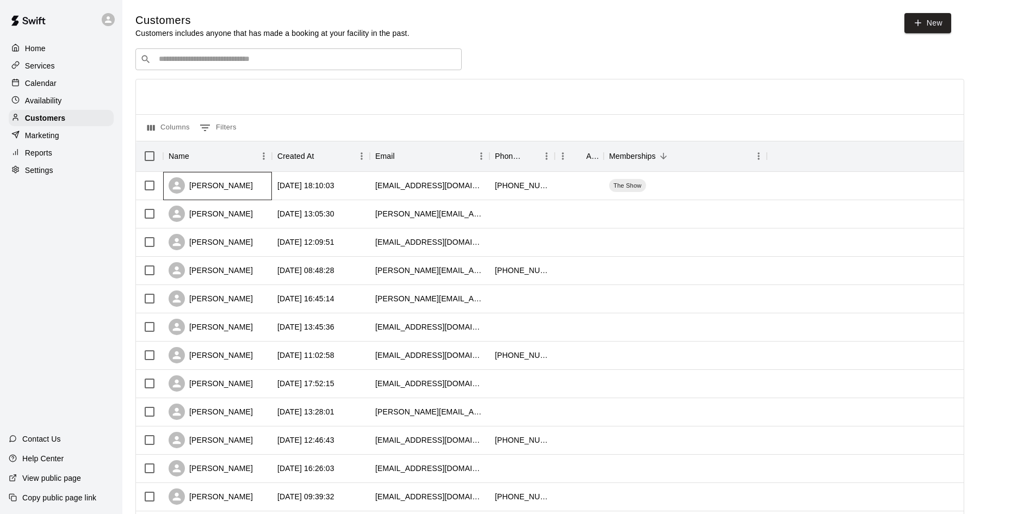
click at [197, 185] on div "[PERSON_NAME]" at bounding box center [211, 185] width 84 height 16
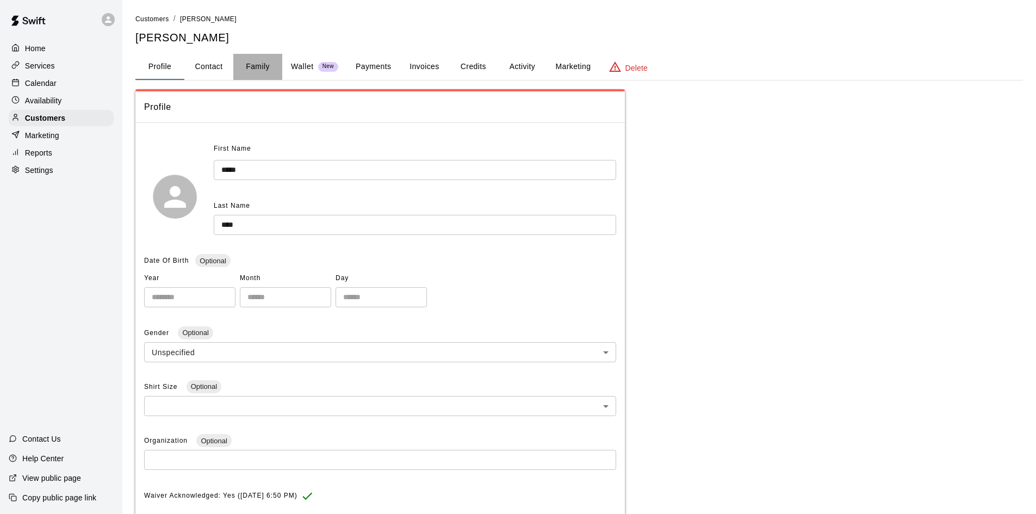
click at [262, 62] on button "Family" at bounding box center [257, 67] width 49 height 26
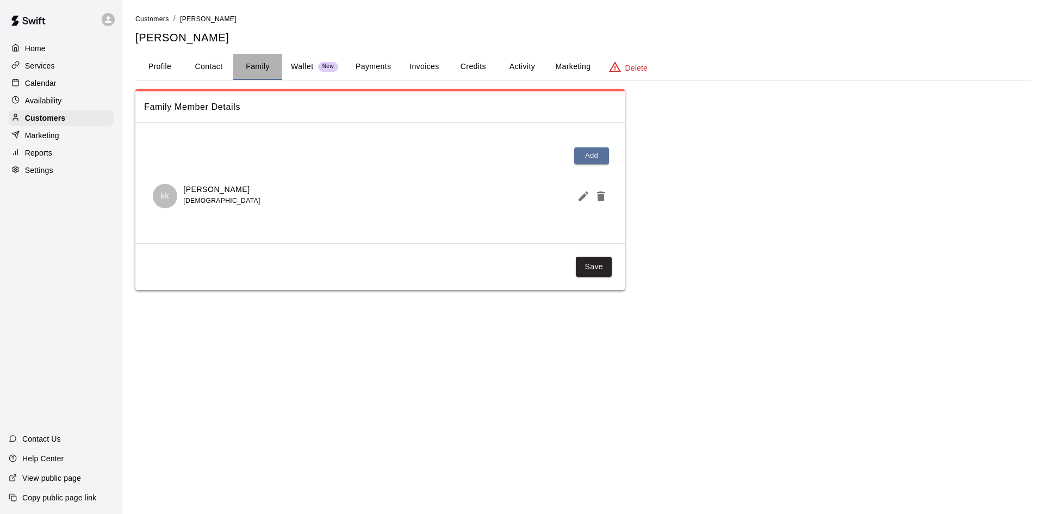
click at [281, 66] on button "Family" at bounding box center [257, 67] width 49 height 26
click at [351, 66] on button "Payments" at bounding box center [373, 67] width 53 height 26
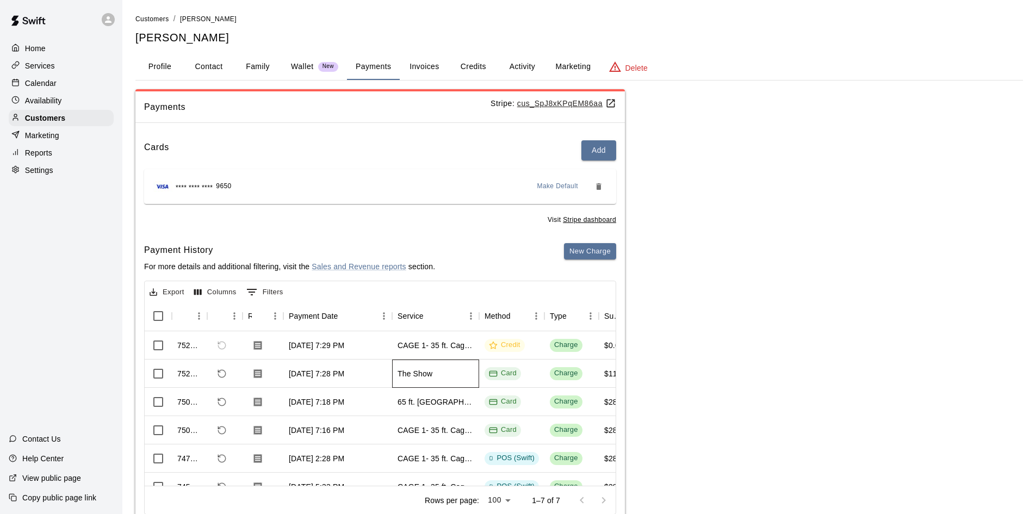
click at [456, 370] on div "The Show" at bounding box center [435, 373] width 87 height 28
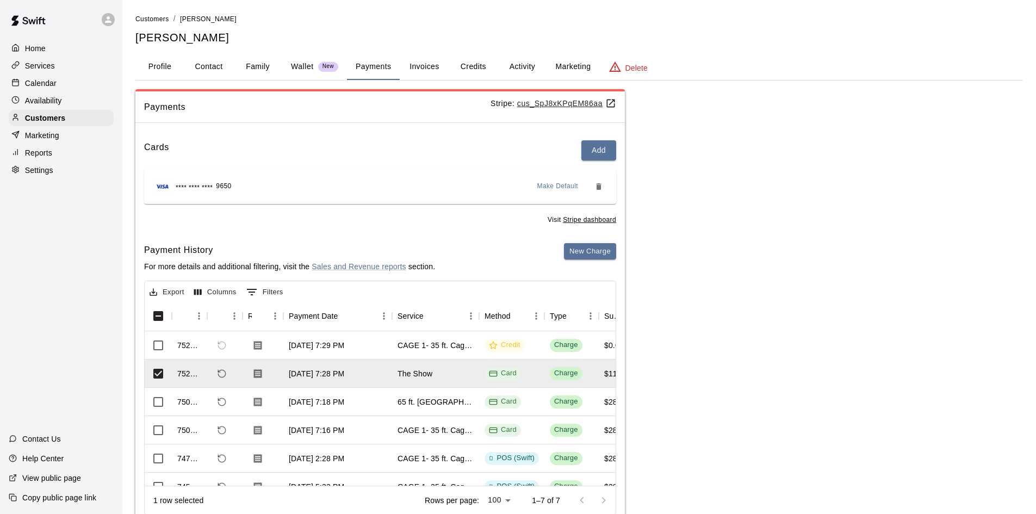
click at [714, 265] on div "Payments Stripe: cus_SpJ8xKPqEM86aa Cards Add **** **** **** 9650 Make Default …" at bounding box center [578, 308] width 887 height 439
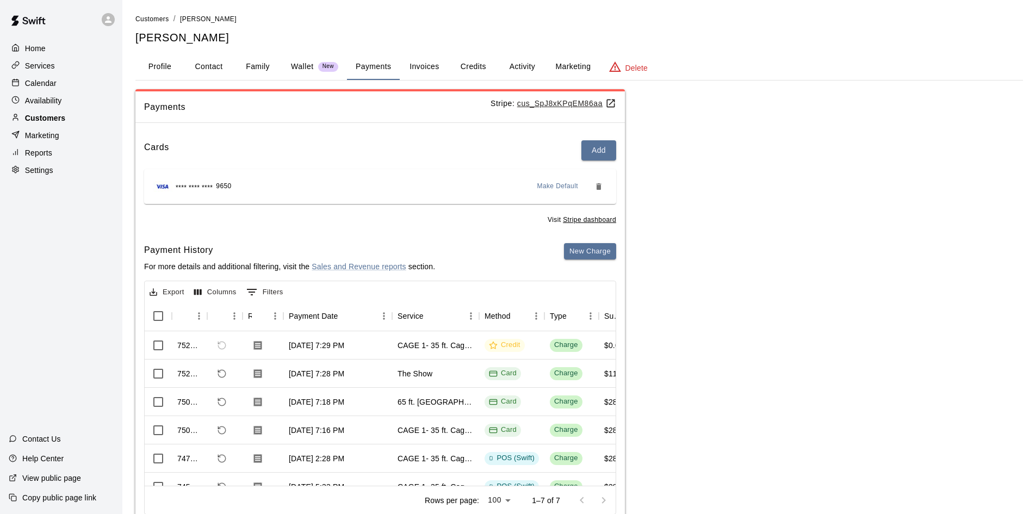
click at [35, 113] on div "Customers" at bounding box center [61, 118] width 105 height 16
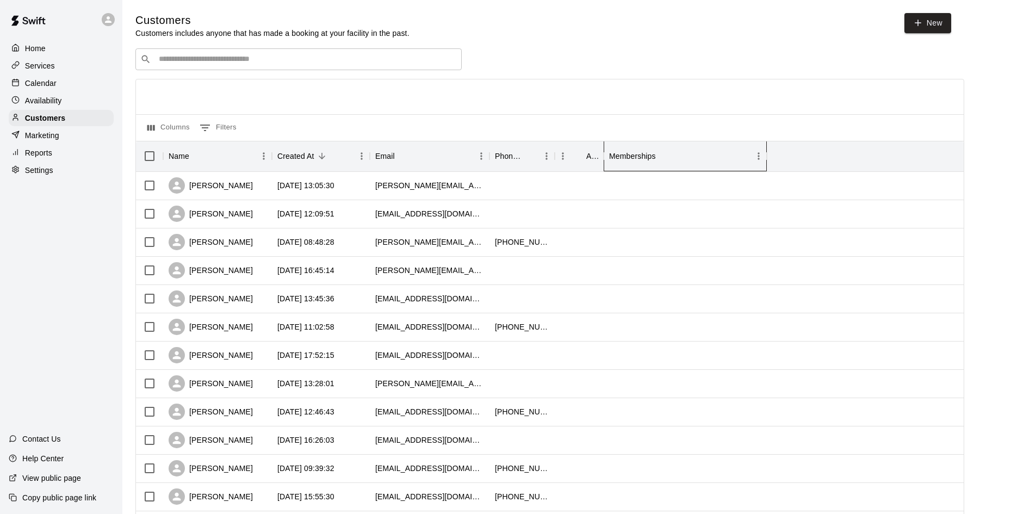
click at [626, 157] on div "Memberships" at bounding box center [632, 156] width 47 height 30
click at [645, 154] on div "Memberships" at bounding box center [632, 156] width 47 height 30
